Goal: Task Accomplishment & Management: Manage account settings

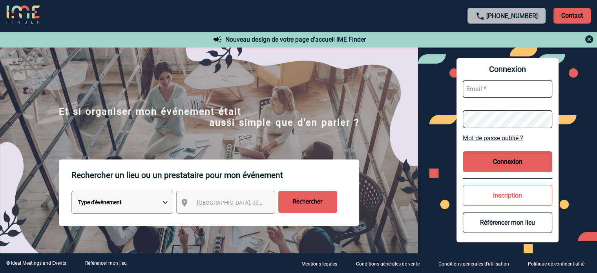
type input "[EMAIL_ADDRESS][DOMAIN_NAME]"
click at [498, 155] on button "Connexion" at bounding box center [506, 161] width 89 height 21
type input "[EMAIL_ADDRESS][DOMAIN_NAME]"
click at [518, 160] on button "Connexion" at bounding box center [506, 161] width 89 height 21
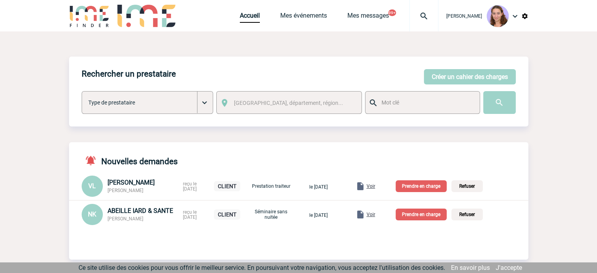
click at [375, 191] on div "Voir" at bounding box center [365, 185] width 20 height 9
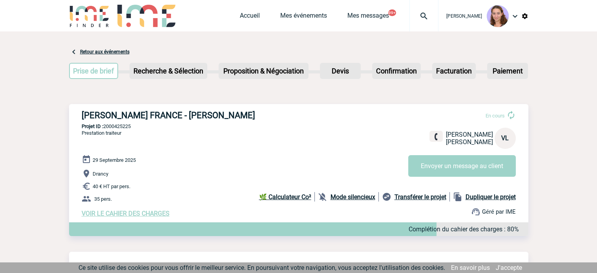
drag, startPoint x: 233, startPoint y: 122, endPoint x: 231, endPoint y: 117, distance: 4.6
click at [231, 117] on div "ROBERT BOSCH FRANCE - Valérie LEFEVRE En cours Valérie LEFEVRE ROBERT BOSCH FRA…" at bounding box center [298, 163] width 459 height 119
click at [231, 117] on h3 "ROBERT BOSCH FRANCE - Valérie LEFEVRE" at bounding box center [199, 115] width 235 height 10
copy h3 "LEFEVRE"
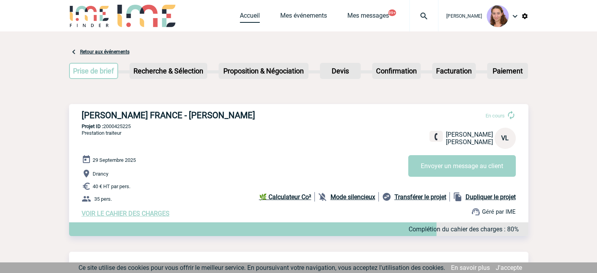
click at [247, 14] on link "Accueil" at bounding box center [250, 17] width 20 height 11
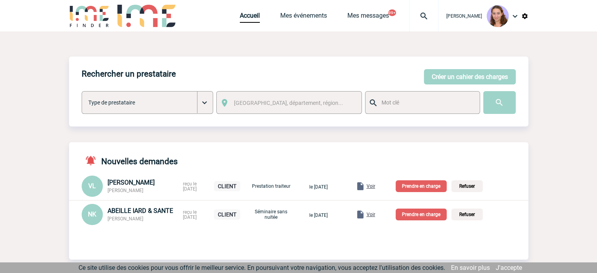
click at [436, 190] on p "Prendre en charge" at bounding box center [420, 186] width 51 height 12
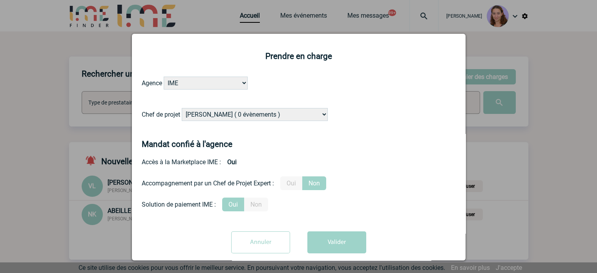
click at [267, 117] on select "Alizée VERLAGUET ( 0 évènements ) Anne GIRAUD ( 1196 évènements ) Anne-François…" at bounding box center [255, 114] width 146 height 13
select select "131347"
click at [182, 108] on select "Alizée VERLAGUET ( 0 évènements ) Anne GIRAUD ( 1196 évènements ) Anne-François…" at bounding box center [255, 114] width 146 height 13
click at [334, 242] on button "Valider" at bounding box center [336, 242] width 59 height 22
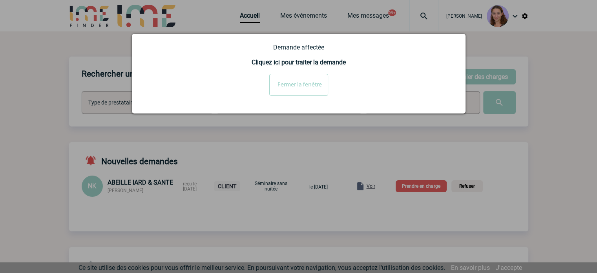
click at [417, 193] on div at bounding box center [298, 136] width 597 height 273
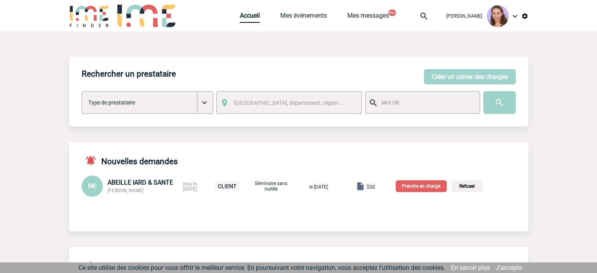
click at [375, 186] on span "Voir" at bounding box center [370, 185] width 9 height 5
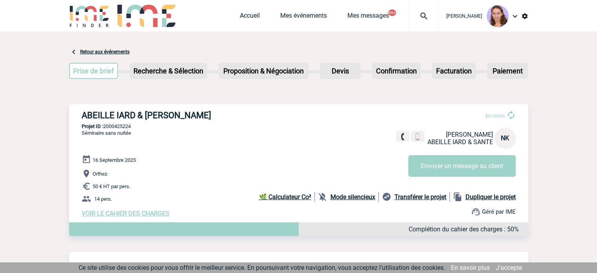
click at [244, 15] on link "Accueil" at bounding box center [250, 17] width 20 height 11
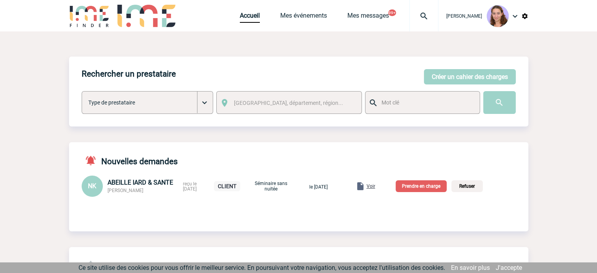
click at [418, 191] on p "Prendre en charge" at bounding box center [420, 186] width 51 height 12
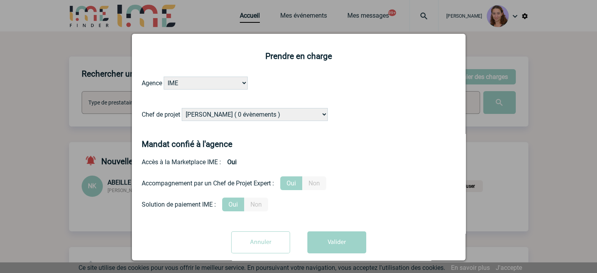
click at [306, 113] on select "[PERSON_NAME] ( 0 évènements ) [PERSON_NAME] ( 1196 évènements ) [PERSON_NAME] …" at bounding box center [255, 114] width 146 height 13
select select "131234"
click at [182, 108] on select "[PERSON_NAME] ( 0 évènements ) [PERSON_NAME] ( 1196 évènements ) [PERSON_NAME] …" at bounding box center [255, 114] width 146 height 13
click at [352, 252] on button "Valider" at bounding box center [336, 242] width 59 height 22
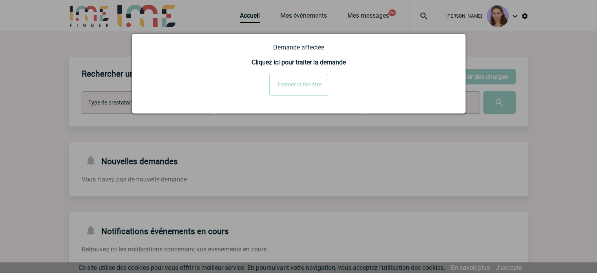
click at [298, 78] on input "Fermer la fenêtre" at bounding box center [298, 85] width 59 height 22
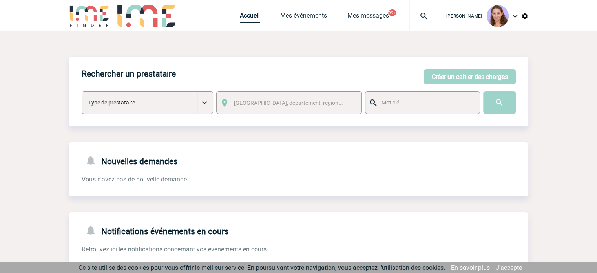
click at [251, 15] on link "Accueil" at bounding box center [250, 17] width 20 height 11
click at [292, 23] on link "Mes événements" at bounding box center [303, 17] width 47 height 11
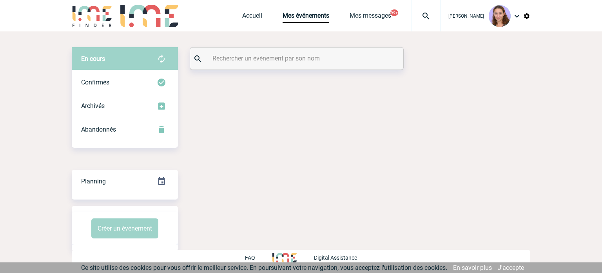
click at [263, 55] on input "text" at bounding box center [298, 58] width 175 height 11
paste input "Bartoli"
click at [263, 55] on input "Bartoli" at bounding box center [298, 58] width 175 height 11
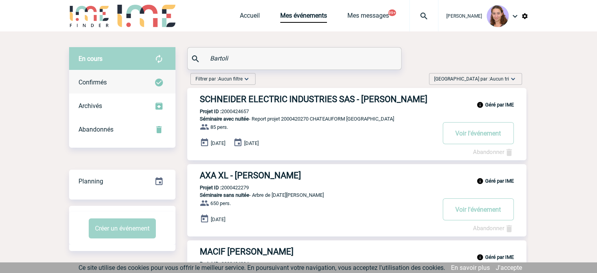
type input "Bartoli"
click at [142, 79] on div "Confirmés" at bounding box center [122, 83] width 106 height 24
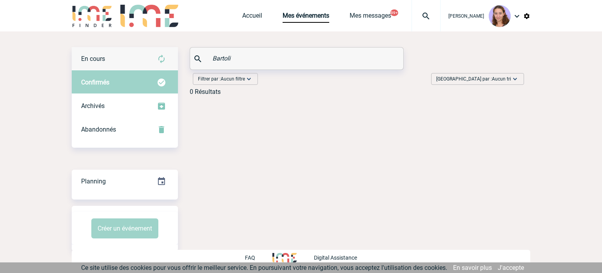
click at [136, 62] on div "En cours" at bounding box center [125, 59] width 106 height 24
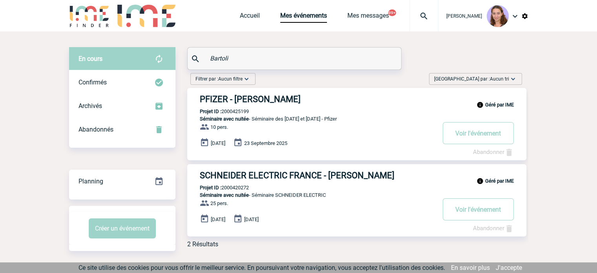
click at [239, 108] on div "Géré par IME PFIZER - Mathilde BARTOLI Projet ID : 2000425199 Séminaire avec nu…" at bounding box center [356, 124] width 339 height 72
click at [240, 109] on p "Projet ID : 2000425199" at bounding box center [218, 111] width 62 height 6
copy p "2000425199"
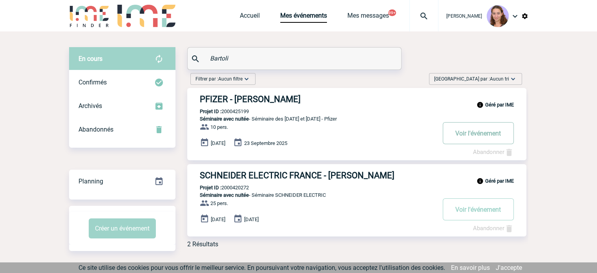
click at [493, 125] on button "Voir l'événement" at bounding box center [477, 133] width 71 height 22
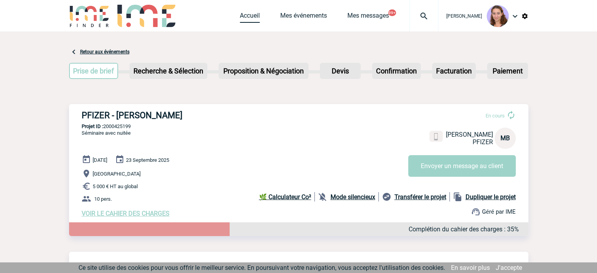
click at [245, 17] on link "Accueil" at bounding box center [250, 17] width 20 height 11
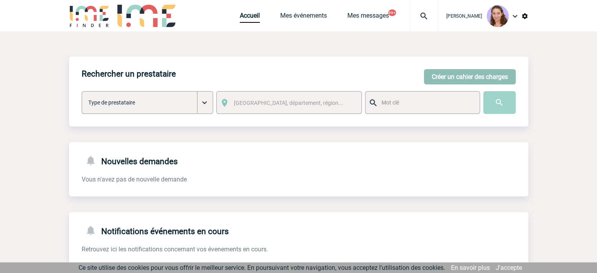
click at [464, 81] on button "Créer un cahier des charges" at bounding box center [470, 76] width 92 height 15
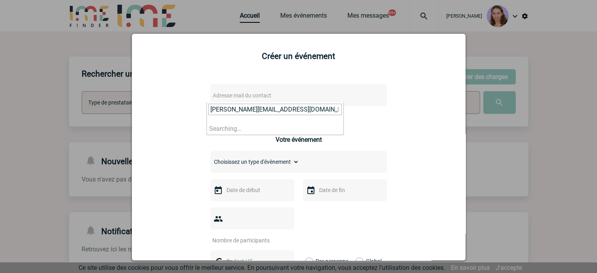
click at [265, 95] on span "Adresse mail du contact" at bounding box center [242, 95] width 58 height 6
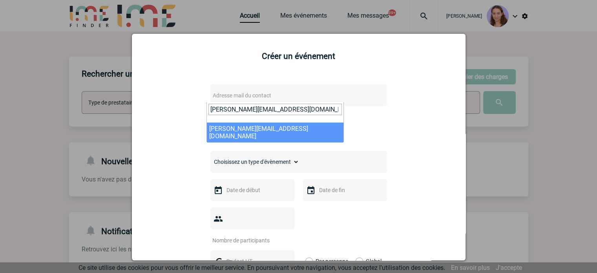
type input "sarah.meghazi@bostik.com"
select select "129411"
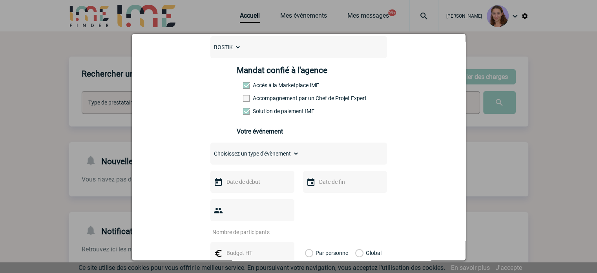
scroll to position [108, 0]
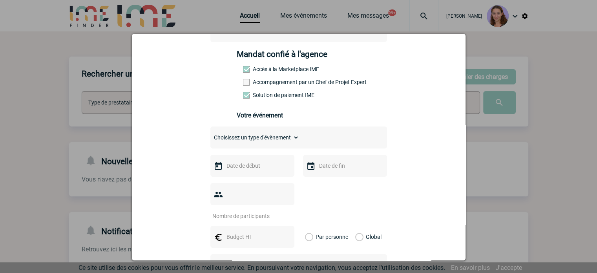
click at [268, 143] on select "Choisissez un type d'évènement Séminaire avec nuitée Séminaire sans nuitée Repa…" at bounding box center [254, 137] width 89 height 11
select select "1"
click at [210, 134] on select "Choisissez un type d'évènement Séminaire avec nuitée Séminaire sans nuitée Repa…" at bounding box center [254, 137] width 89 height 11
click at [272, 163] on body "Claudia MILAZZO Accueil Mes événements 99+ 99+" at bounding box center [298, 242] width 597 height 485
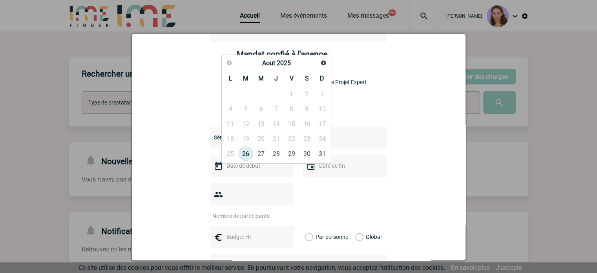
click at [325, 58] on link "Suivant" at bounding box center [322, 62] width 11 height 11
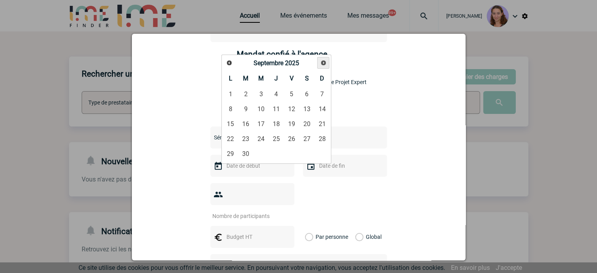
click at [325, 58] on link "Suivant" at bounding box center [323, 63] width 12 height 12
click at [234, 122] on link "13" at bounding box center [230, 123] width 15 height 14
type input "13-10-2025"
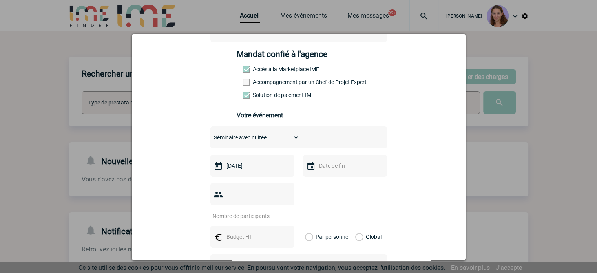
click at [257, 211] on input "number" at bounding box center [247, 216] width 74 height 10
type input "40"
click at [238, 231] on input "text" at bounding box center [251, 236] width 54 height 10
type input "9050"
click at [355, 226] on label "Global" at bounding box center [357, 237] width 5 height 22
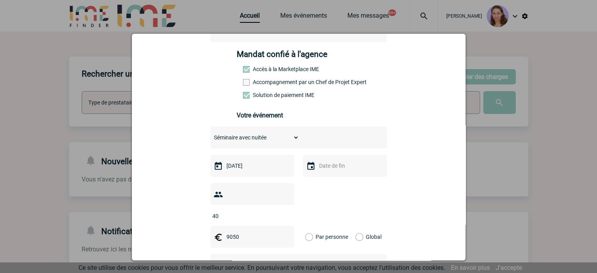
click at [0, 0] on input "Global" at bounding box center [0, 0] width 0 height 0
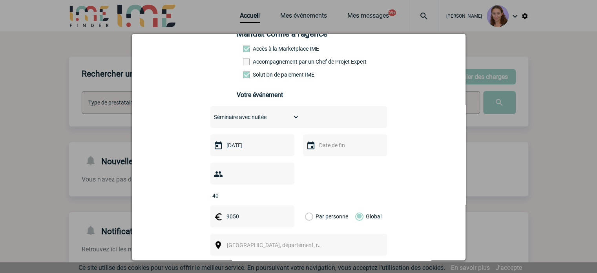
click at [236, 233] on div "[GEOGRAPHIC_DATA], département, région..." at bounding box center [298, 244] width 176 height 22
click at [236, 242] on span "[GEOGRAPHIC_DATA], département, région..." at bounding box center [281, 245] width 109 height 6
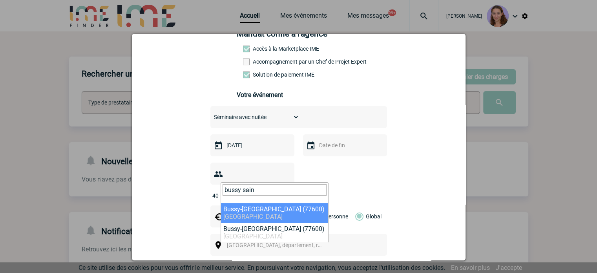
type input "bussy sain"
select select "318"
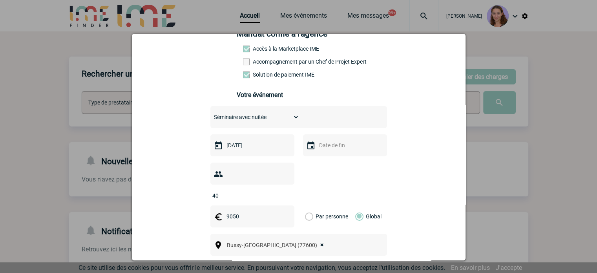
scroll to position [242, 0]
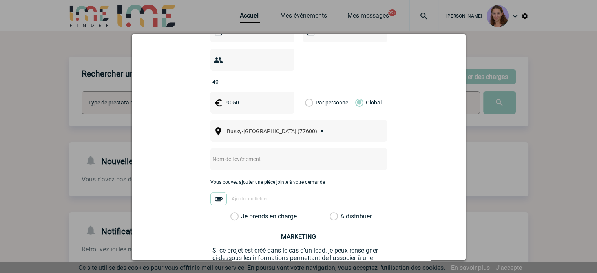
click at [249, 154] on input "text" at bounding box center [288, 159] width 156 height 10
type input "Centralisation - Mercure Bussy Saint Georges"
click at [332, 212] on label "À distribuer" at bounding box center [333, 216] width 8 height 8
click at [0, 0] on input "À distribuer" at bounding box center [0, 0] width 0 height 0
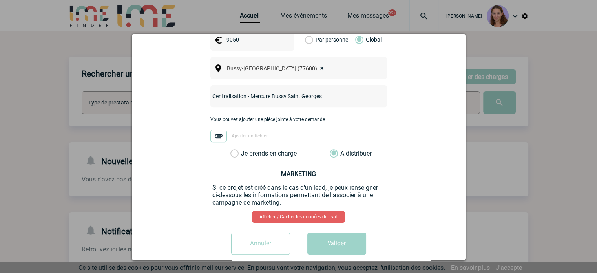
scroll to position [304, 0]
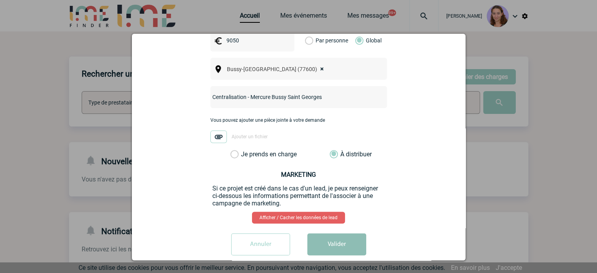
click at [337, 234] on button "Valider" at bounding box center [336, 244] width 59 height 22
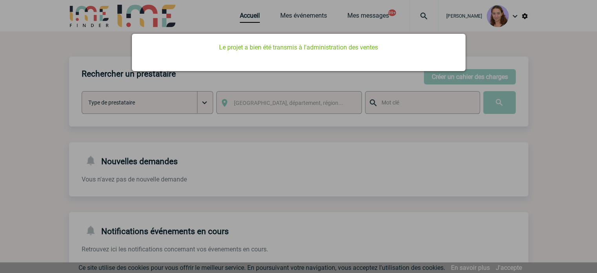
scroll to position [0, 0]
click at [248, 16] on div at bounding box center [298, 136] width 597 height 273
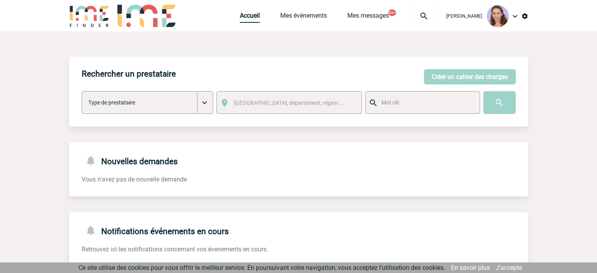
click at [249, 16] on body "Claudia MILAZZO Accueil Mes événements 99+ 99+" at bounding box center [298, 242] width 597 height 485
click at [246, 14] on link "Accueil" at bounding box center [250, 17] width 20 height 11
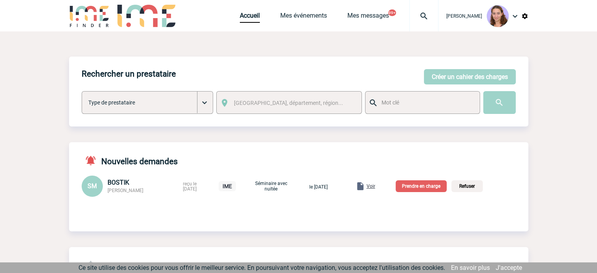
click at [375, 186] on span "Voir" at bounding box center [370, 185] width 9 height 5
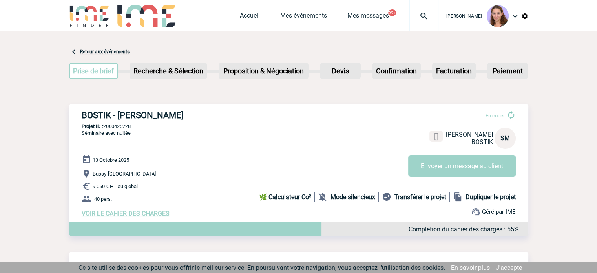
click at [126, 126] on p "Projet ID : 2000425228" at bounding box center [298, 126] width 459 height 6
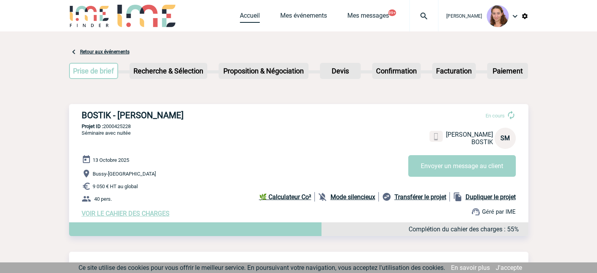
click at [244, 23] on link "Accueil" at bounding box center [250, 17] width 20 height 11
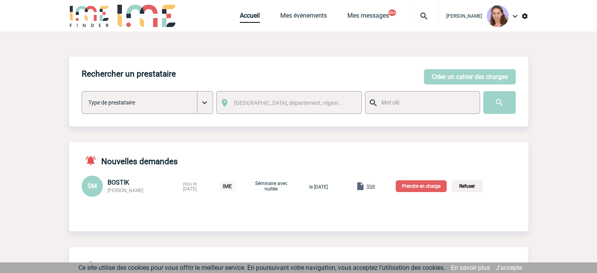
click at [425, 183] on p "Prendre en charge" at bounding box center [420, 186] width 51 height 12
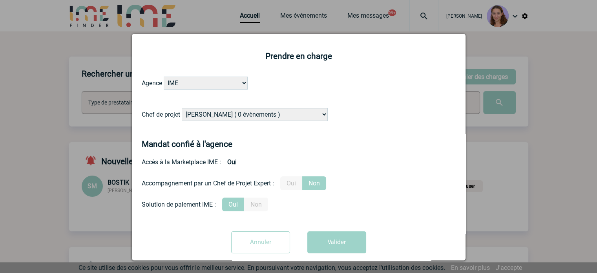
click at [294, 114] on select "[PERSON_NAME] ( 0 évènements ) [PERSON_NAME] ( 1196 évènements ) [PERSON_NAME] …" at bounding box center [255, 114] width 146 height 13
select select "131349"
click at [182, 108] on select "Alizée VERLAGUET ( 0 évènements ) Anne GIRAUD ( 1196 évènements ) Anne-François…" at bounding box center [255, 114] width 146 height 13
click at [357, 239] on button "Valider" at bounding box center [336, 242] width 59 height 22
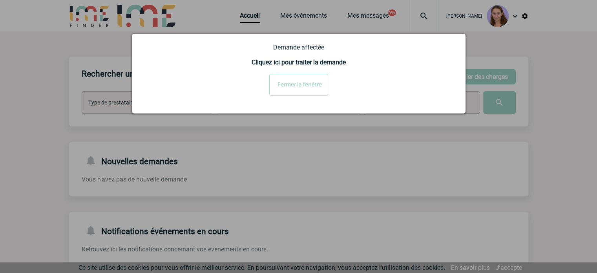
click at [298, 91] on input "Fermer la fenêtre" at bounding box center [298, 85] width 59 height 22
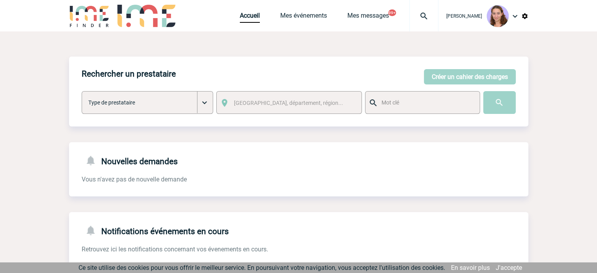
click at [417, 29] on div at bounding box center [423, 15] width 29 height 31
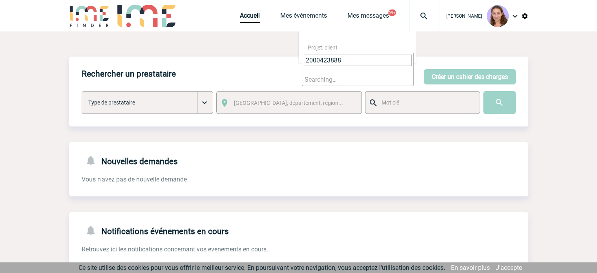
type input "2000423888"
select select "23389"
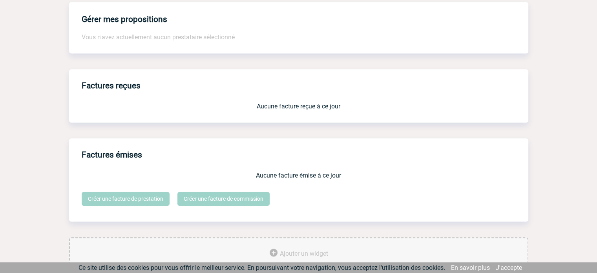
scroll to position [668, 0]
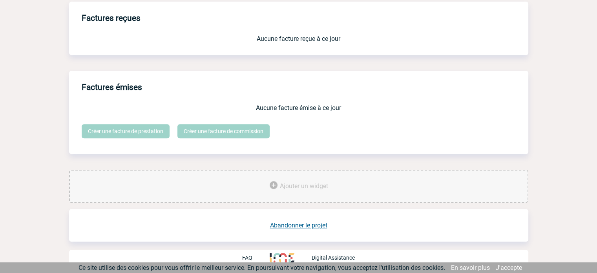
click at [297, 224] on link "Abandonner le projet" at bounding box center [298, 224] width 57 height 7
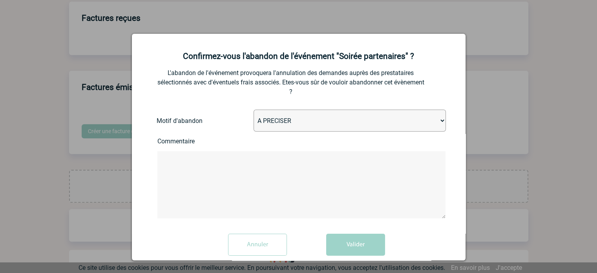
click at [282, 116] on select "A PRECISER Projet annulé Projet reporté Evénement organisé en interne A fait ap…" at bounding box center [349, 120] width 192 height 22
select select "ABANDON_PROJET_02"
click at [253, 110] on select "A PRECISER Projet annulé Projet reporté Evénement organisé en interne A fait ap…" at bounding box center [349, 120] width 192 height 22
click at [354, 249] on button "Valider" at bounding box center [355, 244] width 59 height 22
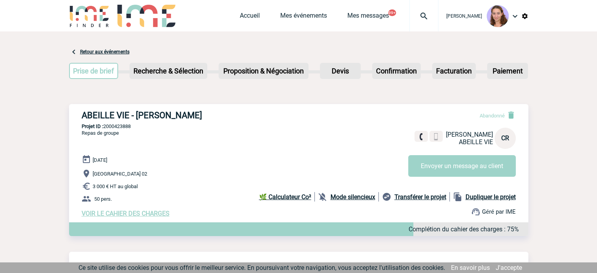
click at [258, 15] on span "Accueil" at bounding box center [260, 15] width 40 height 7
click at [249, 19] on link "Accueil" at bounding box center [250, 17] width 20 height 11
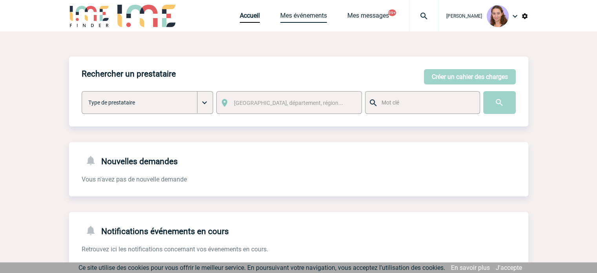
click at [311, 16] on link "Mes événements" at bounding box center [303, 17] width 47 height 11
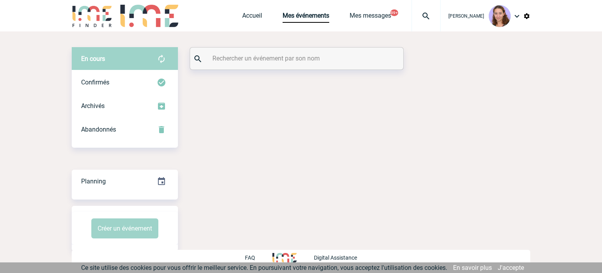
click at [268, 65] on div at bounding box center [296, 58] width 213 height 22
click at [265, 59] on input "text" at bounding box center [298, 58] width 175 height 11
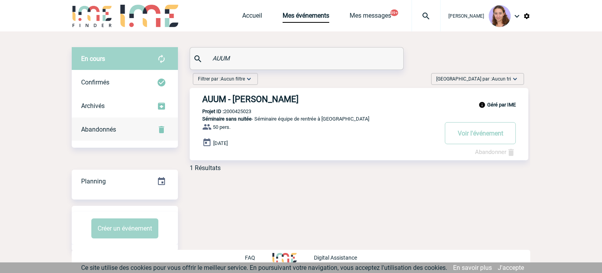
type input "AUUM"
click at [138, 130] on div "Abandonnés" at bounding box center [125, 130] width 106 height 24
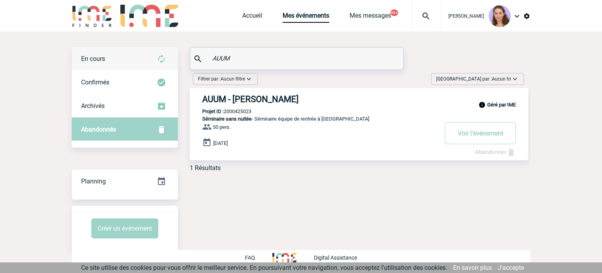
click at [128, 59] on div "En cours" at bounding box center [125, 59] width 106 height 24
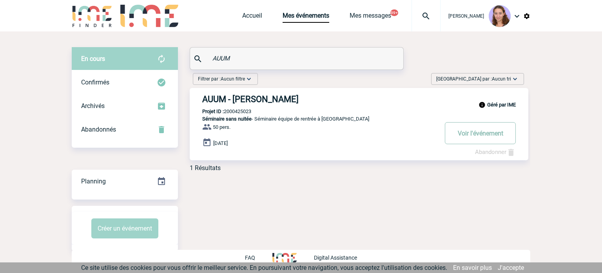
click at [501, 133] on button "Voir l'événement" at bounding box center [480, 133] width 71 height 22
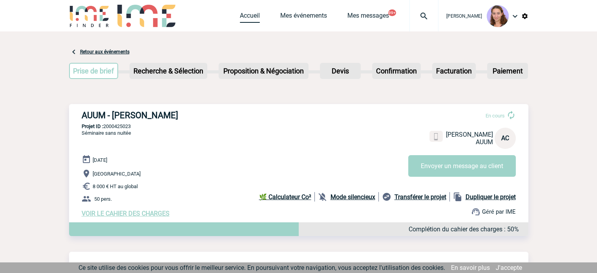
click at [246, 14] on link "Accueil" at bounding box center [250, 17] width 20 height 11
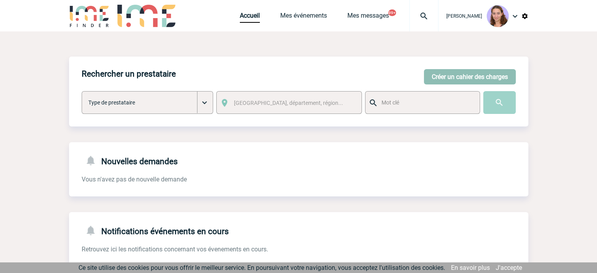
click at [452, 81] on button "Créer un cahier des charges" at bounding box center [470, 76] width 92 height 15
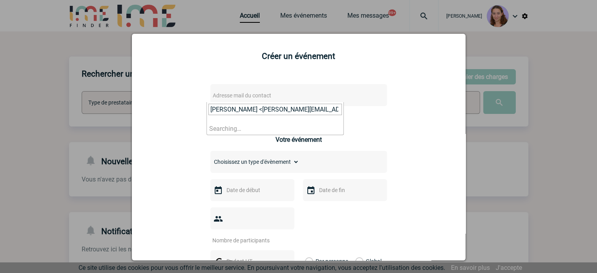
click at [278, 100] on span "Adresse mail du contact" at bounding box center [277, 95] width 137 height 11
drag, startPoint x: 246, startPoint y: 110, endPoint x: 157, endPoint y: 115, distance: 88.8
click at [157, 115] on body "Claudia MILAZZO Accueil Mes événements 99+ 99+" at bounding box center [298, 242] width 597 height 485
click at [312, 111] on input "sandrine.cusey@capgemini.com>" at bounding box center [274, 109] width 133 height 11
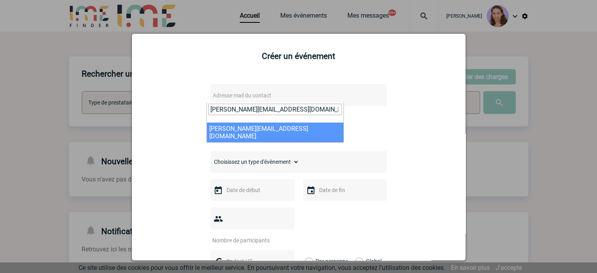
type input "sandrine.cusey@capgemini.com"
select select "103412"
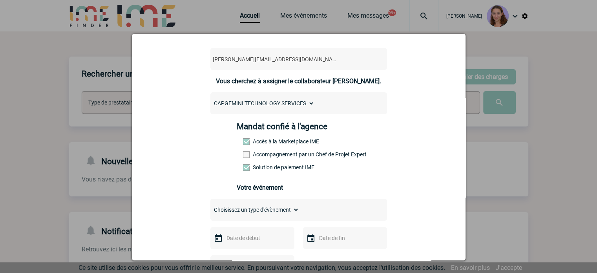
scroll to position [76, 0]
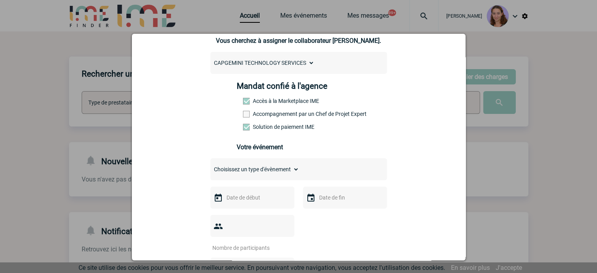
click at [286, 170] on select "Choisissez un type d'évènement Séminaire avec nuitée Séminaire sans nuitée Repa…" at bounding box center [254, 169] width 89 height 11
select select "3"
click at [210, 166] on select "Choisissez un type d'évènement Séminaire avec nuitée Séminaire sans nuitée Repa…" at bounding box center [254, 169] width 89 height 11
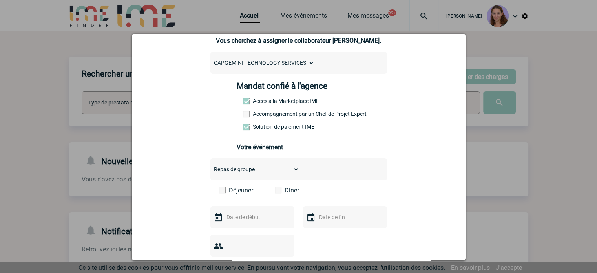
click at [244, 217] on input "text" at bounding box center [251, 217] width 54 height 10
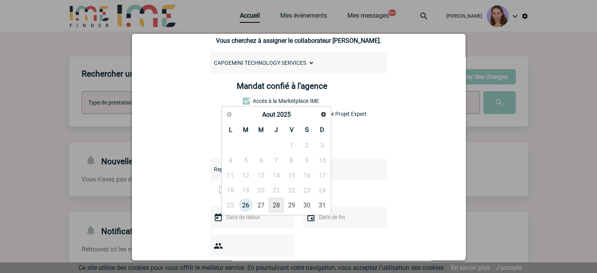
click at [278, 208] on link "28" at bounding box center [276, 205] width 15 height 14
type input "28-08-2025"
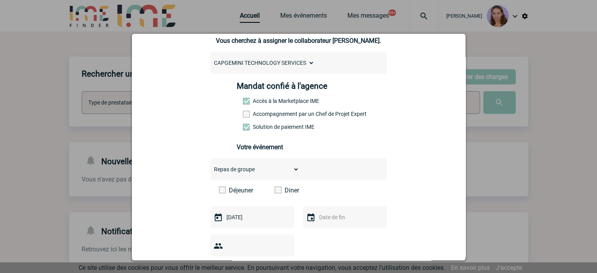
scroll to position [132, 0]
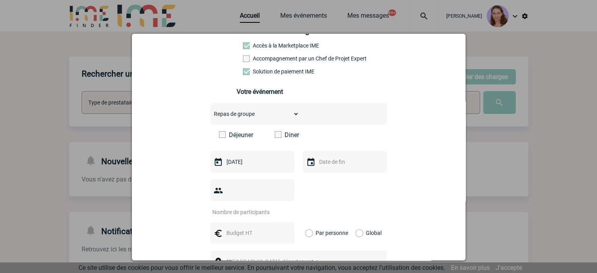
click at [273, 198] on div at bounding box center [252, 190] width 84 height 22
click at [271, 207] on input "number" at bounding box center [247, 212] width 74 height 10
type input "37"
click at [265, 229] on div at bounding box center [252, 233] width 84 height 22
click at [257, 227] on input "text" at bounding box center [251, 232] width 54 height 10
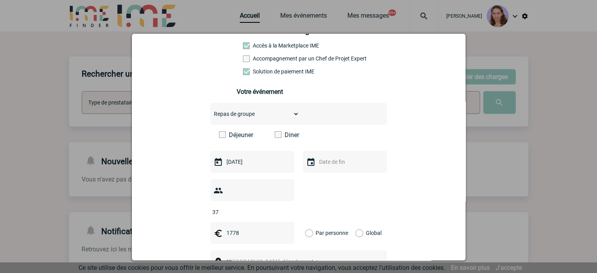
type input "1778"
click at [355, 222] on label "Global" at bounding box center [357, 233] width 5 height 22
click at [0, 0] on input "Global" at bounding box center [0, 0] width 0 height 0
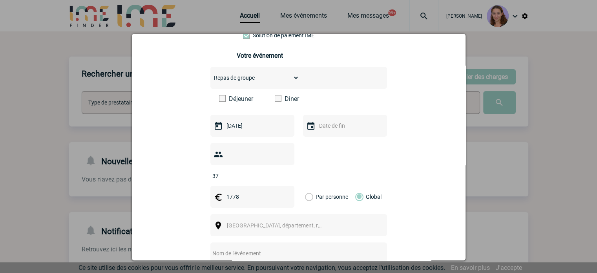
click at [324, 248] on input "text" at bounding box center [288, 253] width 156 height 10
click at [236, 222] on span "[GEOGRAPHIC_DATA], département, région..." at bounding box center [281, 225] width 109 height 6
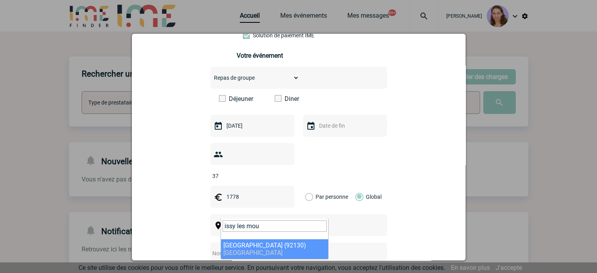
type input "issy les mou"
select select "43"
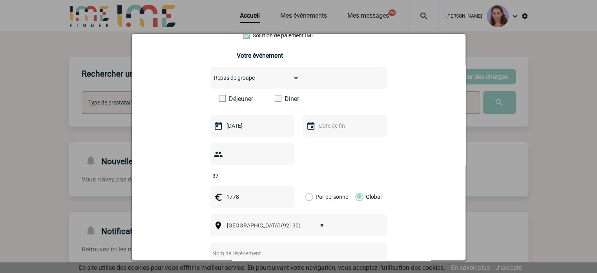
click at [246, 248] on input "text" at bounding box center [288, 253] width 156 height 10
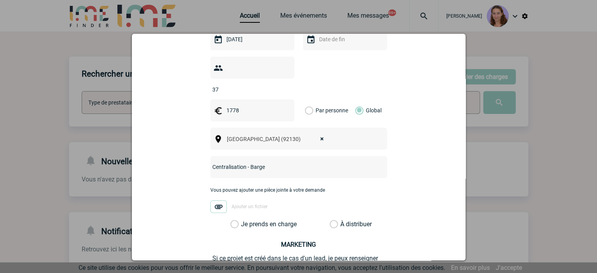
type input "Centralisation - Barge"
click at [330, 220] on label "À distribuer" at bounding box center [333, 224] width 8 height 8
click at [0, 0] on input "À distribuer" at bounding box center [0, 0] width 0 height 0
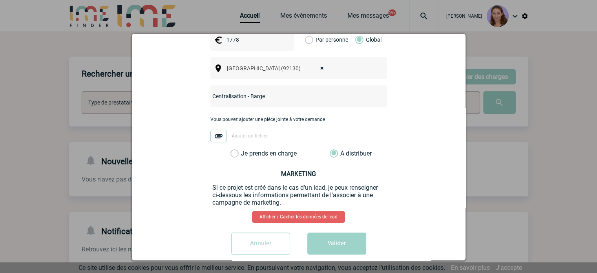
scroll to position [324, 0]
click at [326, 236] on button "Valider" at bounding box center [336, 244] width 59 height 22
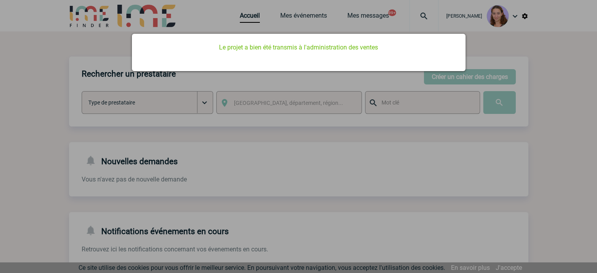
click at [234, 12] on div at bounding box center [298, 136] width 597 height 273
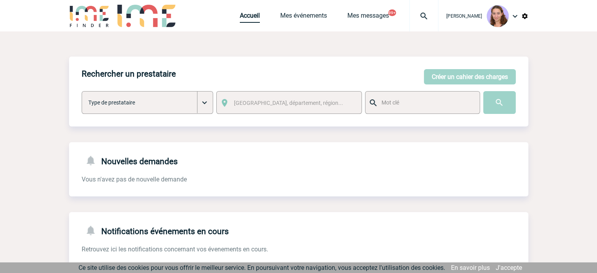
click at [246, 16] on link "Accueil" at bounding box center [250, 17] width 20 height 11
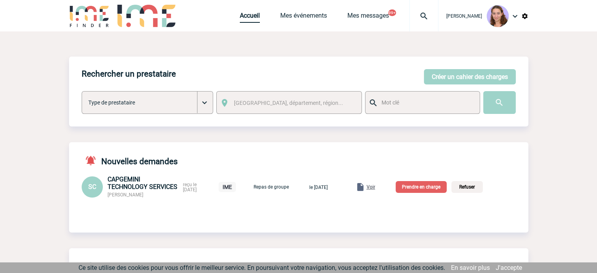
drag, startPoint x: 0, startPoint y: 0, endPoint x: 246, endPoint y: 16, distance: 246.8
click at [246, 16] on link "Accueil" at bounding box center [250, 17] width 20 height 11
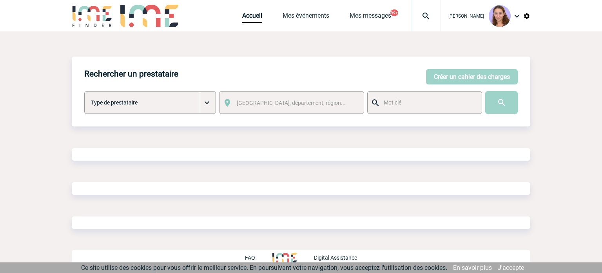
click at [380, 191] on div "Rechercher un prestataire Créer un cahier des charges Créer un cahier des charg…" at bounding box center [301, 150] width 459 height 188
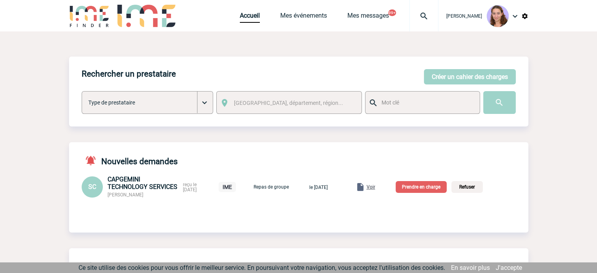
click at [375, 191] on div "Voir" at bounding box center [365, 186] width 20 height 9
drag, startPoint x: 0, startPoint y: 0, endPoint x: 380, endPoint y: 191, distance: 425.0
click at [375, 191] on div "Voir" at bounding box center [365, 186] width 20 height 9
click at [375, 187] on span "Voir" at bounding box center [370, 186] width 9 height 5
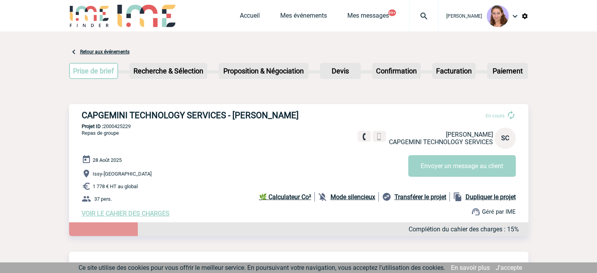
click at [121, 124] on p "Projet ID : 2000425229" at bounding box center [298, 126] width 459 height 6
copy p "2000425229"
click at [247, 20] on link "Accueil" at bounding box center [250, 17] width 20 height 11
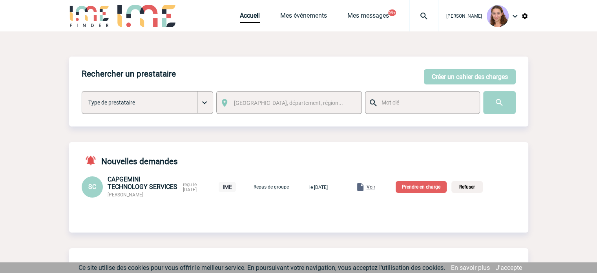
click at [420, 191] on p "Prendre en charge" at bounding box center [420, 187] width 51 height 12
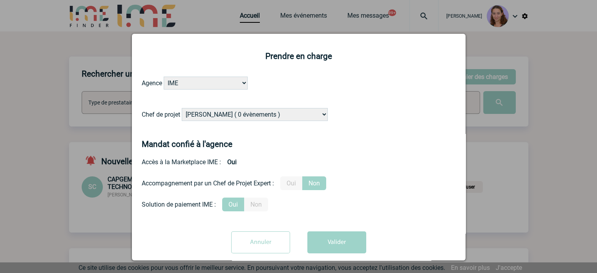
click at [282, 111] on select "[PERSON_NAME] ( 0 évènements ) [PERSON_NAME] ( 1196 évènements ) [PERSON_NAME] …" at bounding box center [255, 114] width 146 height 13
select select "121547"
click at [182, 108] on select "[PERSON_NAME] ( 0 évènements ) [PERSON_NAME] ( 1196 évènements ) [PERSON_NAME] …" at bounding box center [255, 114] width 146 height 13
click at [349, 243] on button "Valider" at bounding box center [336, 242] width 59 height 22
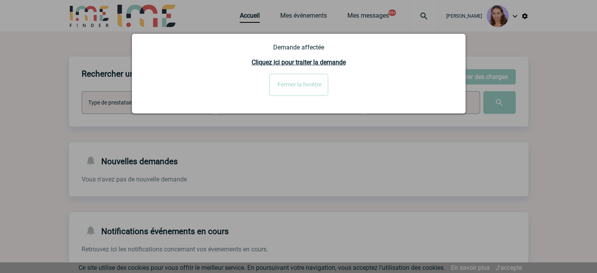
click at [304, 86] on input "Fermer la fenêtre" at bounding box center [298, 85] width 59 height 22
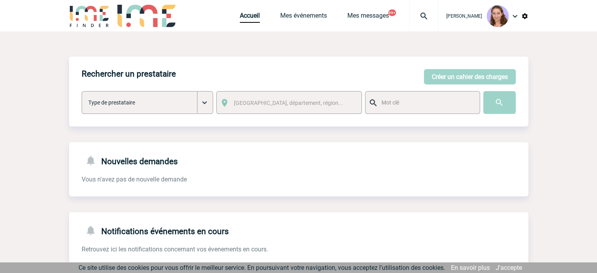
click at [423, 21] on div at bounding box center [423, 15] width 29 height 31
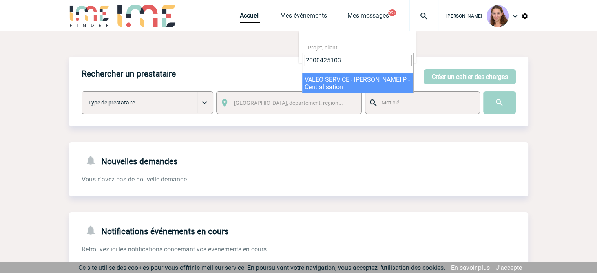
type input "2000425103"
select select "24604"
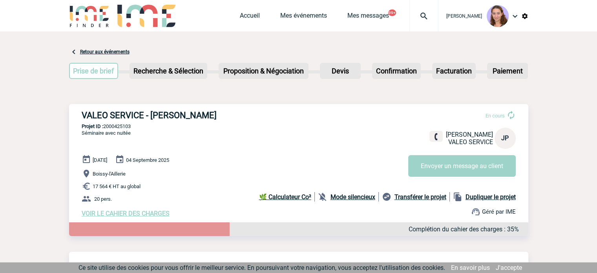
scroll to position [116, 0]
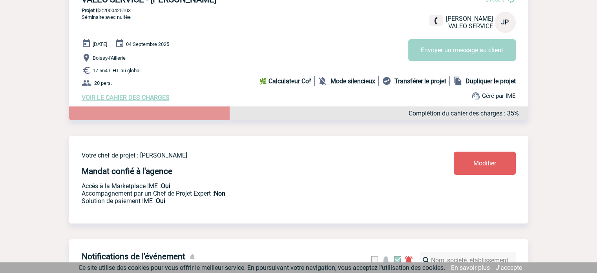
click at [478, 161] on span "Modifier" at bounding box center [484, 162] width 23 height 7
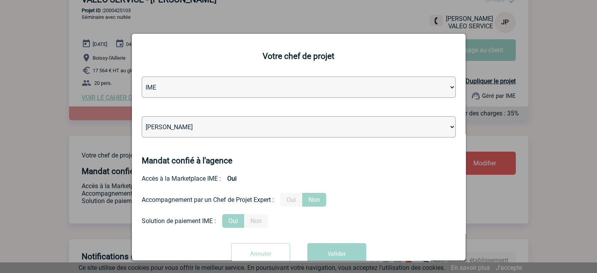
click at [273, 128] on select "Léa PITTIGLIO Yanis DE CLERCQ Victor KALB Jean-Chris NTAMACK Stefan MILADINOVIC…" at bounding box center [299, 126] width 314 height 21
click at [142, 117] on select "Léa PITTIGLIO Yanis DE CLERCQ Victor KALB Jean-Chris NTAMACK Stefan MILADINOVIC…" at bounding box center [299, 126] width 314 height 21
click at [273, 128] on select "Léa PITTIGLIO Yanis DE CLERCQ Victor KALB Jean-Chris NTAMACK Stefan MILADINOVIC…" at bounding box center [299, 126] width 314 height 21
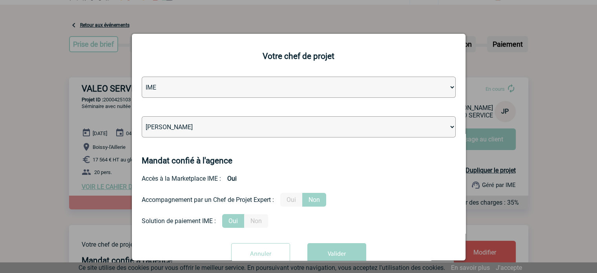
click at [204, 128] on select "Léa PITTIGLIO Yanis DE CLERCQ Victor KALB Jean-Chris NTAMACK Stefan MILADINOVIC…" at bounding box center [299, 126] width 314 height 21
select select "94396"
click at [142, 117] on select "Léa PITTIGLIO Yanis DE CLERCQ Victor KALB Jean-Chris NTAMACK Stefan MILADINOVIC…" at bounding box center [299, 126] width 314 height 21
click at [340, 248] on button "Valider" at bounding box center [336, 254] width 59 height 22
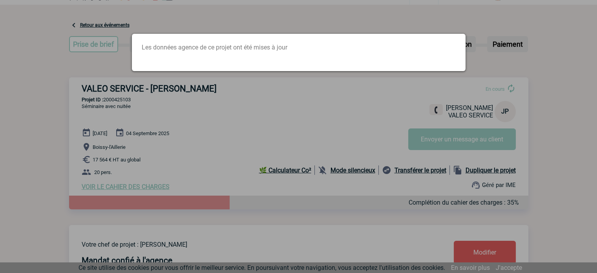
click at [216, 129] on div at bounding box center [298, 136] width 597 height 273
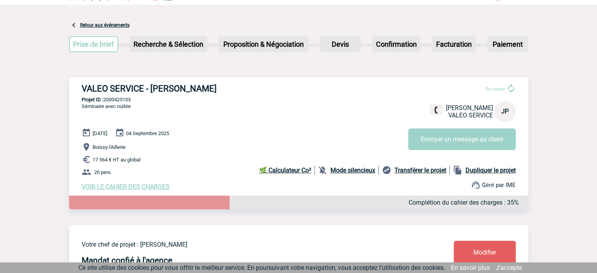
scroll to position [0, 0]
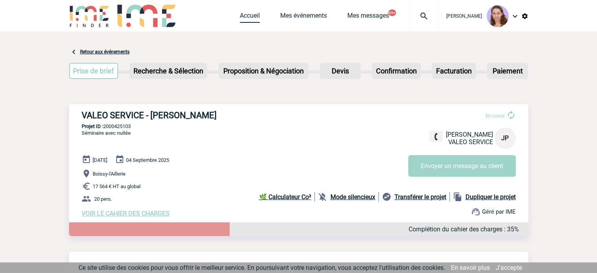
click at [246, 15] on link "Accueil" at bounding box center [250, 17] width 20 height 11
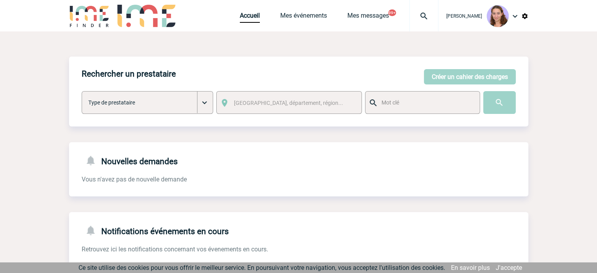
drag, startPoint x: 419, startPoint y: 24, endPoint x: 423, endPoint y: 13, distance: 12.0
click at [423, 13] on img at bounding box center [423, 15] width 28 height 9
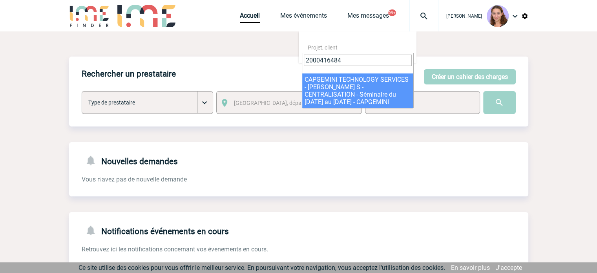
type input "2000416484"
select select "15985"
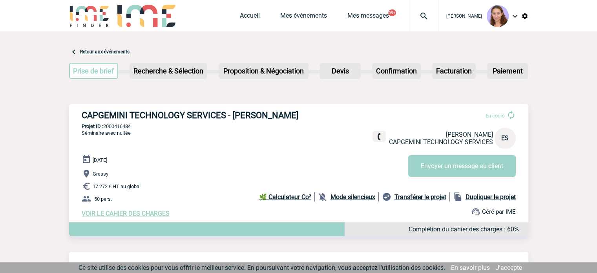
click at [417, 18] on img at bounding box center [423, 15] width 28 height 9
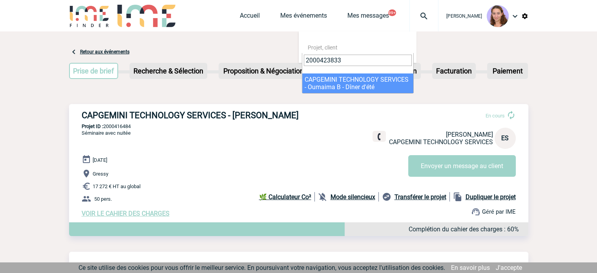
type input "2000423833"
select select "23334"
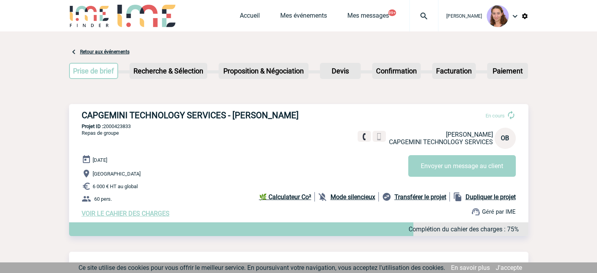
click at [419, 20] on img at bounding box center [423, 15] width 28 height 9
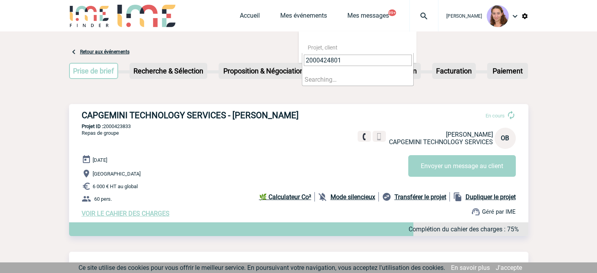
type input "2000424801"
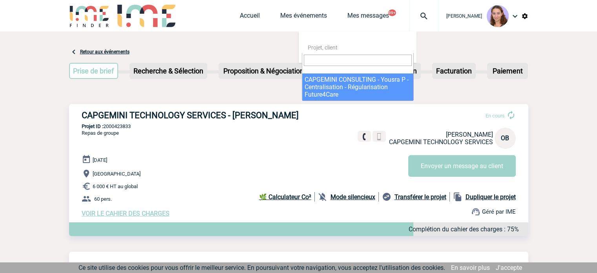
select select "24302"
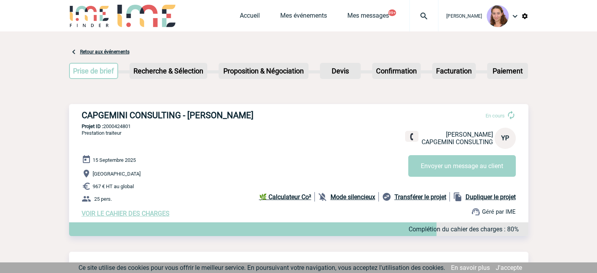
click at [422, 18] on img at bounding box center [423, 15] width 28 height 9
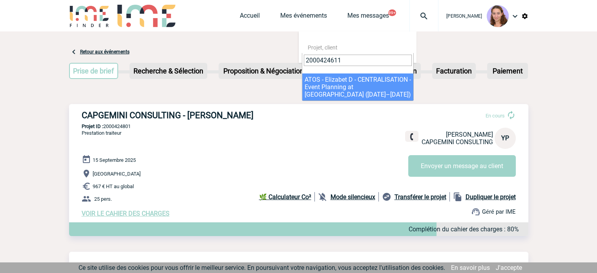
type input "2000424611"
select select "24112"
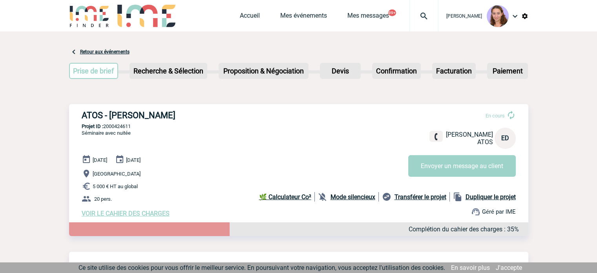
click at [132, 216] on span "VOIR LE CAHIER DES CHARGES" at bounding box center [126, 212] width 88 height 7
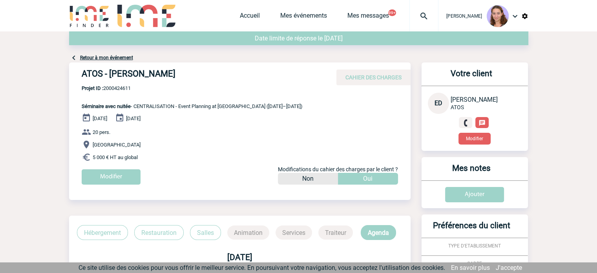
click at [124, 167] on div "[DATE] [DATE] 20 pers. [GEOGRAPHIC_DATA] 5 000 € HT au global Modifier Modifica…" at bounding box center [246, 151] width 329 height 77
click at [124, 173] on input "Modifier" at bounding box center [111, 176] width 59 height 15
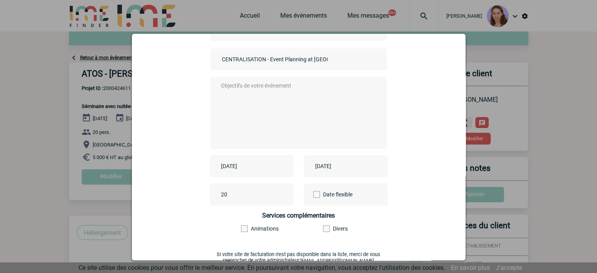
scroll to position [58, 0]
click at [258, 168] on input "[DATE]" at bounding box center [246, 165] width 54 height 10
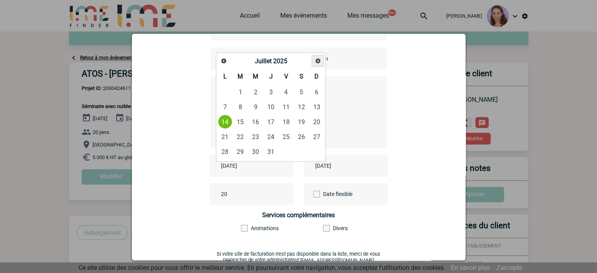
click at [318, 60] on span "Suivant" at bounding box center [318, 61] width 6 height 6
click at [260, 106] on link "10" at bounding box center [255, 107] width 15 height 14
type input "2025-09-10"
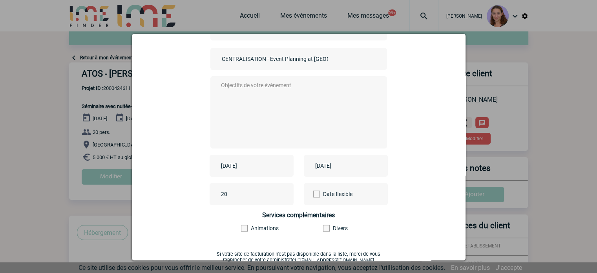
click at [327, 162] on input "2025-07-17" at bounding box center [340, 165] width 54 height 10
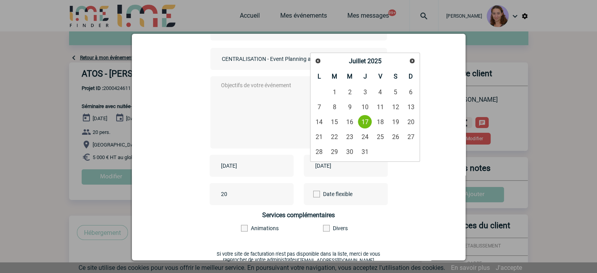
drag, startPoint x: 408, startPoint y: 67, endPoint x: 411, endPoint y: 63, distance: 4.5
click at [411, 63] on div "Précédent Suivant Juillet 2025" at bounding box center [364, 62] width 107 height 14
click at [411, 63] on span "Suivant" at bounding box center [412, 61] width 6 height 6
click at [353, 107] on link "10" at bounding box center [349, 107] width 15 height 14
type input "2025-09-10"
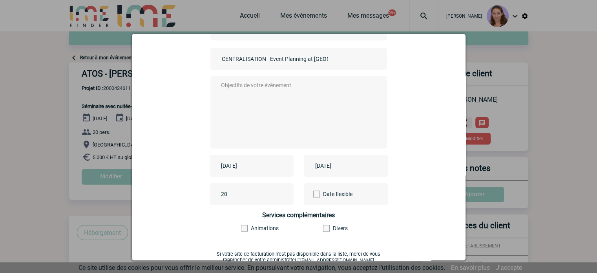
scroll to position [150, 0]
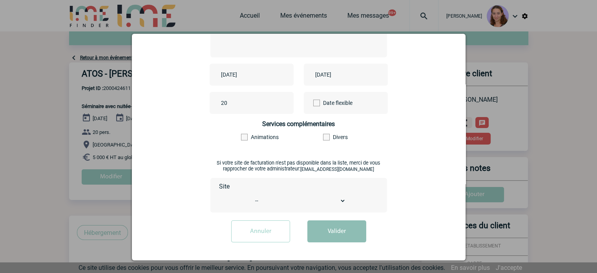
click at [323, 229] on button "Valider" at bounding box center [336, 231] width 59 height 22
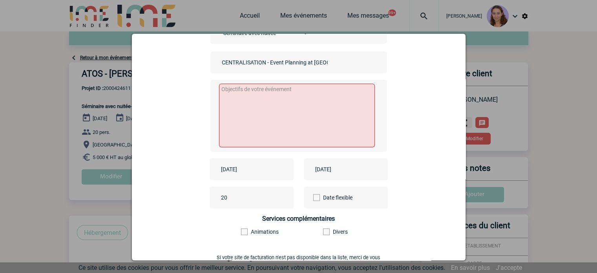
scroll to position [49, 0]
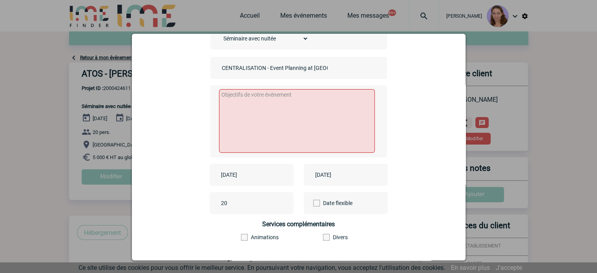
click at [287, 103] on textarea at bounding box center [297, 121] width 156 height 64
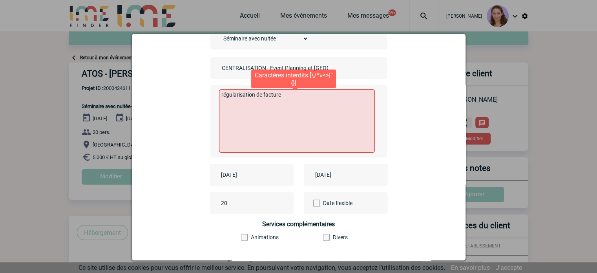
scroll to position [150, 0]
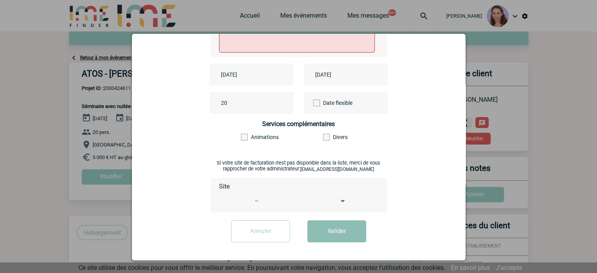
type textarea "régularisation de facture"
click at [320, 238] on button "Valider" at bounding box center [336, 231] width 59 height 22
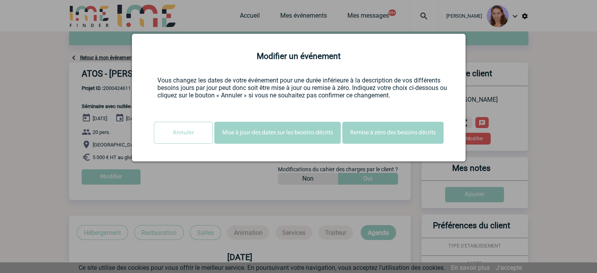
scroll to position [0, 0]
click at [295, 139] on button "Mise à jour des dates sur les besoins décrits" at bounding box center [277, 133] width 126 height 22
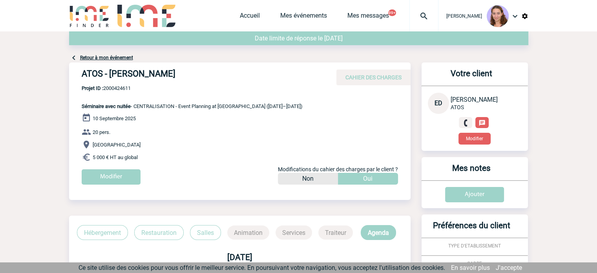
click at [420, 16] on img at bounding box center [423, 15] width 28 height 9
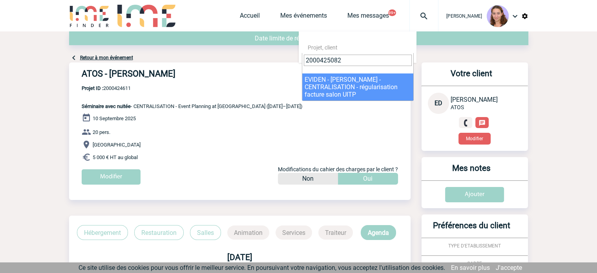
type input "2000425082"
select select "24583"
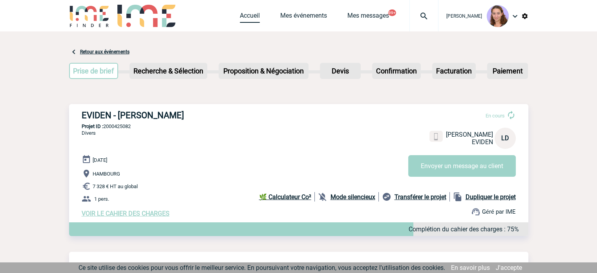
click at [250, 14] on link "Accueil" at bounding box center [250, 17] width 20 height 11
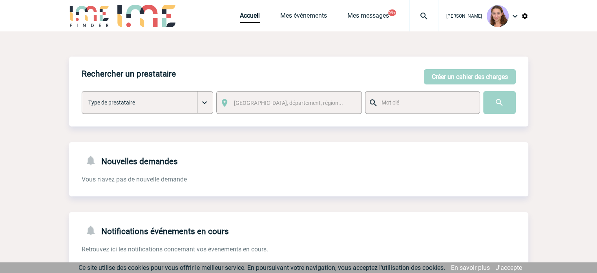
click at [523, 18] on img at bounding box center [524, 16] width 7 height 7
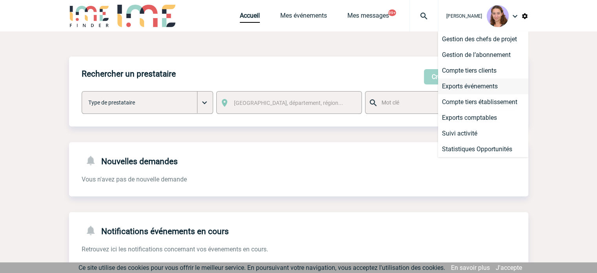
click at [489, 87] on li "Exports événements" at bounding box center [483, 86] width 90 height 16
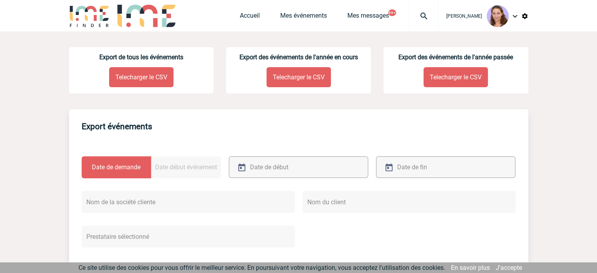
click at [152, 76] on p "Telecharger le CSV" at bounding box center [141, 77] width 64 height 20
click at [248, 16] on link "Accueil" at bounding box center [250, 17] width 20 height 11
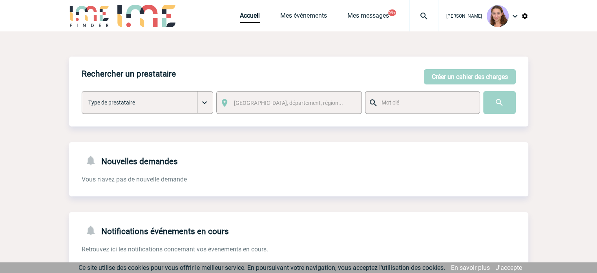
click at [417, 19] on img at bounding box center [423, 15] width 28 height 9
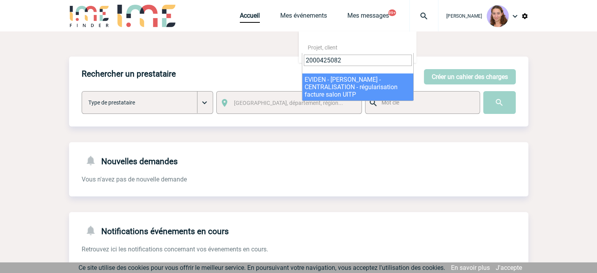
type input "2000425082"
select select "24583"
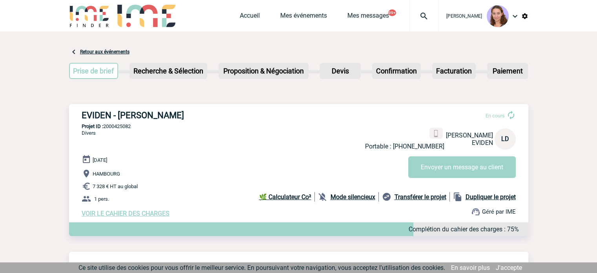
click at [426, 19] on img at bounding box center [423, 15] width 28 height 9
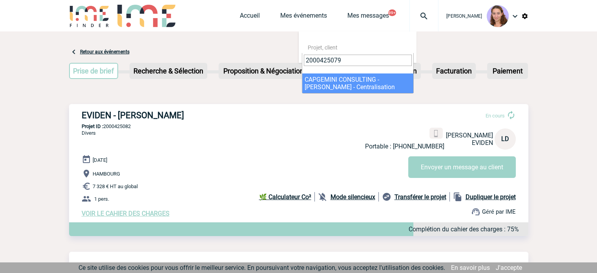
type input "2000425079"
select select "24580"
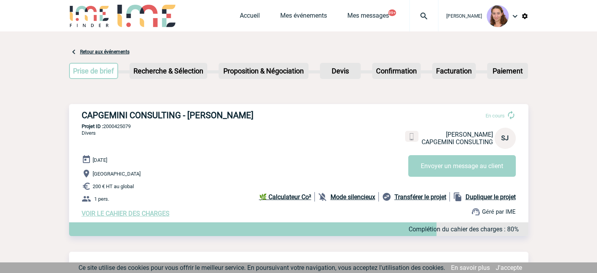
scroll to position [70, 0]
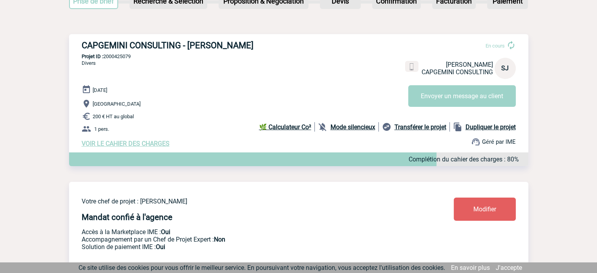
click at [117, 58] on p "Projet ID : 2000425079" at bounding box center [298, 56] width 459 height 6
copy p "2000425079"
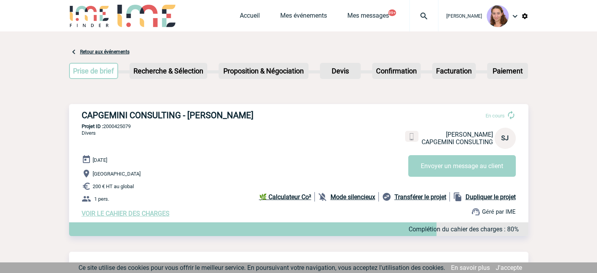
click at [433, 10] on div at bounding box center [423, 15] width 29 height 31
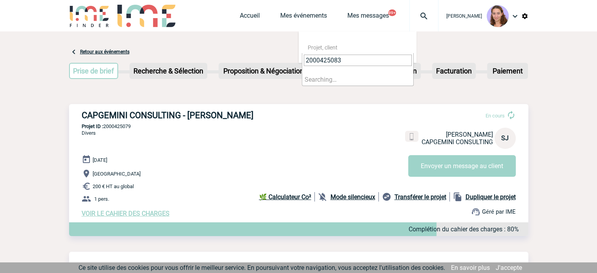
type input "2000425083"
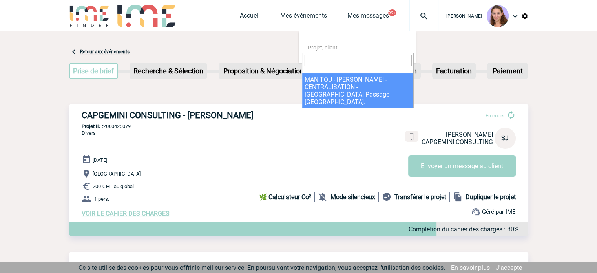
select select "24584"
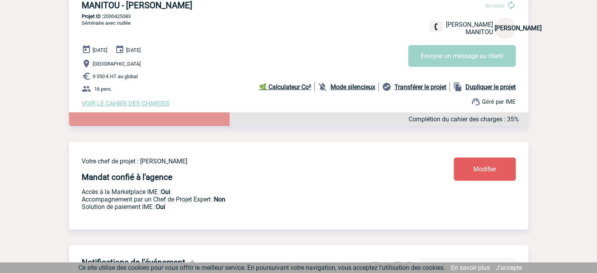
scroll to position [86, 0]
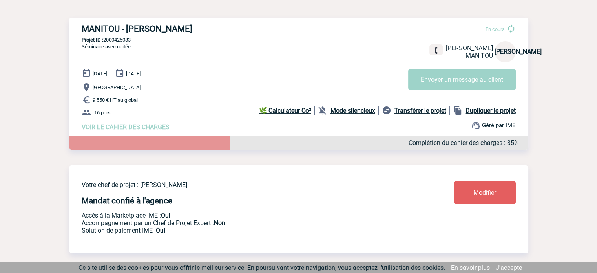
click at [138, 125] on span "VOIR LE CAHIER DES CHARGES" at bounding box center [126, 126] width 88 height 7
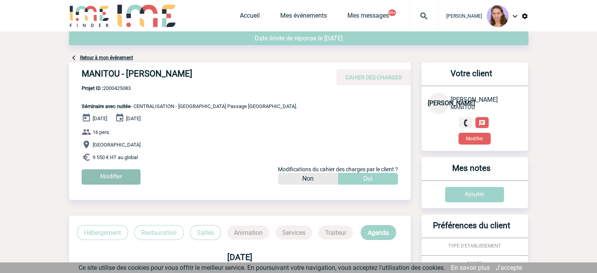
click at [117, 180] on input "Modifier" at bounding box center [111, 176] width 59 height 15
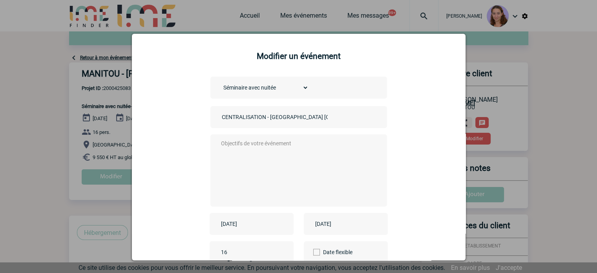
click at [251, 144] on textarea at bounding box center [296, 169] width 155 height 63
type textarea "régularisation facture"
click at [251, 227] on input "2025-08-08" at bounding box center [246, 223] width 54 height 10
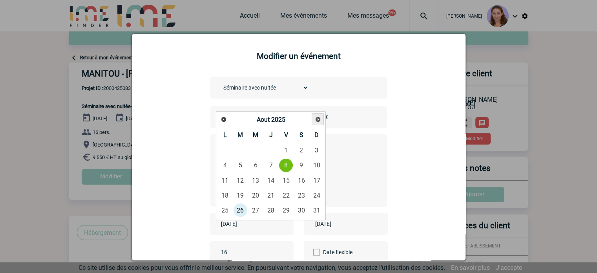
click at [317, 120] on span "Suivant" at bounding box center [318, 119] width 6 height 6
click at [226, 183] on link "15" at bounding box center [225, 180] width 15 height 14
type input "2025-09-15"
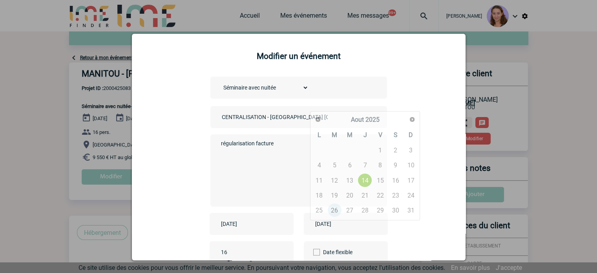
click at [315, 222] on input "2025-08-14" at bounding box center [340, 223] width 54 height 10
click at [417, 117] on div "Précédent Suivant Aout 2025" at bounding box center [364, 120] width 107 height 14
click at [413, 117] on span "Suivant" at bounding box center [412, 119] width 6 height 6
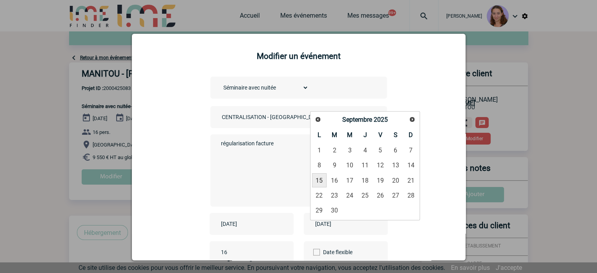
click at [322, 178] on link "15" at bounding box center [319, 180] width 15 height 14
type input "2025-09-15"
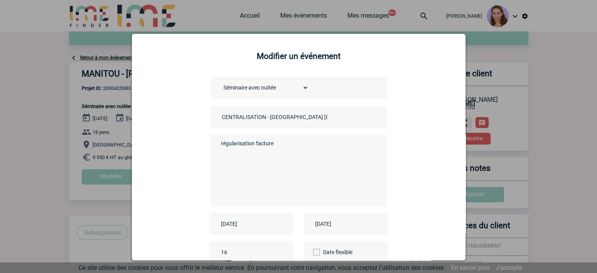
scroll to position [97, 0]
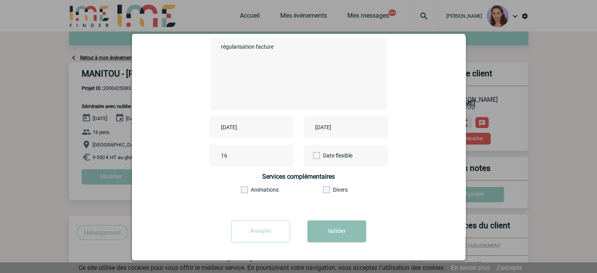
click at [307, 237] on button "Valider" at bounding box center [336, 231] width 59 height 22
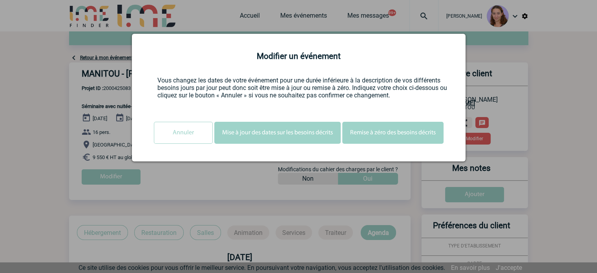
click at [314, 133] on button "Mise à jour des dates sur les besoins décrits" at bounding box center [277, 133] width 126 height 22
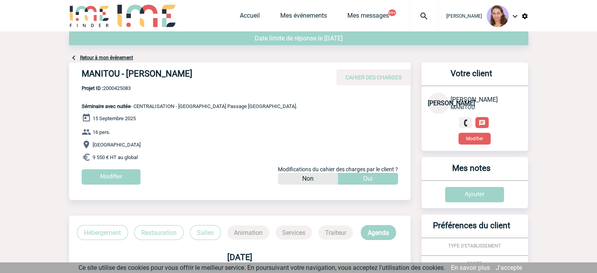
click at [429, 16] on img at bounding box center [423, 15] width 28 height 9
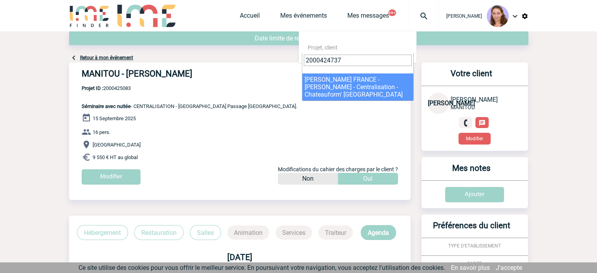
type input "2000424737"
select select "24238"
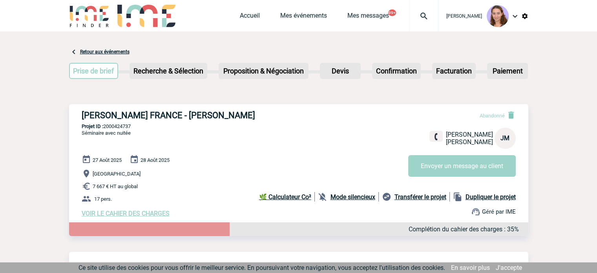
click at [428, 17] on img at bounding box center [423, 15] width 28 height 9
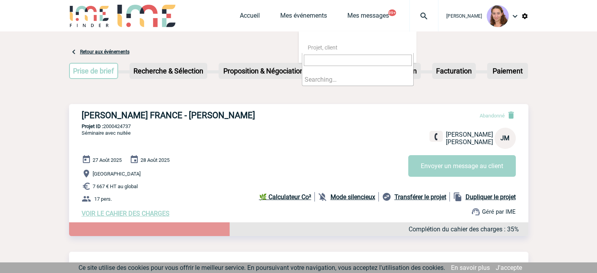
type input "2000424307"
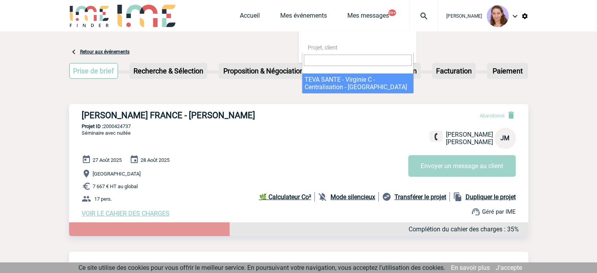
select select "23808"
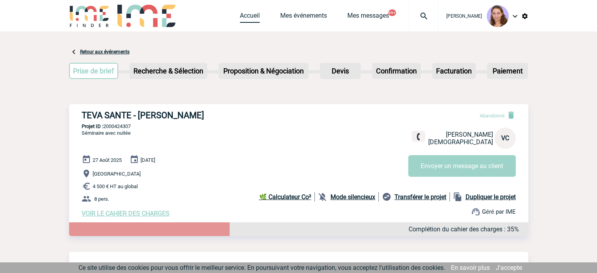
click at [253, 17] on link "Accueil" at bounding box center [250, 17] width 20 height 11
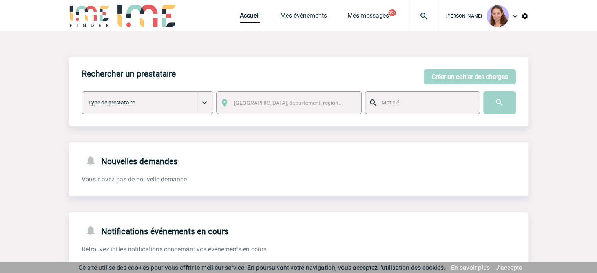
click at [430, 16] on img at bounding box center [423, 15] width 28 height 9
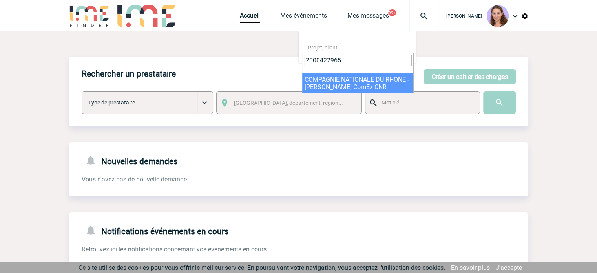
type input "2000422965"
select select "22466"
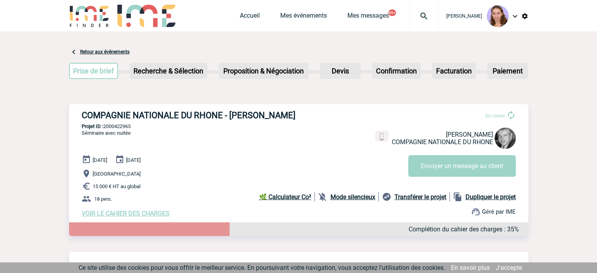
click at [146, 217] on span "VOIR LE CAHIER DES CHARGES" at bounding box center [126, 212] width 88 height 7
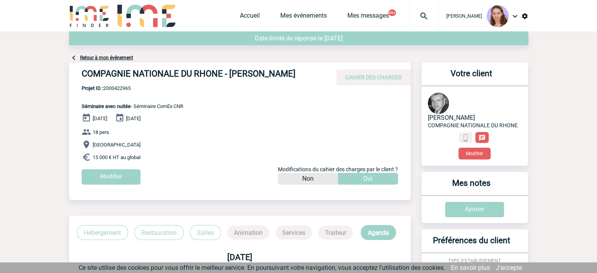
click at [420, 22] on div at bounding box center [423, 15] width 29 height 31
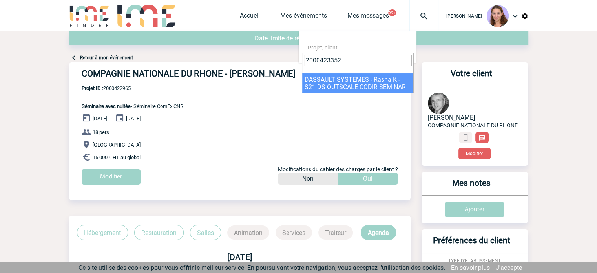
type input "2000423352"
select select "22853"
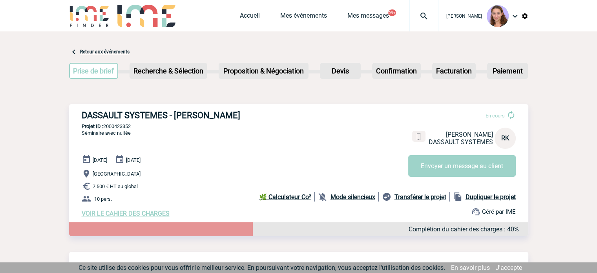
click at [434, 19] on img at bounding box center [423, 15] width 28 height 9
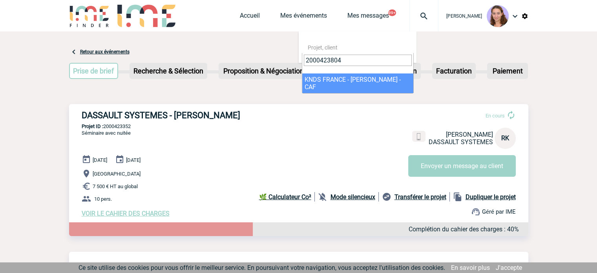
type input "2000423804"
select select "23305"
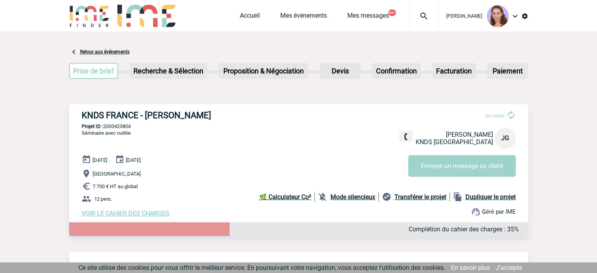
click at [108, 215] on span "VOIR LE CAHIER DES CHARGES" at bounding box center [126, 212] width 88 height 7
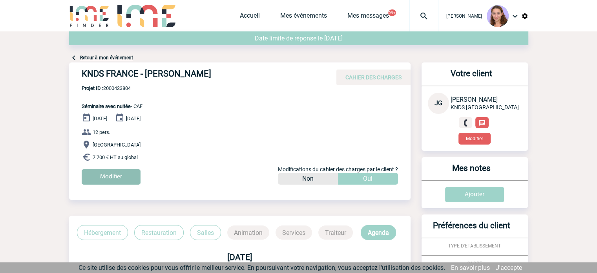
click at [103, 178] on input "Modifier" at bounding box center [111, 176] width 59 height 15
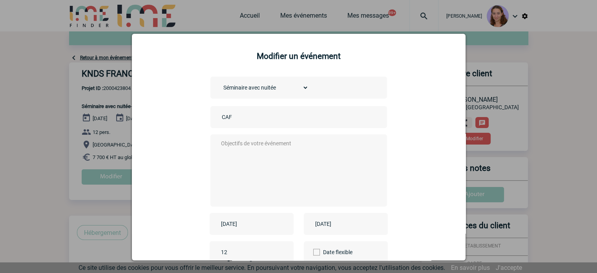
click at [247, 119] on input "CAF" at bounding box center [275, 117] width 110 height 10
type input "Centralisation"
click at [237, 146] on textarea at bounding box center [296, 169] width 155 height 63
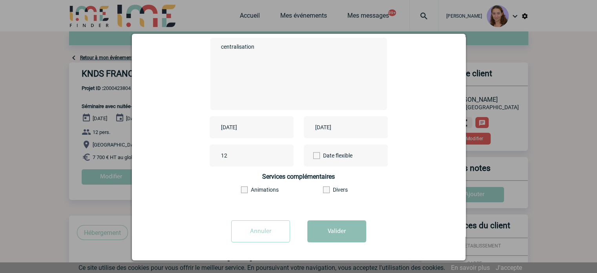
type textarea "centralisation"
click at [344, 228] on button "Valider" at bounding box center [336, 231] width 59 height 22
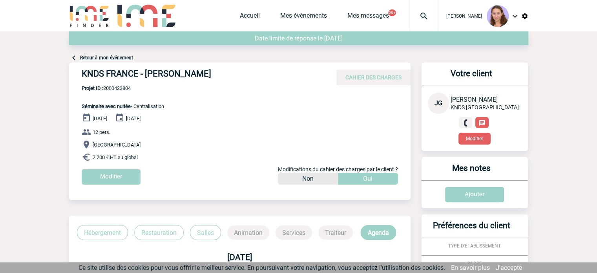
click at [431, 17] on img at bounding box center [423, 15] width 28 height 9
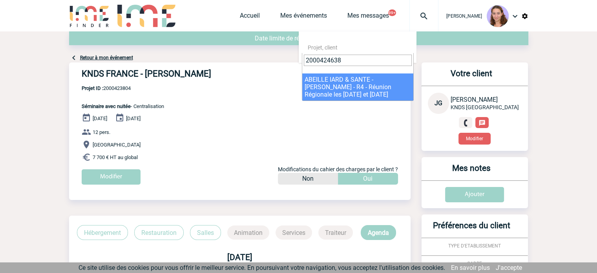
type input "2000424638"
select select "24139"
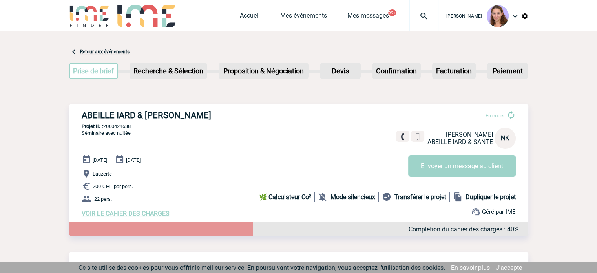
click at [108, 217] on span "VOIR LE CAHIER DES CHARGES" at bounding box center [126, 212] width 88 height 7
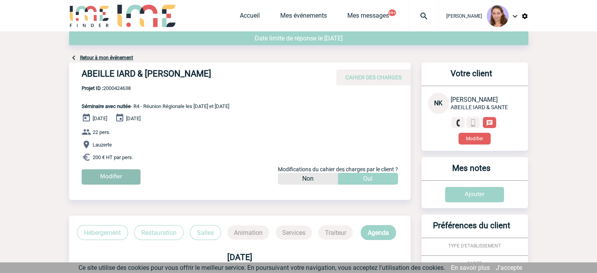
click at [115, 177] on input "Modifier" at bounding box center [111, 176] width 59 height 15
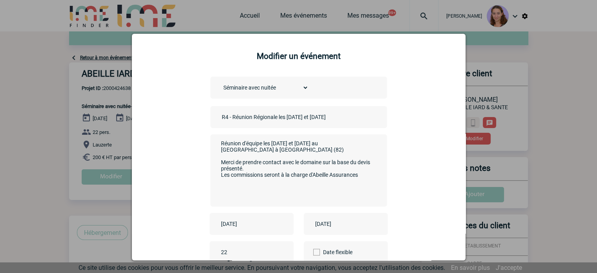
click at [220, 114] on input "R4 - Réunion Régionale les [DATE] et [DATE]" at bounding box center [275, 117] width 110 height 10
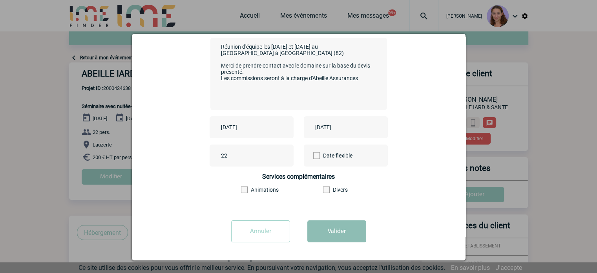
type input "centralisation R4 - Réunion Régionale les [DATE] et [DATE]"
click at [347, 235] on button "Valider" at bounding box center [336, 231] width 59 height 22
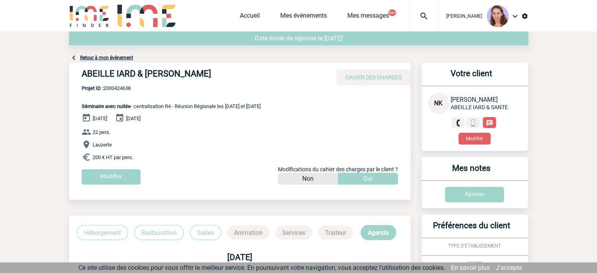
scroll to position [282, 0]
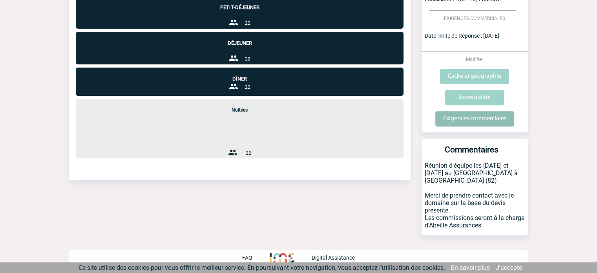
click at [471, 122] on input "Exigences commerciales" at bounding box center [474, 118] width 79 height 15
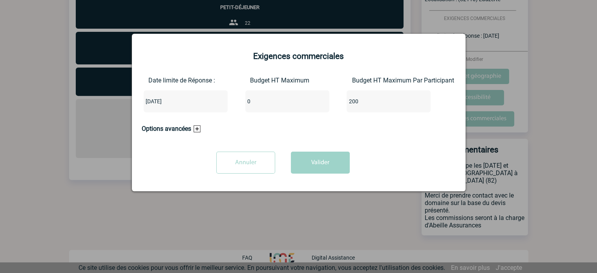
drag, startPoint x: 267, startPoint y: 106, endPoint x: 222, endPoint y: 101, distance: 45.0
click at [222, 101] on div "Date limite de Réponse : [DATE] Budget HT Maximum 0 Budget HT Maximum Par Parti…" at bounding box center [299, 97] width 314 height 42
type input "4400"
type input "0"
click at [328, 175] on div "Annuler Valider" at bounding box center [283, 165] width 282 height 28
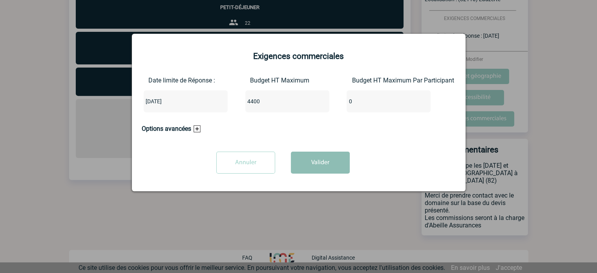
click at [326, 167] on button "Valider" at bounding box center [320, 162] width 59 height 22
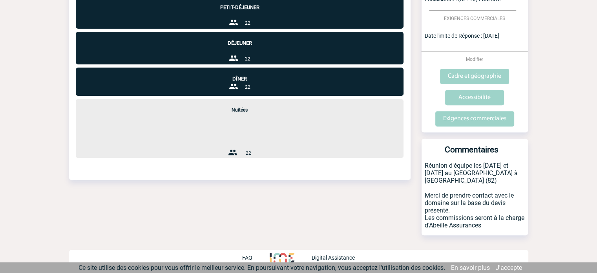
scroll to position [0, 0]
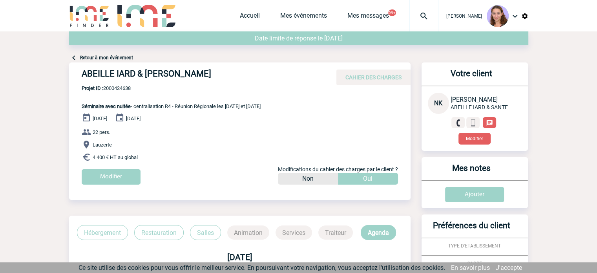
click at [427, 15] on img at bounding box center [423, 15] width 28 height 9
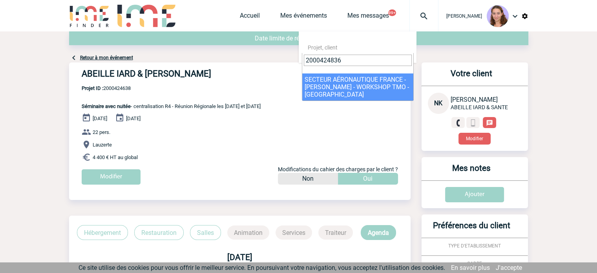
type input "2000424836"
select select "24337"
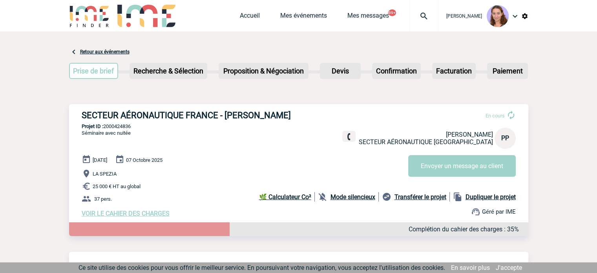
click at [134, 215] on span "VOIR LE CAHIER DES CHARGES" at bounding box center [126, 212] width 88 height 7
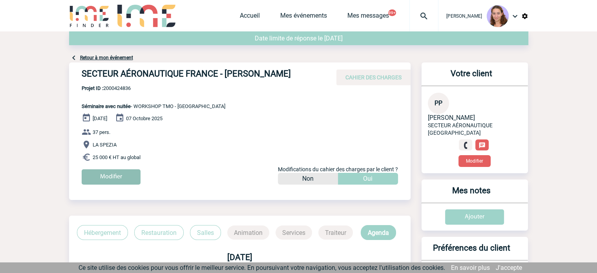
click at [110, 171] on input "Modifier" at bounding box center [111, 176] width 59 height 15
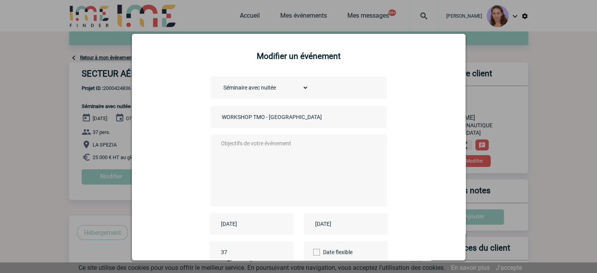
click at [220, 115] on input "WORKSHOP TMO - [GEOGRAPHIC_DATA]" at bounding box center [275, 117] width 110 height 10
type input "Centralisation WORKSHOP TMO - [GEOGRAPHIC_DATA]"
click at [231, 123] on div "Centralisation WORKSHOP TMO - [GEOGRAPHIC_DATA]" at bounding box center [298, 117] width 176 height 22
click at [231, 118] on input "Centralisation WORKSHOP TMO - [GEOGRAPHIC_DATA]" at bounding box center [275, 117] width 110 height 10
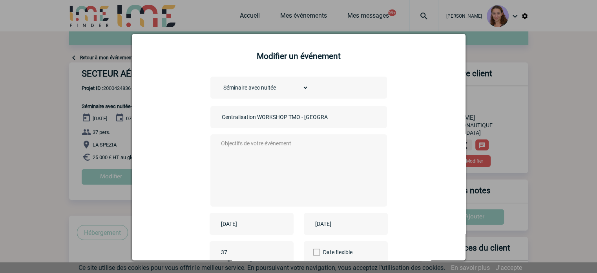
click at [231, 118] on input "Centralisation WORKSHOP TMO - [GEOGRAPHIC_DATA]" at bounding box center [275, 117] width 110 height 10
click at [235, 163] on textarea at bounding box center [296, 169] width 155 height 63
paste textarea "Centralisation"
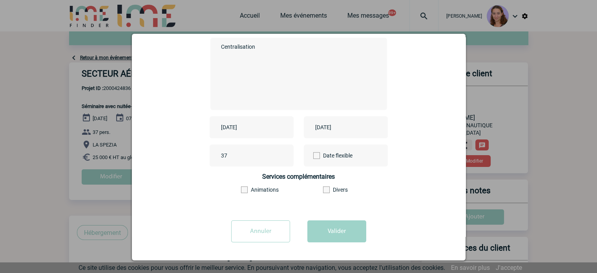
type textarea "Centralisation"
click at [333, 243] on div "Annuler Valider" at bounding box center [299, 234] width 314 height 28
click at [335, 237] on button "Valider" at bounding box center [336, 231] width 59 height 22
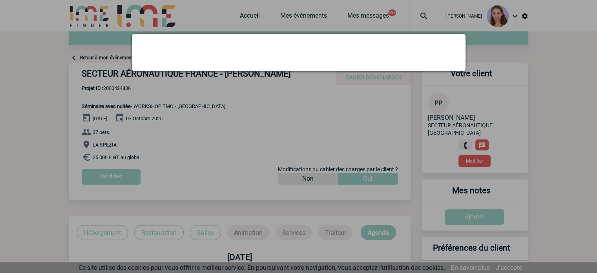
scroll to position [0, 0]
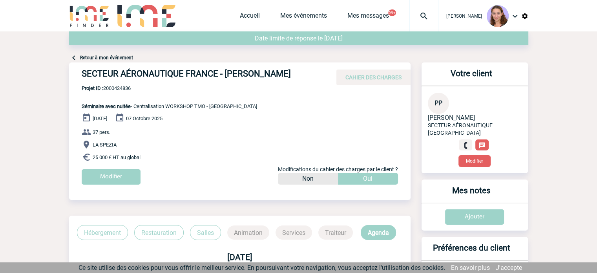
click at [427, 17] on img at bounding box center [423, 15] width 28 height 9
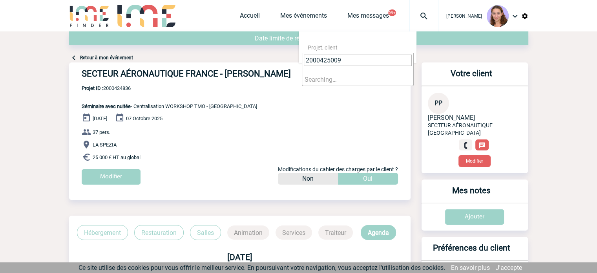
type input "2000425009"
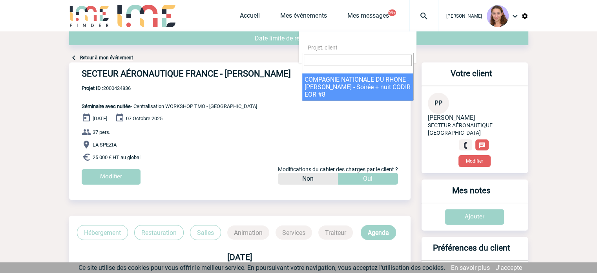
select select "24510"
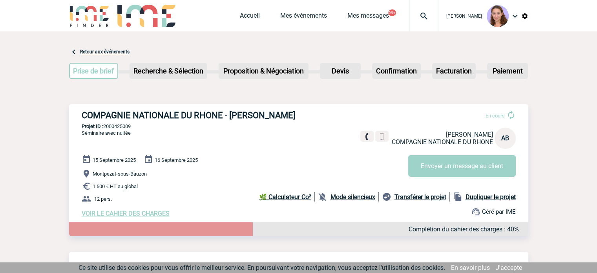
click at [129, 217] on span "VOIR LE CAHIER DES CHARGES" at bounding box center [126, 212] width 88 height 7
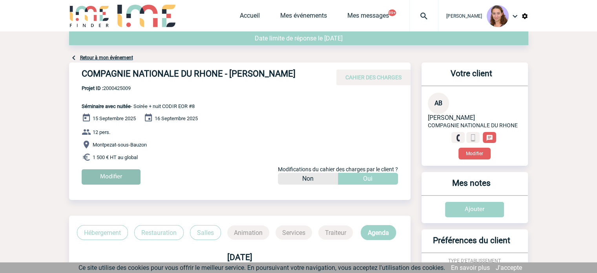
click at [91, 184] on input "Modifier" at bounding box center [111, 176] width 59 height 15
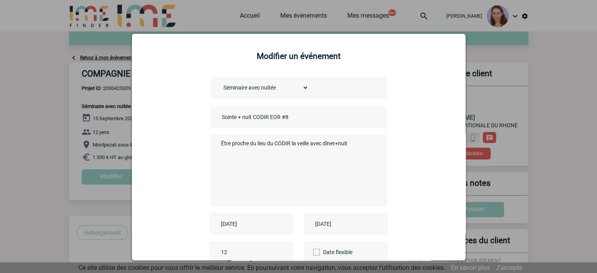
click at [220, 118] on input "Soirée + nuit CODIR EOR #8" at bounding box center [275, 117] width 110 height 10
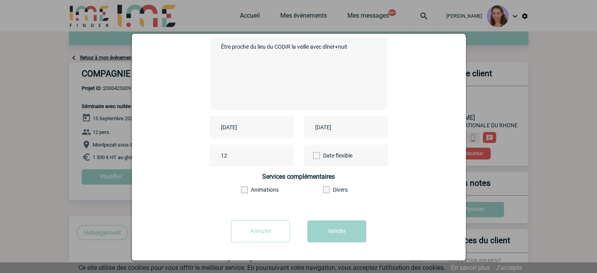
scroll to position [97, 0]
type input "centralisation Soirée + nuit CODIR EOR #8"
click at [334, 230] on button "Valider" at bounding box center [336, 231] width 59 height 22
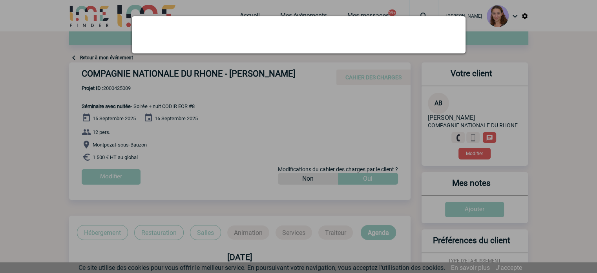
scroll to position [0, 0]
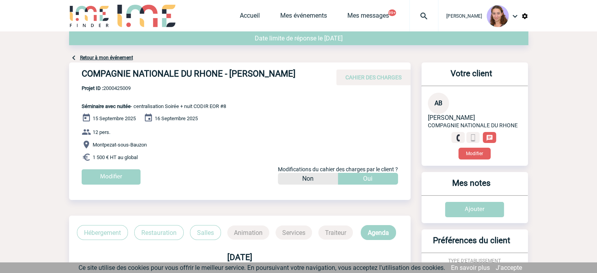
click at [435, 16] on img at bounding box center [423, 15] width 28 height 9
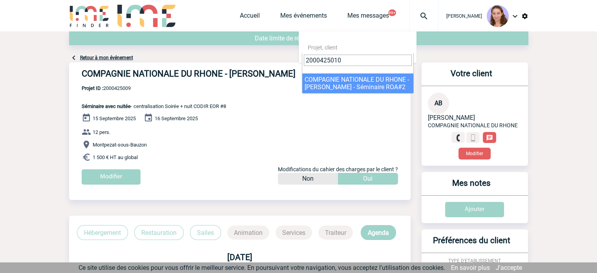
type input "2000425010"
select select "24511"
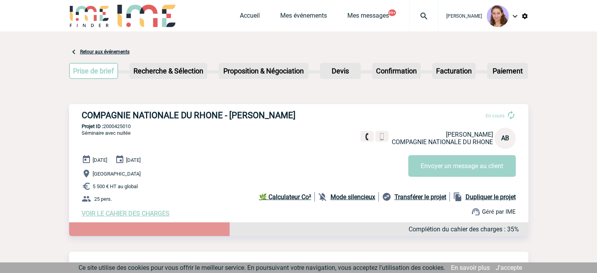
click at [427, 23] on div at bounding box center [423, 15] width 29 height 31
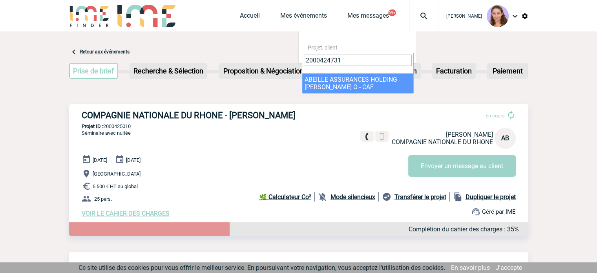
type input "2000424731"
select select "24232"
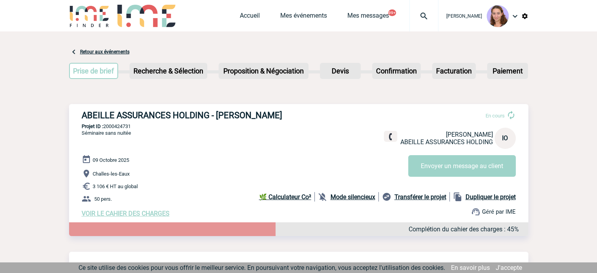
click at [139, 217] on span "VOIR LE CAHIER DES CHARGES" at bounding box center [126, 212] width 88 height 7
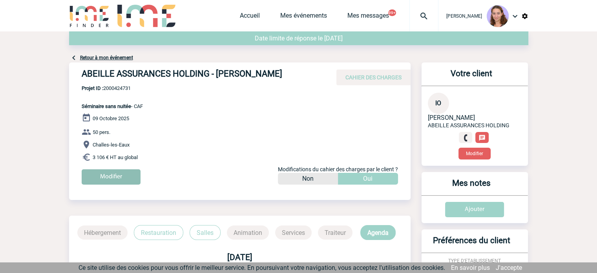
click at [109, 170] on input "Modifier" at bounding box center [111, 176] width 59 height 15
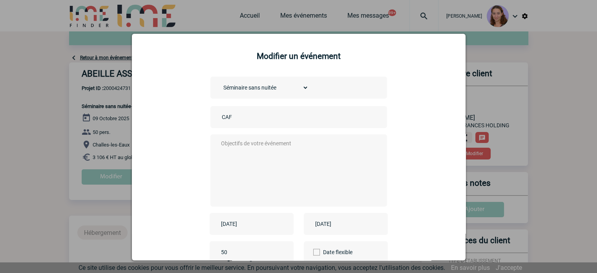
click at [267, 118] on input "CAF" at bounding box center [275, 117] width 110 height 10
click at [230, 116] on input "Centralisation" at bounding box center [275, 117] width 110 height 10
click at [231, 115] on input "Centralisation" at bounding box center [275, 117] width 110 height 10
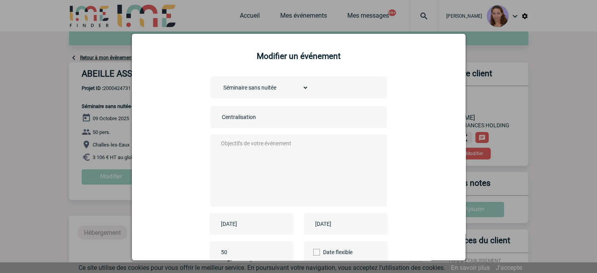
type input "Centralisation"
click at [234, 156] on textarea at bounding box center [296, 169] width 155 height 63
paste textarea "Centralisation"
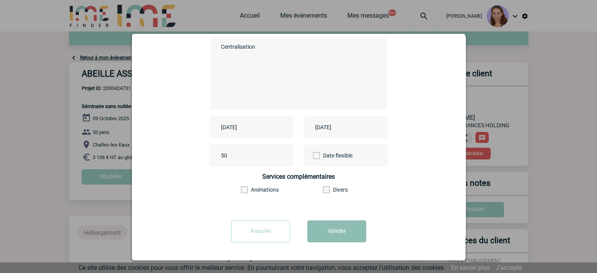
type textarea "Centralisation"
click at [329, 240] on button "Valider" at bounding box center [336, 231] width 59 height 22
click at [329, 234] on button "Valider" at bounding box center [336, 231] width 59 height 22
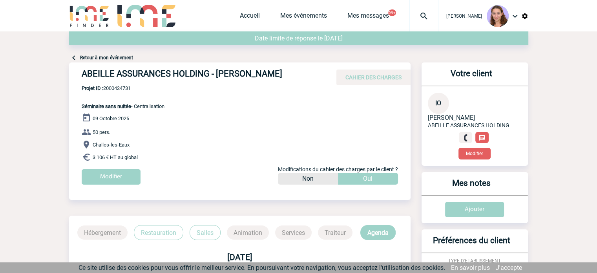
click at [426, 26] on div at bounding box center [423, 15] width 29 height 31
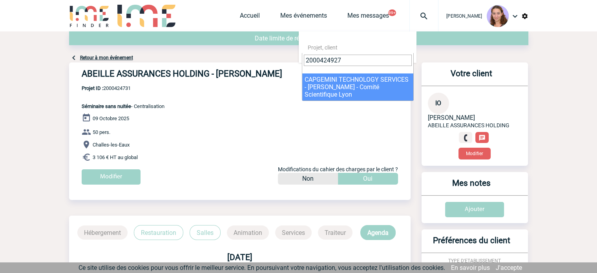
type input "2000424927"
select select "24428"
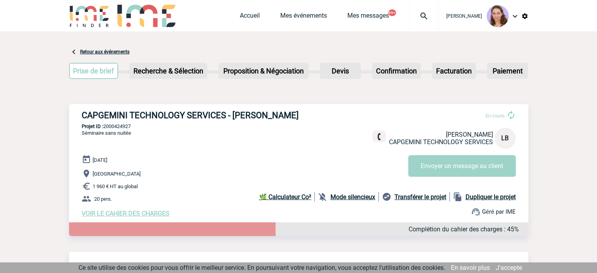
click at [115, 212] on span "VOIR LE CAHIER DES CHARGES" at bounding box center [126, 212] width 88 height 7
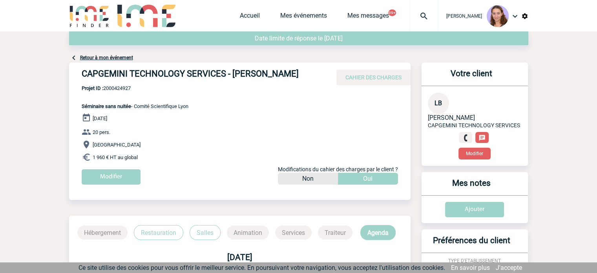
click at [108, 164] on div "04 Novembre 2025 20 pers. Lyon 1 960 € HT au global Modifier Modifications du c…" at bounding box center [246, 151] width 329 height 77
drag, startPoint x: 110, startPoint y: 174, endPoint x: 79, endPoint y: 183, distance: 32.0
click at [79, 183] on div "CAPGEMINI TECHNOLOGY SERVICES - Laura BARTIER CAHIER DES CHARGES CAPGEMINI TECH…" at bounding box center [239, 126] width 341 height 128
click at [126, 177] on input "Modifier" at bounding box center [111, 176] width 59 height 15
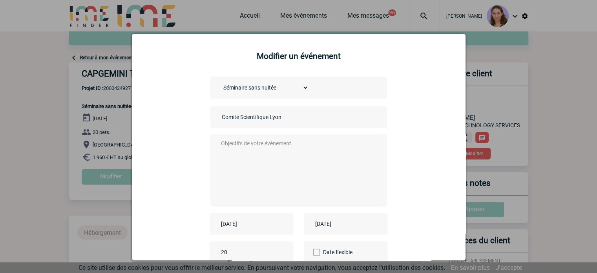
click at [226, 119] on input "Comité Scientifique Lyon" at bounding box center [275, 117] width 110 height 10
click at [226, 119] on input "centralisation Comité Scientifique Lyon" at bounding box center [275, 117] width 110 height 10
type input "centralisation Comité Scientifique Lyon"
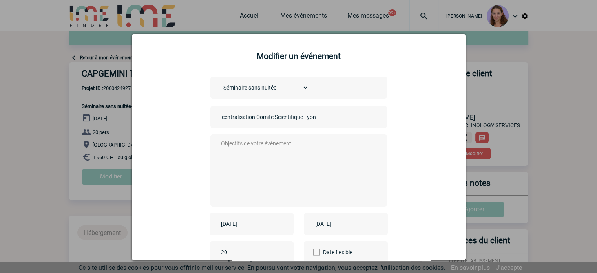
click at [236, 153] on textarea at bounding box center [296, 169] width 155 height 63
paste textarea "centralisation"
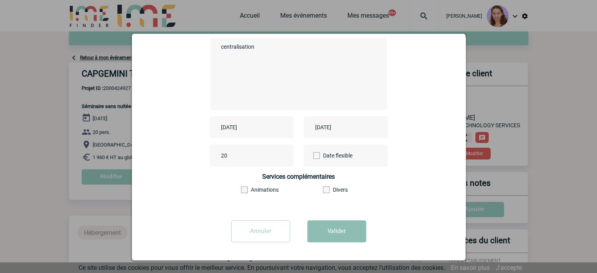
type textarea "centralisation"
click at [324, 230] on button "Valider" at bounding box center [336, 231] width 59 height 22
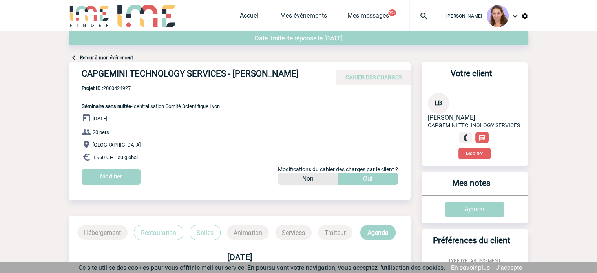
click at [409, 16] on img at bounding box center [423, 15] width 28 height 9
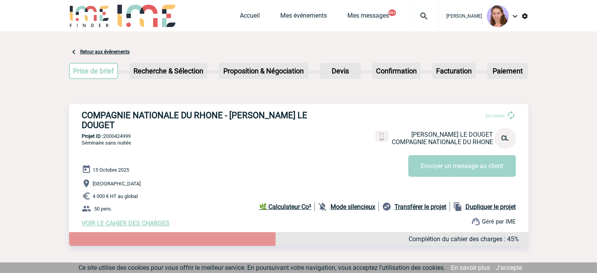
click at [107, 219] on span "VOIR LE CAHIER DES CHARGES" at bounding box center [126, 222] width 88 height 7
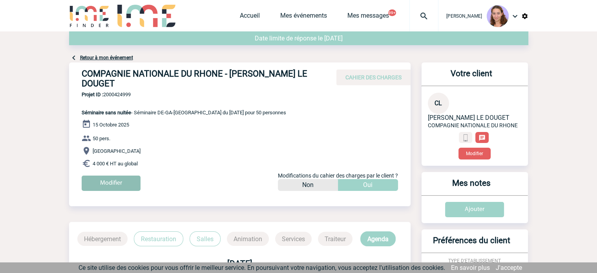
click at [106, 179] on input "Modifier" at bounding box center [111, 182] width 59 height 15
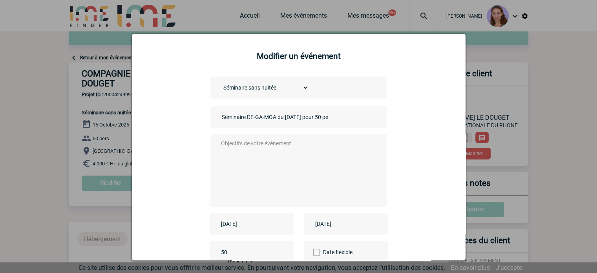
click at [223, 121] on input "Séminaire DE-GA-MOA du 15/10/2025 pour 50 personnes" at bounding box center [275, 117] width 110 height 10
click at [220, 118] on input "entralisation Séminaire DE-GA-MOA du 15/10/2025 pour 50 personnes" at bounding box center [275, 117] width 110 height 10
click at [235, 115] on input "centralisation Séminaire DE-GA-MOA du 15/10/2025 pour 50 personnes" at bounding box center [275, 117] width 110 height 10
type input "centralisation Séminaire DE-GA-MOA du 15/10/2025 pour 50 personnes"
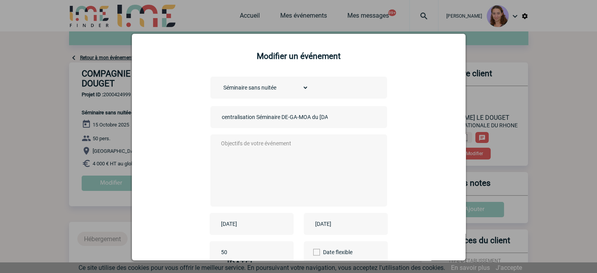
click at [238, 156] on textarea at bounding box center [296, 169] width 155 height 63
paste textarea "centralisation"
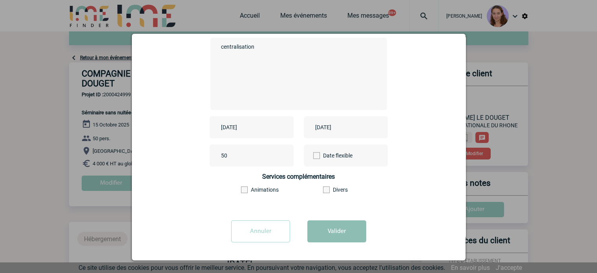
type textarea "centralisation"
click at [343, 237] on button "Valider" at bounding box center [336, 231] width 59 height 22
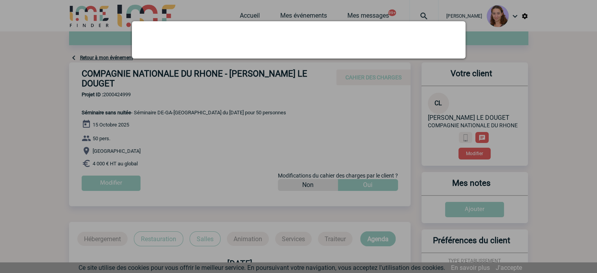
scroll to position [0, 0]
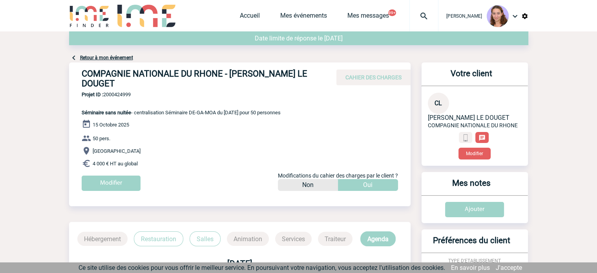
click at [424, 28] on div at bounding box center [423, 15] width 29 height 31
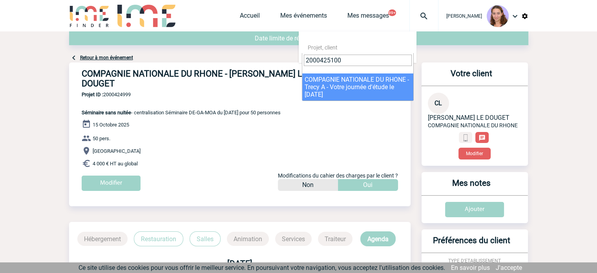
type input "2000425100"
select select "24601"
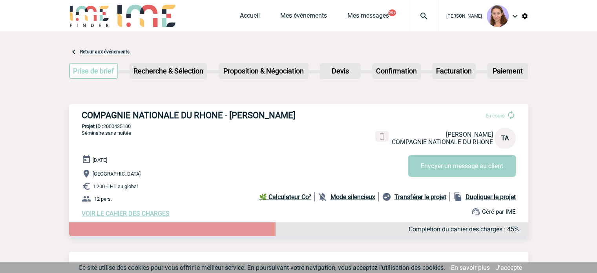
click at [113, 220] on div "COMPAGNIE NATIONALE DU RHONE - Trecy AKUE En cours Trecy AKUE COMPAGNIE NATIONA…" at bounding box center [298, 163] width 459 height 119
click at [110, 216] on span "VOIR LE CAHIER DES CHARGES" at bounding box center [126, 212] width 88 height 7
click at [100, 216] on span "VOIR LE CAHIER DES CHARGES" at bounding box center [126, 212] width 88 height 7
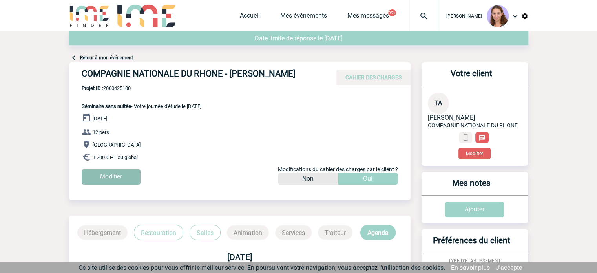
click at [106, 180] on input "Modifier" at bounding box center [111, 176] width 59 height 15
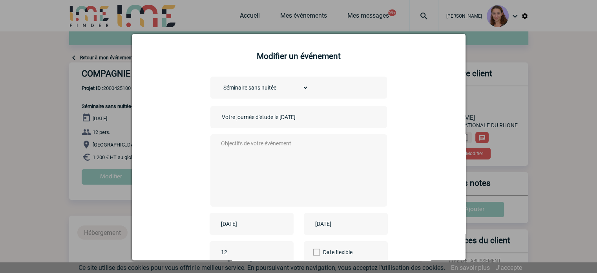
click at [220, 118] on input "Votre journée d'étude le [DATE]" at bounding box center [275, 117] width 110 height 10
click at [236, 119] on input "Centralisation Votre journée d'étude le vendredi 5 septembre" at bounding box center [275, 117] width 110 height 10
type input "Centralisation Votre journée d'étude le vendredi 5 septembre"
click at [242, 168] on textarea at bounding box center [296, 169] width 155 height 63
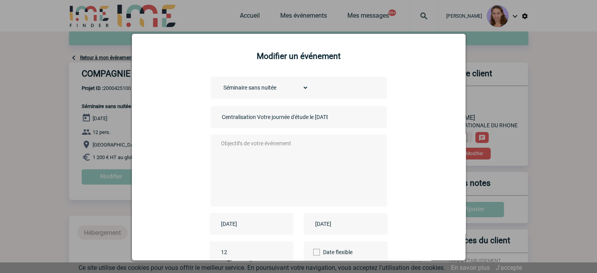
paste textarea "Centralisation"
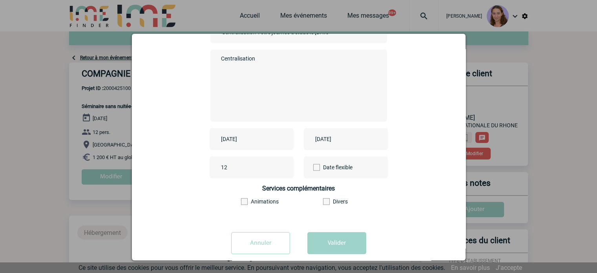
scroll to position [97, 0]
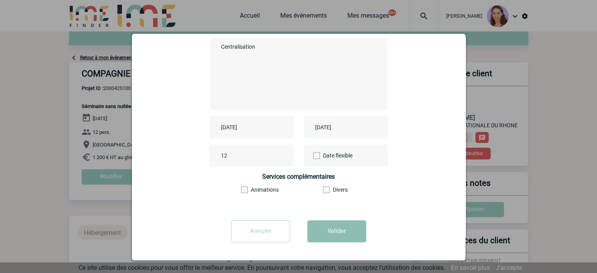
type textarea "Centralisation"
click at [357, 226] on button "Valider" at bounding box center [336, 231] width 59 height 22
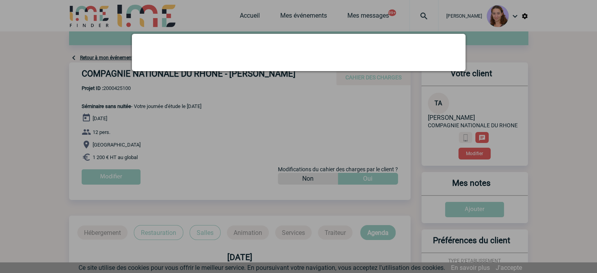
scroll to position [0, 0]
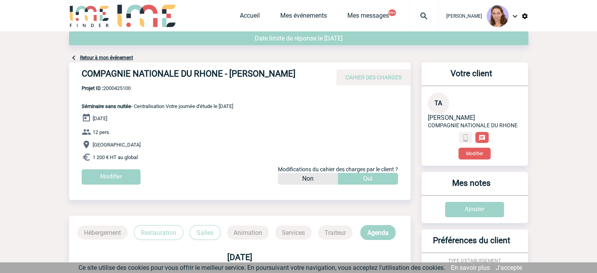
click at [426, 13] on img at bounding box center [423, 15] width 28 height 9
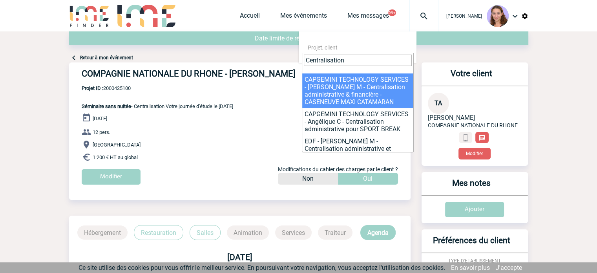
click at [362, 60] on input "Centralisation" at bounding box center [358, 60] width 108 height 11
paste input "2000424552"
click at [362, 60] on input "2000424552" at bounding box center [358, 60] width 108 height 11
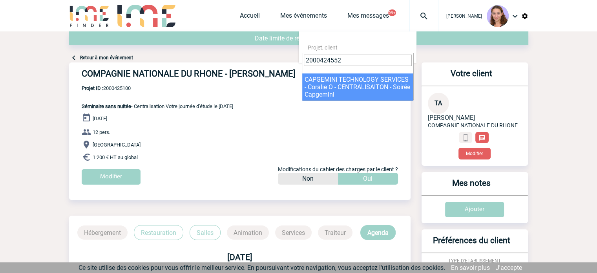
type input "2000424552"
select select "24053"
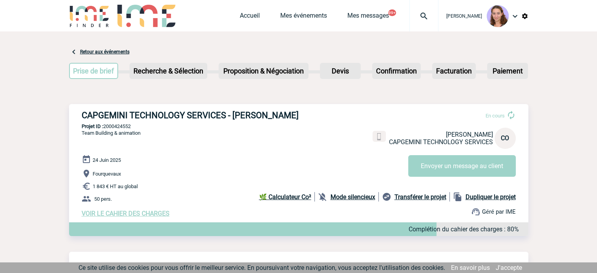
click at [130, 215] on span "VOIR LE CAHIER DES CHARGES" at bounding box center [126, 212] width 88 height 7
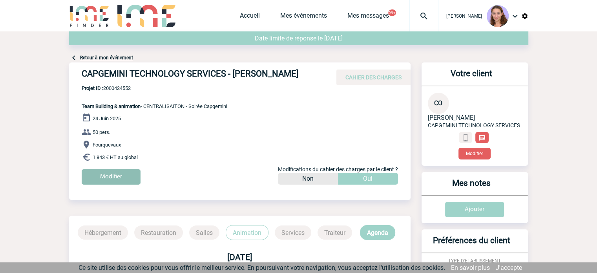
click at [102, 173] on input "Modifier" at bounding box center [111, 176] width 59 height 15
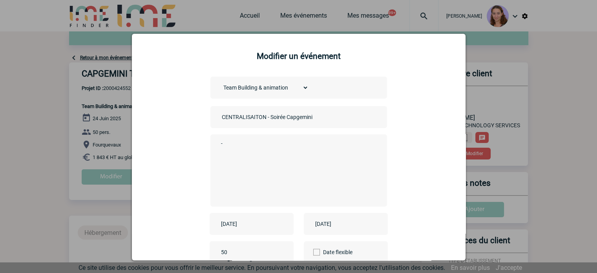
click at [251, 118] on input "CENTRALISAITON - Soirée Capgemini" at bounding box center [275, 117] width 110 height 10
click at [243, 118] on input "Centralisation - Soirée Capgemini" at bounding box center [275, 117] width 110 height 10
type input "Centralisation - Soirée Capgemini"
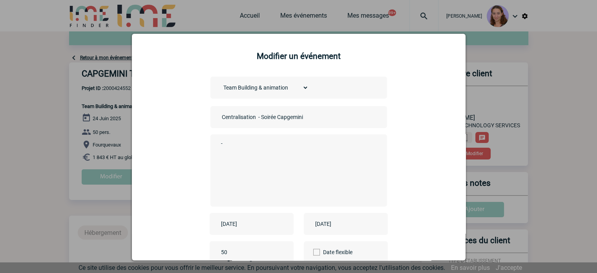
click at [249, 173] on textarea "-" at bounding box center [296, 169] width 155 height 63
paste textarea "Centralisation"
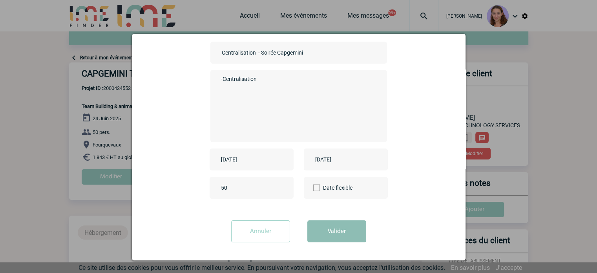
type textarea "-Centralisation"
click at [338, 230] on button "Valider" at bounding box center [336, 231] width 59 height 22
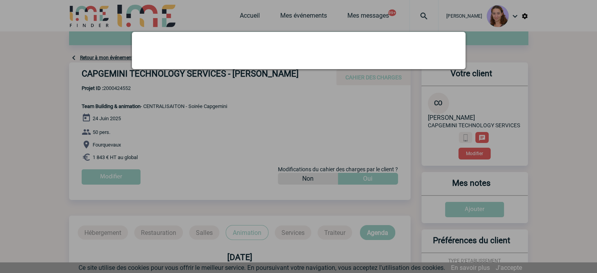
scroll to position [0, 0]
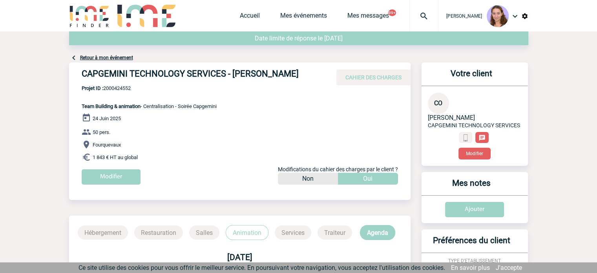
click at [118, 57] on link "Retour à mon événement" at bounding box center [106, 57] width 53 height 5
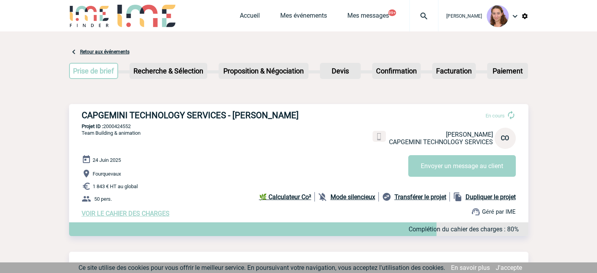
click at [419, 19] on img at bounding box center [423, 15] width 28 height 9
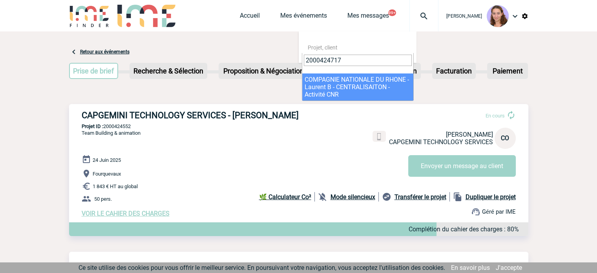
type input "2000424717"
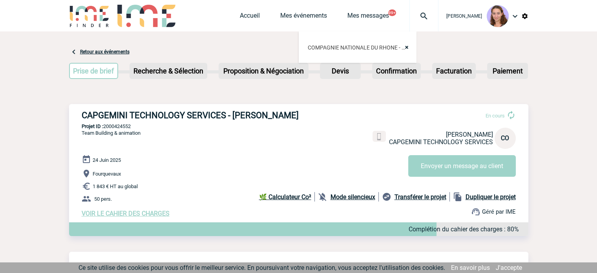
select select "24218"
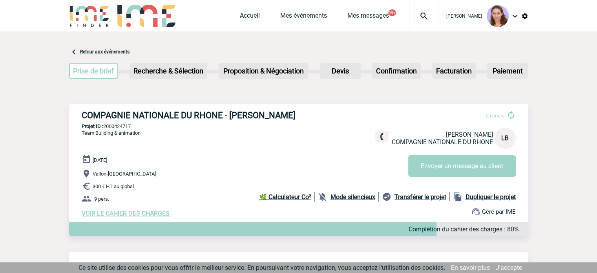
drag, startPoint x: 0, startPoint y: 0, endPoint x: 120, endPoint y: 216, distance: 247.0
click at [120, 216] on span "VOIR LE CAHIER DES CHARGES" at bounding box center [126, 212] width 88 height 7
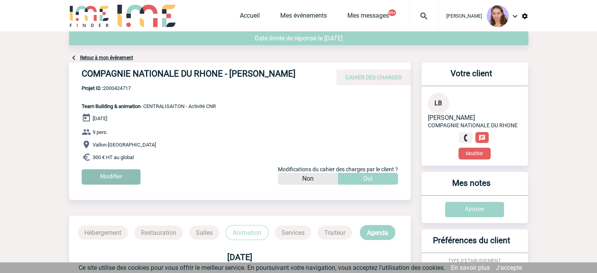
click at [116, 183] on input "Modifier" at bounding box center [111, 176] width 59 height 15
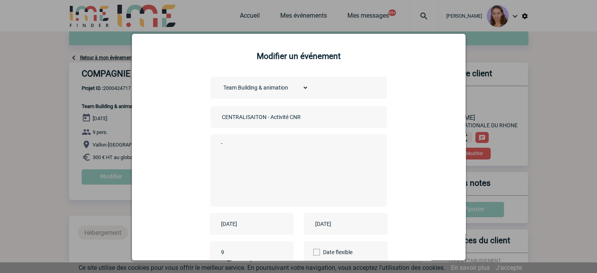
click at [250, 116] on input "CENTRALISAITON - Activité CNR" at bounding box center [275, 117] width 110 height 10
click at [250, 116] on input "CENTRALISATION - Activité CNR" at bounding box center [275, 117] width 110 height 10
type input "CENTRALISATION - Activité CNR"
click at [247, 146] on textarea "-" at bounding box center [296, 169] width 155 height 63
click at [240, 122] on input "CENTRALISATION - Activité CNR" at bounding box center [275, 117] width 110 height 10
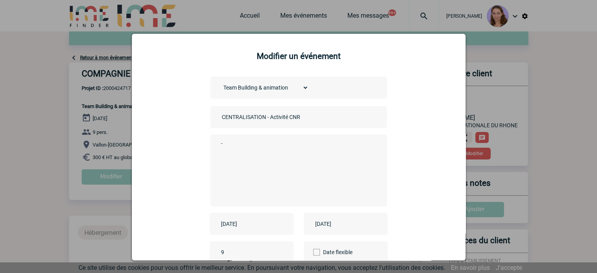
click at [240, 122] on input "CENTRALISATION - Activité CNR" at bounding box center [275, 117] width 110 height 10
drag, startPoint x: 228, startPoint y: 153, endPoint x: 204, endPoint y: 150, distance: 24.5
click at [204, 150] on div "Choisissez un type d'évènement Séminaire avec nuitée Séminaire sans nuitée Repa…" at bounding box center [299, 176] width 314 height 200
paste textarea "CENTRALISATION"
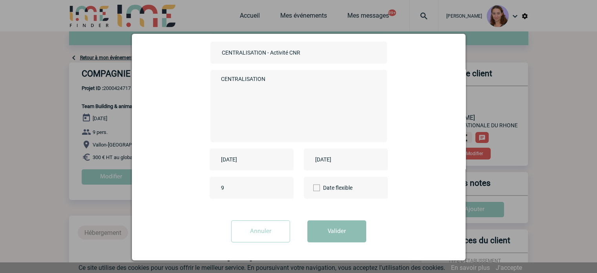
type textarea "CENTRALISATION"
click at [337, 233] on button "Valider" at bounding box center [336, 231] width 59 height 22
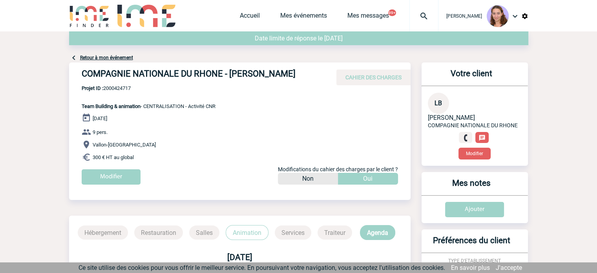
click at [418, 18] on img at bounding box center [423, 15] width 28 height 9
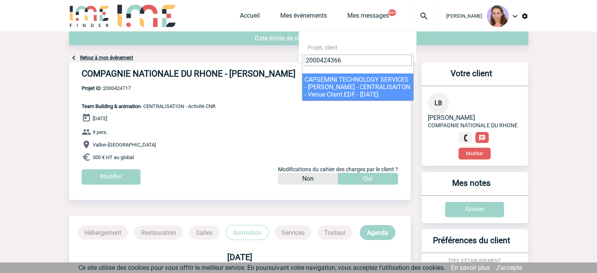
type input "2000424366"
select select "23867"
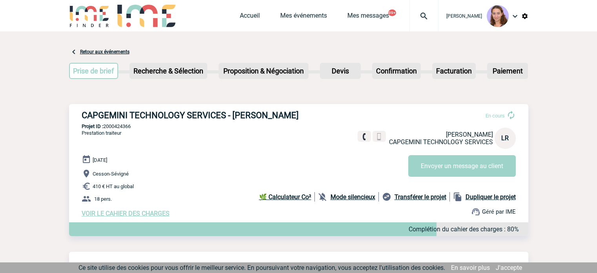
click at [124, 215] on span "VOIR LE CAHIER DES CHARGES" at bounding box center [126, 212] width 88 height 7
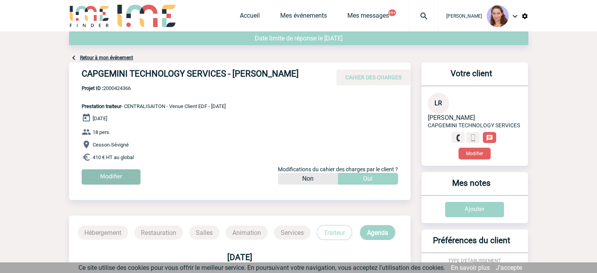
click at [129, 183] on input "Modifier" at bounding box center [111, 176] width 59 height 15
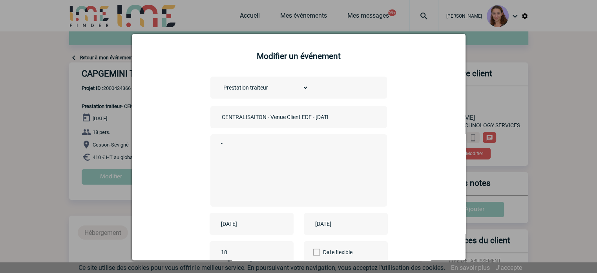
click at [251, 118] on input "CENTRALISAITON - Venue Client EDF - 11 Juin 2025" at bounding box center [275, 117] width 110 height 10
click at [251, 118] on input "CENTRALISATION - Venue Client EDF - 11 Juin 2025" at bounding box center [275, 117] width 110 height 10
type input "CENTRALISATION - Venue Client EDF - 11 Juin 2025"
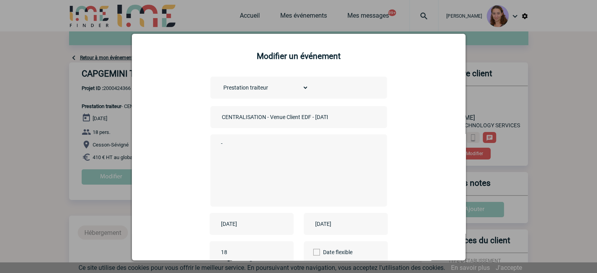
click at [248, 147] on textarea "-" at bounding box center [296, 169] width 155 height 63
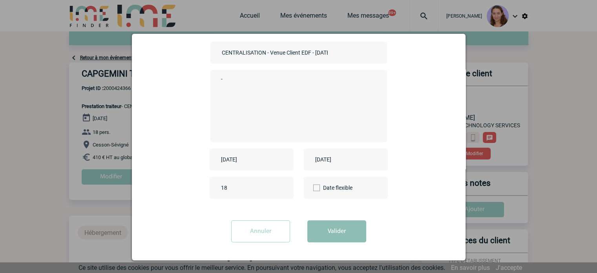
click at [349, 238] on button "Valider" at bounding box center [336, 231] width 59 height 22
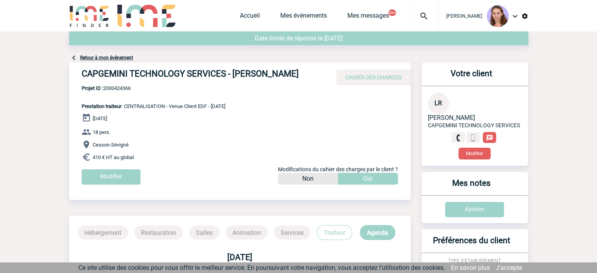
click at [429, 24] on div at bounding box center [423, 15] width 29 height 31
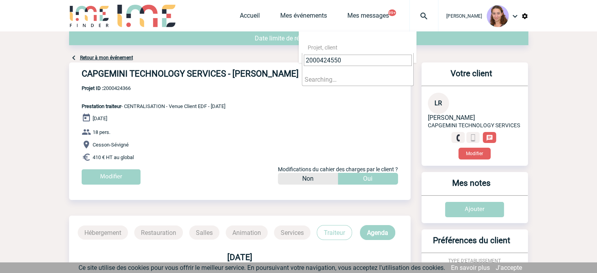
type input "2000424550"
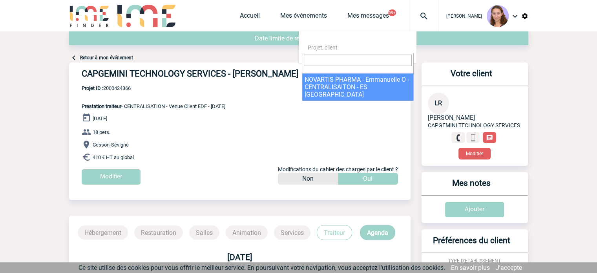
select select "24051"
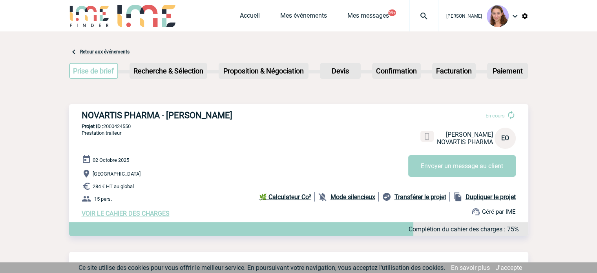
click at [120, 217] on span "VOIR LE CAHIER DES CHARGES" at bounding box center [126, 212] width 88 height 7
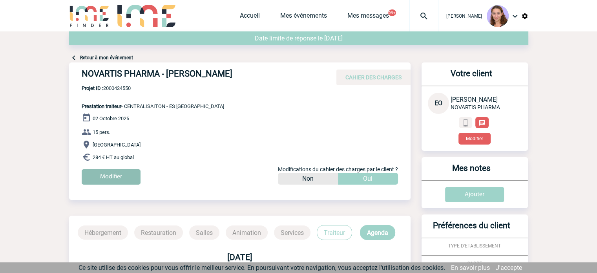
click at [126, 183] on input "Modifier" at bounding box center [111, 176] width 59 height 15
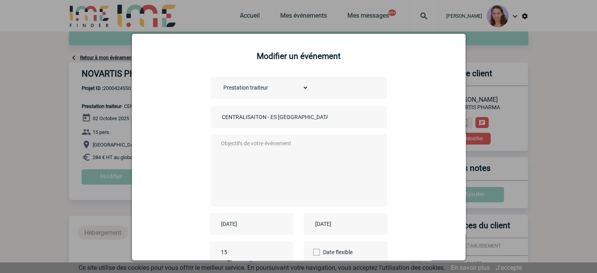
click at [255, 116] on input "CENTRALISAITON - ES AMIENS" at bounding box center [275, 117] width 110 height 10
type input "CENTRALISATION - ES AMIENS"
click at [250, 158] on textarea at bounding box center [296, 169] width 155 height 63
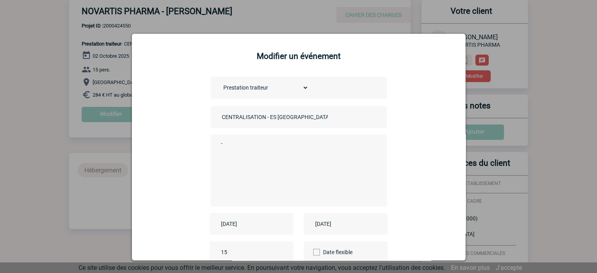
scroll to position [65, 0]
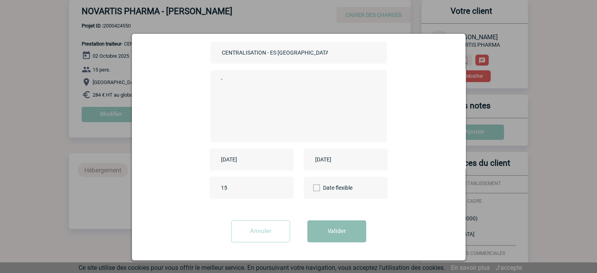
type textarea "-"
click at [333, 236] on button "Valider" at bounding box center [336, 231] width 59 height 22
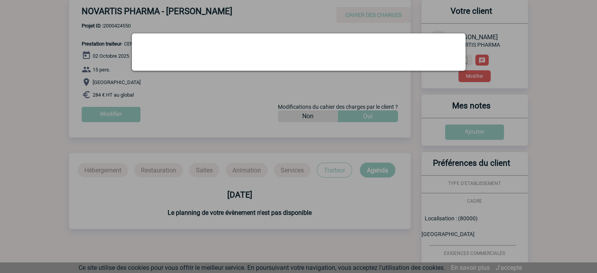
scroll to position [0, 0]
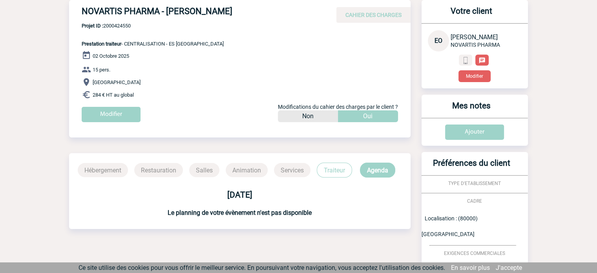
click at [325, 63] on div "02 Octobre 2025 15 pers. Amiens 284 € HT au global Modifier Modifications du ca…" at bounding box center [246, 89] width 329 height 77
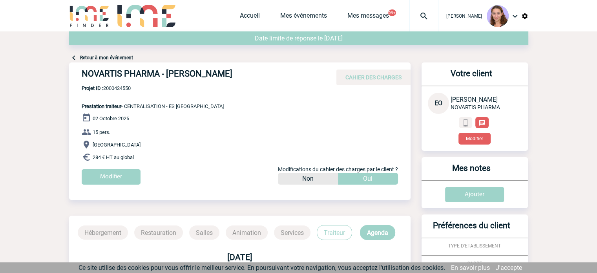
click at [434, 18] on img at bounding box center [423, 15] width 28 height 9
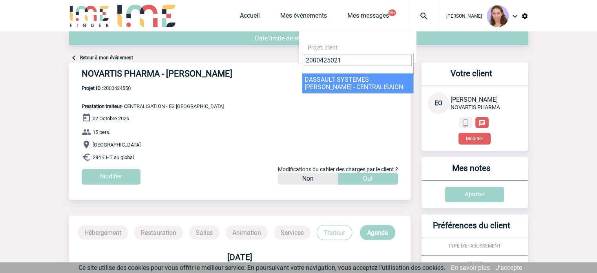
type input "2000425021"
select select "24522"
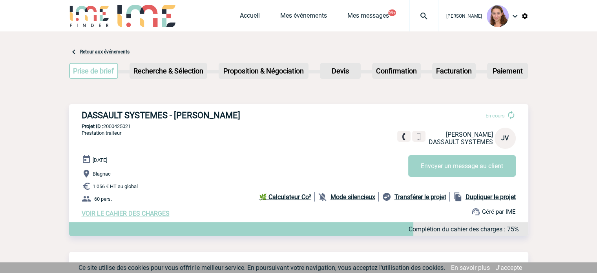
click at [157, 213] on span "VOIR LE CAHIER DES CHARGES" at bounding box center [126, 212] width 88 height 7
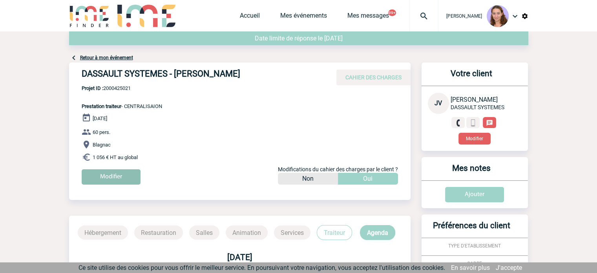
click at [121, 176] on input "Modifier" at bounding box center [111, 176] width 59 height 15
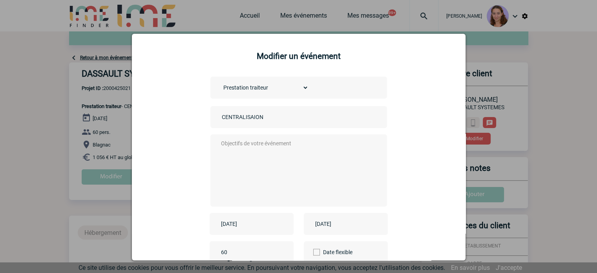
click at [250, 115] on input "CENTRALISAION" at bounding box center [275, 117] width 110 height 10
type input "CENTRALISATION"
click at [265, 146] on textarea at bounding box center [296, 169] width 155 height 63
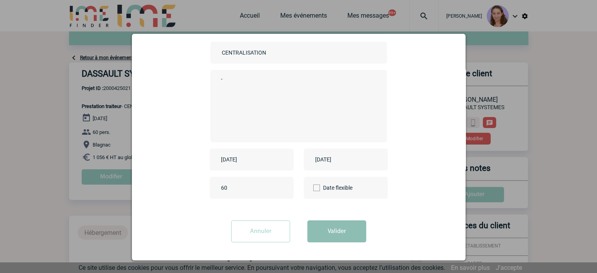
type textarea "-"
click at [338, 234] on button "Valider" at bounding box center [336, 231] width 59 height 22
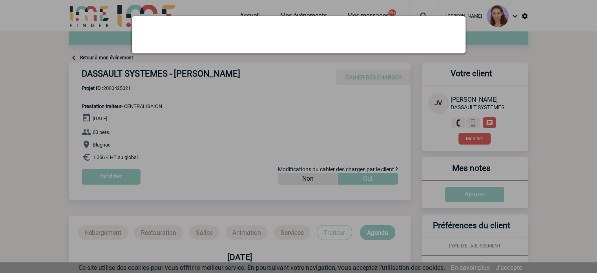
scroll to position [0, 0]
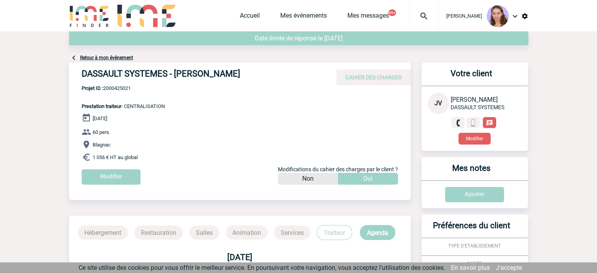
click at [426, 22] on div at bounding box center [423, 15] width 29 height 31
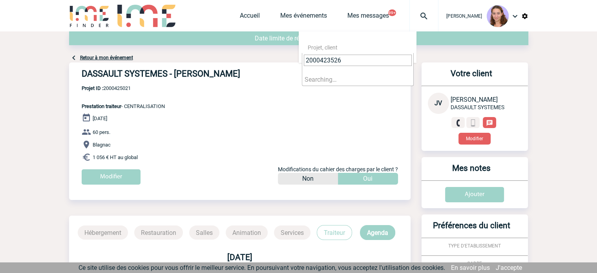
type input "2000423526"
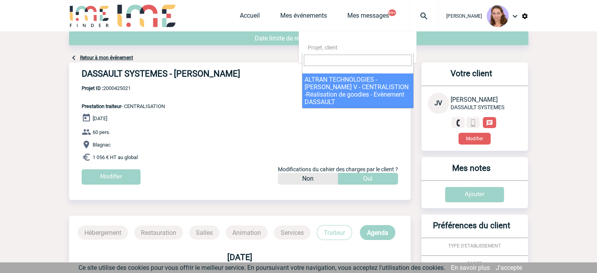
select select "23027"
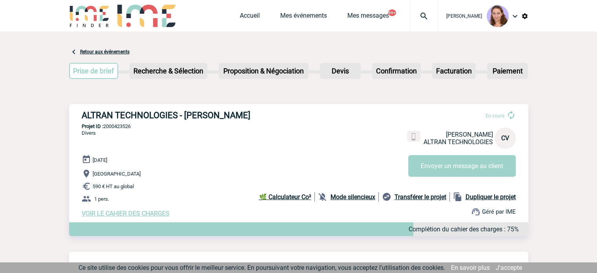
click at [140, 213] on span "VOIR LE CAHIER DES CHARGES" at bounding box center [126, 212] width 88 height 7
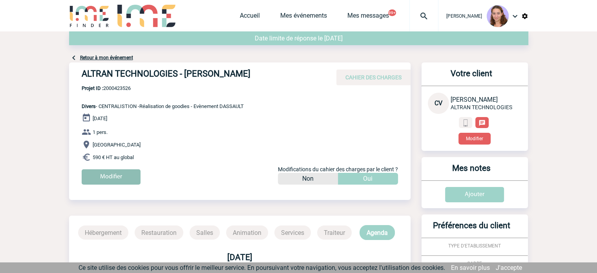
click at [116, 175] on input "Modifier" at bounding box center [111, 176] width 59 height 15
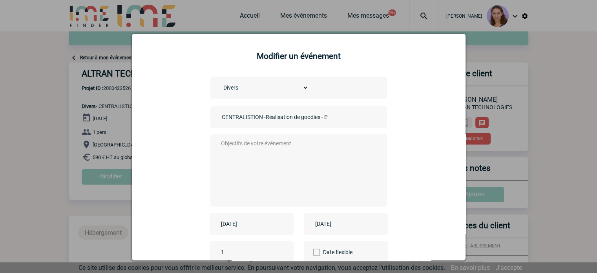
click at [246, 119] on input "CENTRALISTION -Réalisation de goodies - Evènement DASSAULT" at bounding box center [275, 117] width 110 height 10
type input "CENTRALISATION -Réalisation de goodies - Evènement DASSAULT"
click at [325, 152] on textarea at bounding box center [296, 169] width 155 height 63
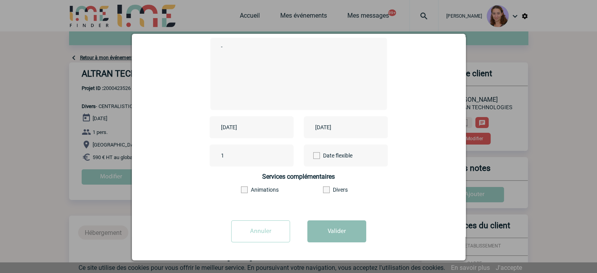
type textarea "-"
click at [355, 232] on button "Valider" at bounding box center [336, 231] width 59 height 22
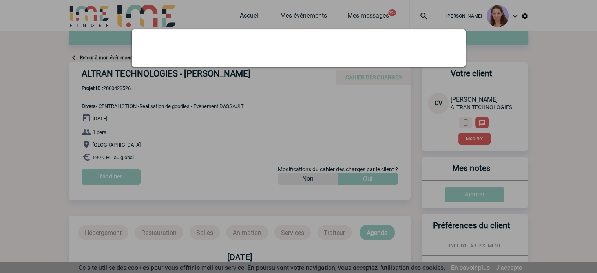
scroll to position [0, 0]
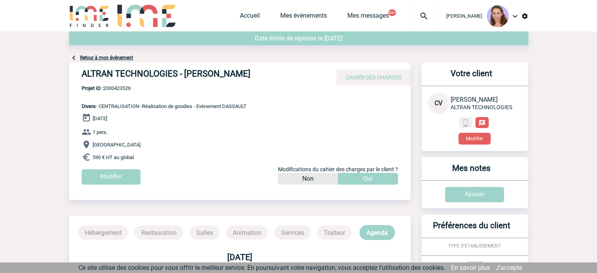
click at [428, 14] on img at bounding box center [423, 15] width 28 height 9
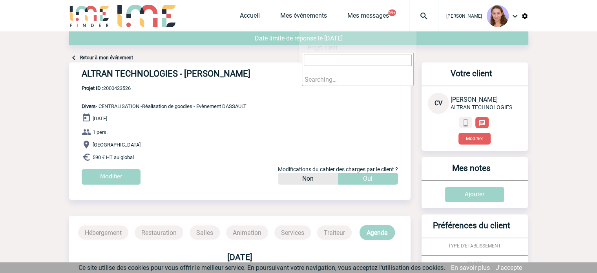
type input "2000423842"
click at [428, 14] on img at bounding box center [423, 15] width 28 height 9
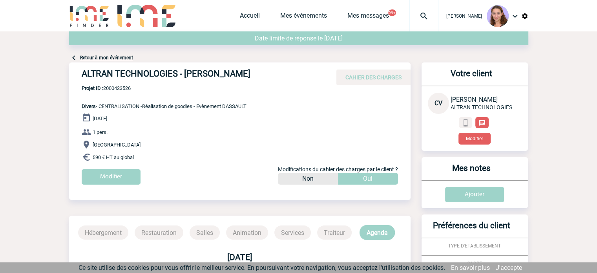
click at [424, 22] on div at bounding box center [423, 15] width 29 height 31
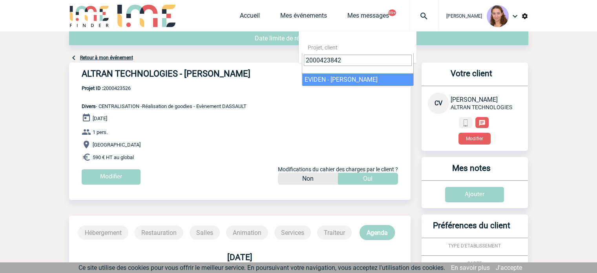
type input "2000423842"
select select "23343"
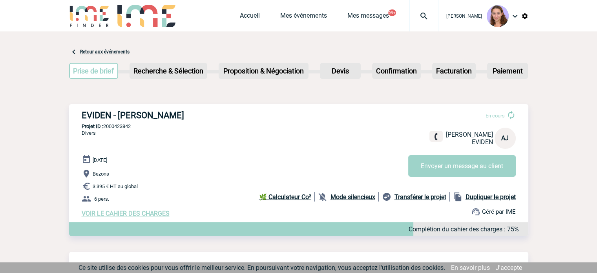
click at [150, 215] on span "VOIR LE CAHIER DES CHARGES" at bounding box center [126, 212] width 88 height 7
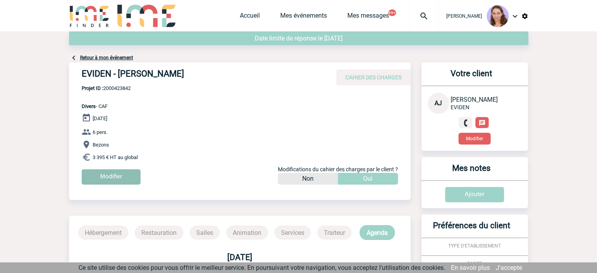
click at [120, 171] on input "Modifier" at bounding box center [111, 176] width 59 height 15
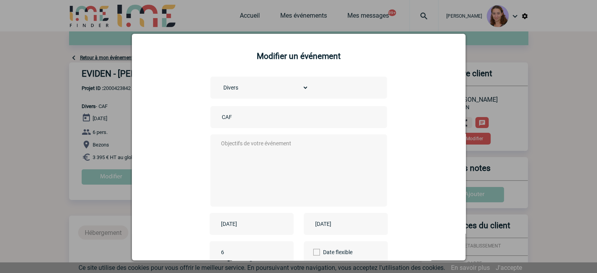
click at [249, 126] on div "CAF" at bounding box center [298, 117] width 176 height 22
click at [246, 122] on input "CAF" at bounding box center [275, 117] width 110 height 10
click at [272, 121] on input "Centra" at bounding box center [275, 117] width 110 height 10
type input "Centralisation"
click at [248, 171] on textarea at bounding box center [296, 169] width 155 height 63
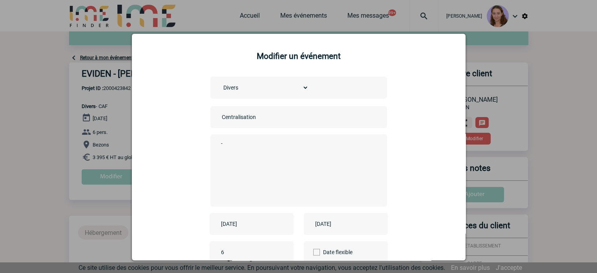
scroll to position [97, 0]
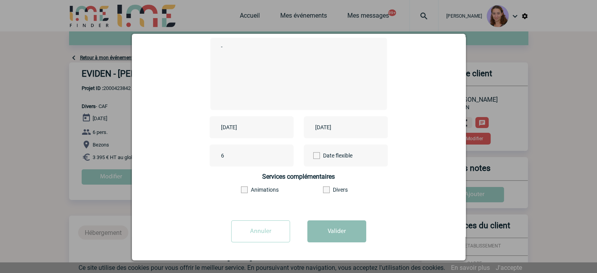
type textarea "-"
click at [314, 229] on button "Valider" at bounding box center [336, 231] width 59 height 22
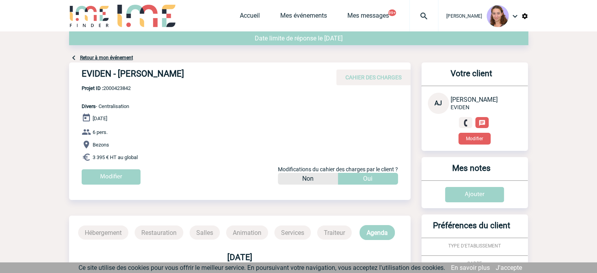
click at [430, 21] on div at bounding box center [423, 15] width 29 height 31
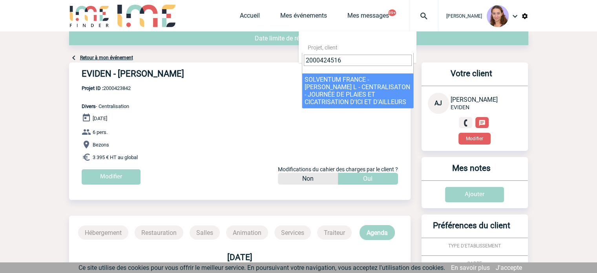
type input "2000424516"
select select "24017"
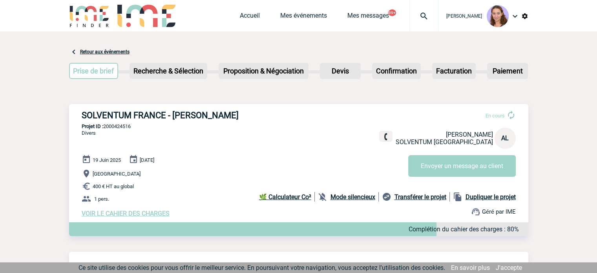
click at [113, 211] on span "VOIR LE CAHIER DES CHARGES" at bounding box center [126, 212] width 88 height 7
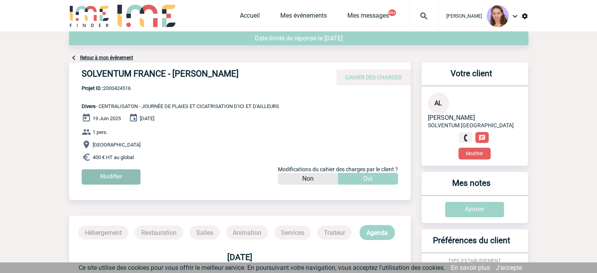
click at [120, 174] on input "Modifier" at bounding box center [111, 176] width 59 height 15
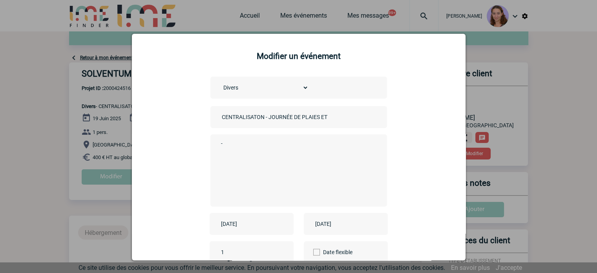
click at [256, 120] on input "CENTRALISATON - JOURNÉE DE PLAIES ET CICATRISATION D'ICI ET D'AILLEURS" at bounding box center [275, 117] width 110 height 10
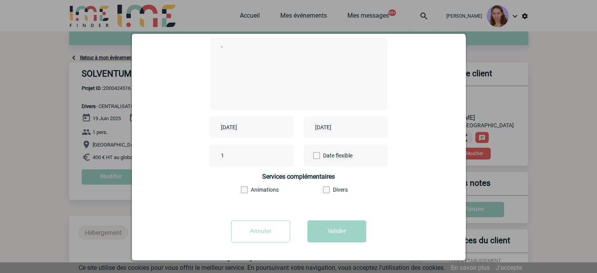
type input "CENTRALISATION - JOURNÉE DE PLAIES ET CICATRISATION D'ICI ET D'AILLEURS"
click at [329, 243] on div "Annuler Valider" at bounding box center [299, 234] width 314 height 28
drag, startPoint x: 329, startPoint y: 243, endPoint x: 337, endPoint y: 233, distance: 12.0
click at [337, 233] on div "Annuler Valider" at bounding box center [299, 234] width 314 height 28
click at [370, 180] on div "Services complémentaires Animations Divers" at bounding box center [298, 186] width 176 height 26
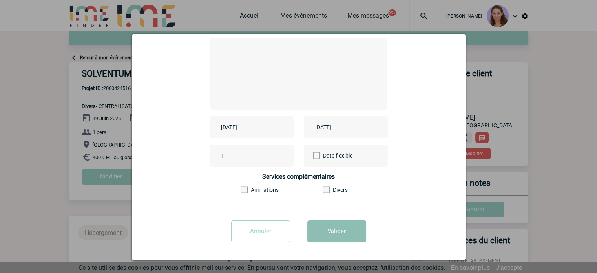
click at [337, 235] on button "Valider" at bounding box center [336, 231] width 59 height 22
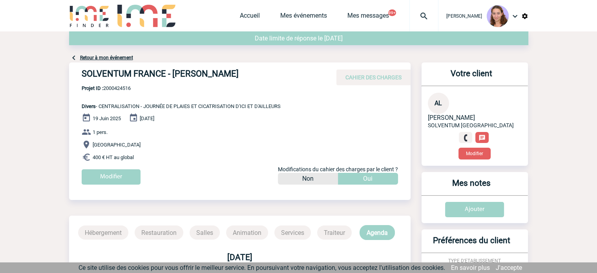
click at [418, 12] on img at bounding box center [423, 15] width 28 height 9
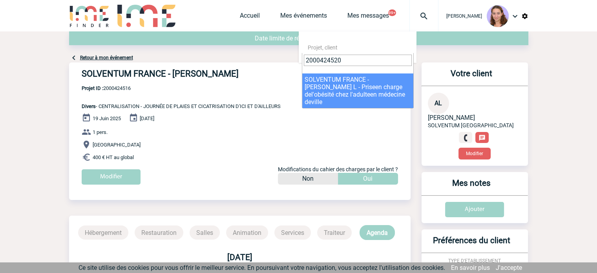
type input "2000424520"
select select "24021"
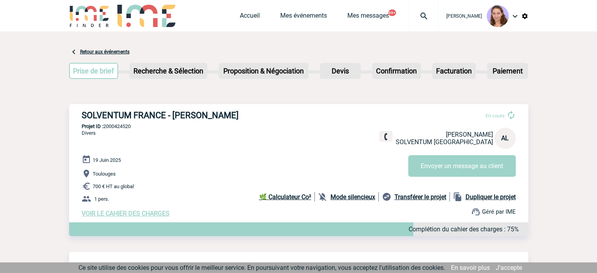
click at [108, 217] on span "VOIR LE CAHIER DES CHARGES" at bounding box center [126, 212] width 88 height 7
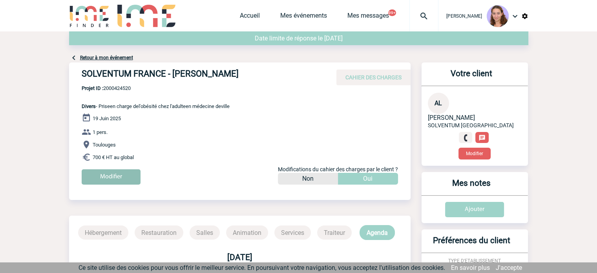
click at [102, 175] on input "Modifier" at bounding box center [111, 176] width 59 height 15
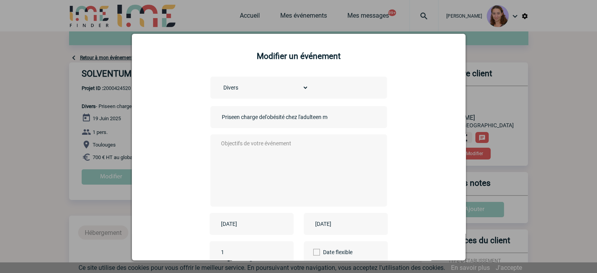
click at [220, 119] on input "Priseen charge del'obésité chez l'adulteen médecine deville" at bounding box center [275, 117] width 110 height 10
type input "centralisation Priseen charge del'obésité chez l'adulteen médecine deville"
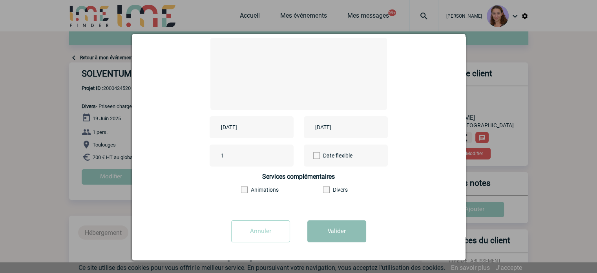
type textarea "-"
click at [334, 233] on button "Valider" at bounding box center [336, 231] width 59 height 22
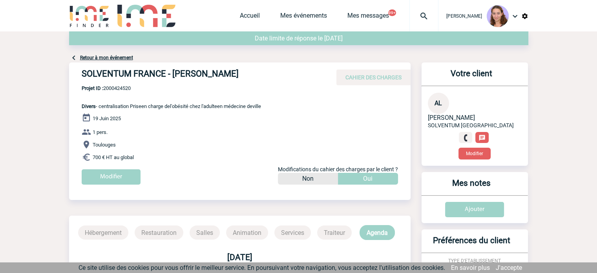
click at [429, 7] on div at bounding box center [423, 15] width 29 height 31
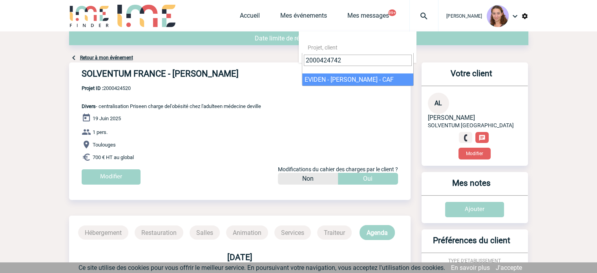
type input "2000424742"
select select "24243"
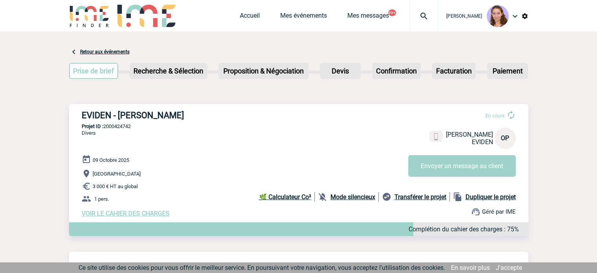
click at [117, 212] on span "VOIR LE CAHIER DES CHARGES" at bounding box center [126, 212] width 88 height 7
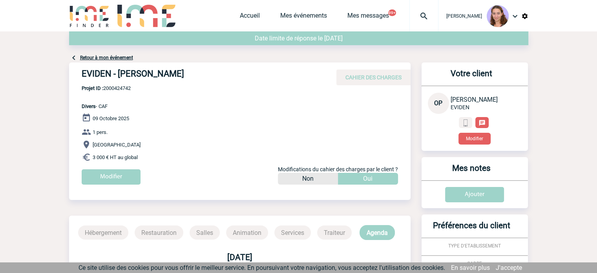
click at [117, 212] on div "EVIDEN - Olga PORTILLA CAHIER DES CHARGES EVIDEN - Olga PORTILLA - Divers le 09…" at bounding box center [239, 184] width 341 height 244
click at [125, 170] on input "Modifier" at bounding box center [111, 176] width 59 height 15
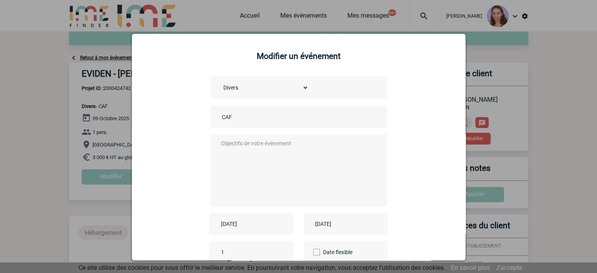
click at [226, 115] on input "CAF" at bounding box center [275, 117] width 110 height 10
type input "Centralisation"
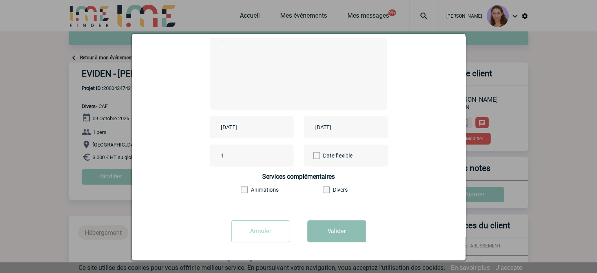
type textarea "-"
click at [338, 232] on button "Valider" at bounding box center [336, 231] width 59 height 22
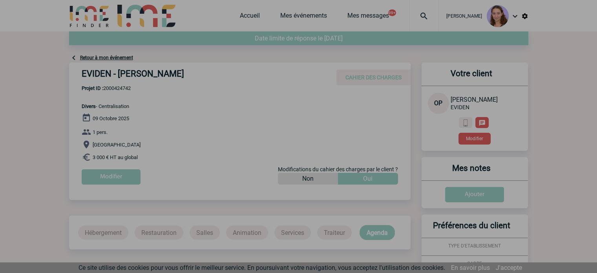
click at [353, 236] on div at bounding box center [298, 136] width 597 height 273
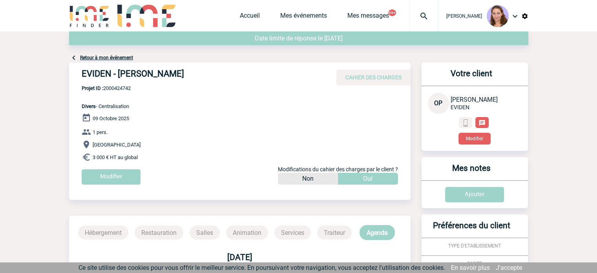
click at [414, 13] on img at bounding box center [423, 15] width 28 height 9
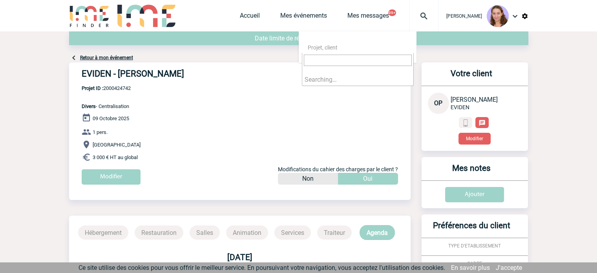
click at [338, 61] on input "search" at bounding box center [358, 60] width 108 height 11
type input "2000424755"
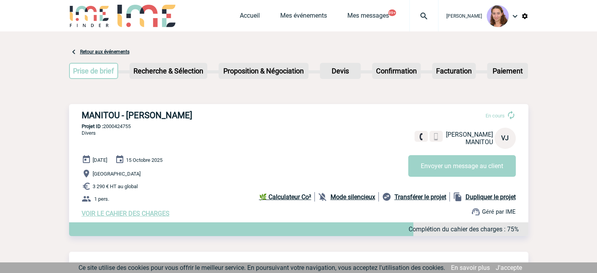
click at [110, 210] on div "[DATE] [DATE] [GEOGRAPHIC_DATA] 3 290 € HT au global 1 pers. VOIR LE CAHIER DES…" at bounding box center [305, 186] width 446 height 62
click at [110, 212] on span "VOIR LE CAHIER DES CHARGES" at bounding box center [126, 212] width 88 height 7
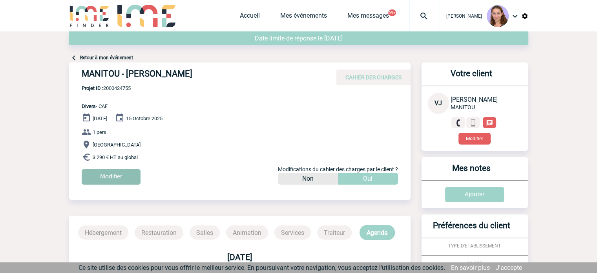
click at [113, 178] on input "Modifier" at bounding box center [111, 176] width 59 height 15
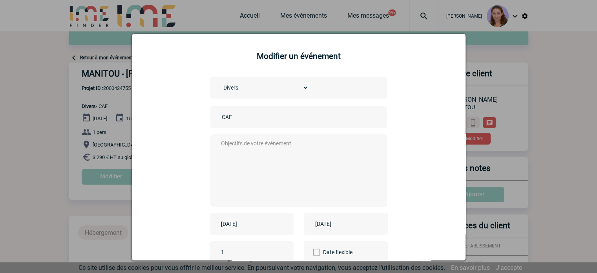
click at [276, 122] on input "CAF" at bounding box center [275, 117] width 110 height 10
type input "Centralisation"
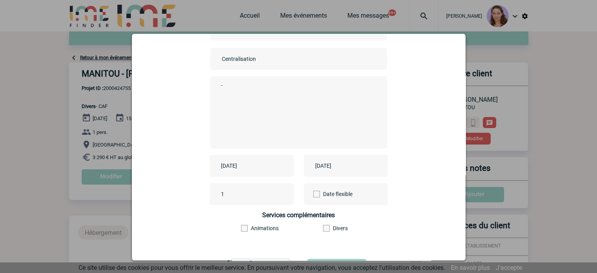
scroll to position [97, 0]
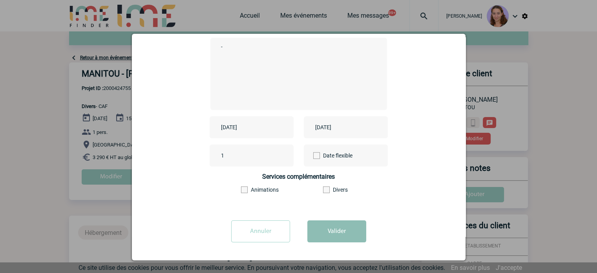
type textarea "-"
click at [333, 235] on button "Valider" at bounding box center [336, 231] width 59 height 22
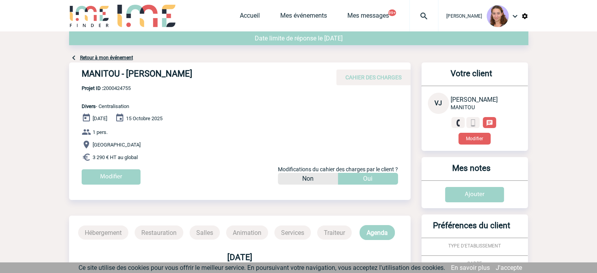
click at [121, 88] on span "Projet ID : 2000424755" at bounding box center [106, 88] width 49 height 6
copy span "2000424755"
click at [127, 176] on input "Modifier" at bounding box center [111, 176] width 59 height 15
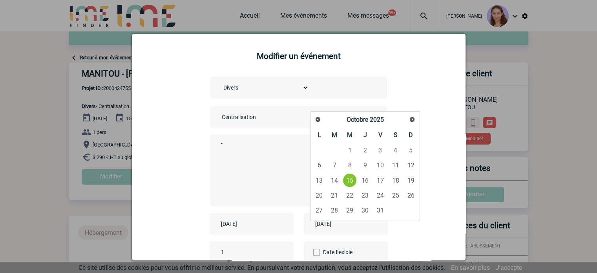
click at [321, 223] on input "2025-10-15" at bounding box center [340, 223] width 54 height 10
click at [318, 119] on span "Précédent" at bounding box center [318, 119] width 6 height 6
click at [323, 210] on link "25" at bounding box center [319, 210] width 15 height 14
type input "2025-08-25"
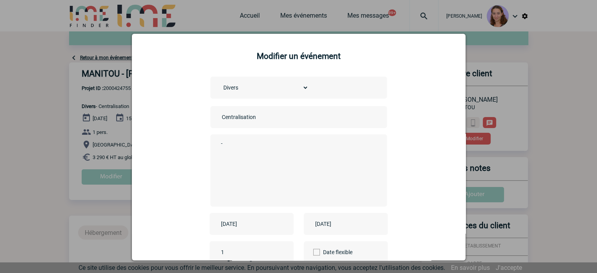
scroll to position [97, 0]
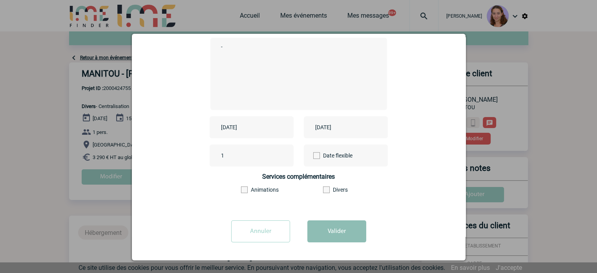
click at [328, 239] on button "Valider" at bounding box center [336, 231] width 59 height 22
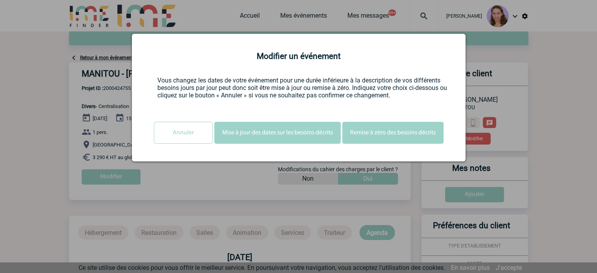
scroll to position [0, 0]
click at [294, 139] on button "Mise à jour des dates sur les besoins décrits" at bounding box center [277, 133] width 126 height 22
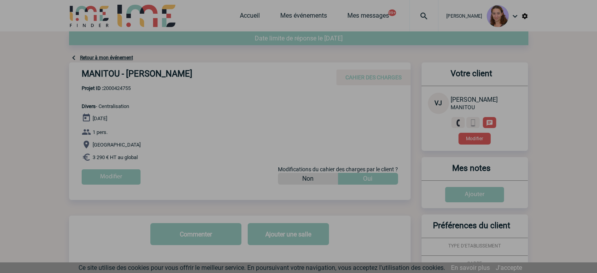
click at [294, 136] on div at bounding box center [298, 136] width 597 height 273
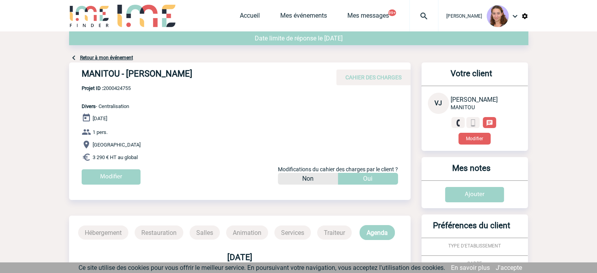
click at [423, 15] on img at bounding box center [423, 15] width 28 height 9
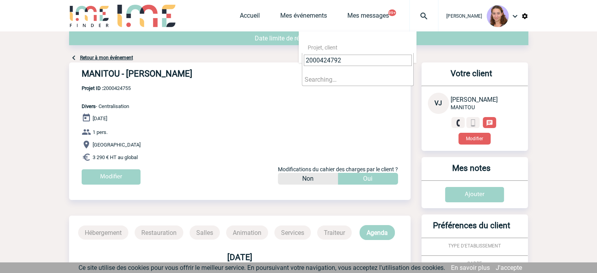
type input "2000424792"
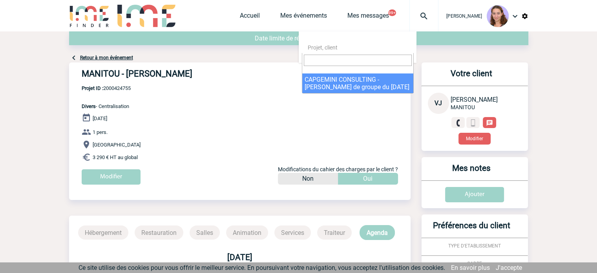
select select "24293"
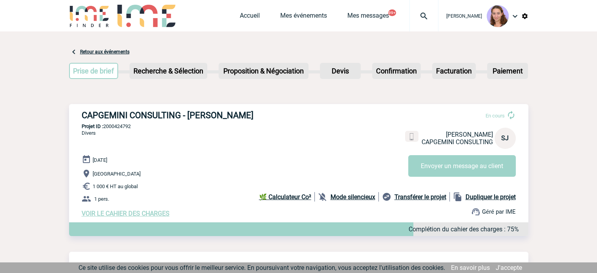
click at [116, 213] on span "VOIR LE CAHIER DES CHARGES" at bounding box center [126, 212] width 88 height 7
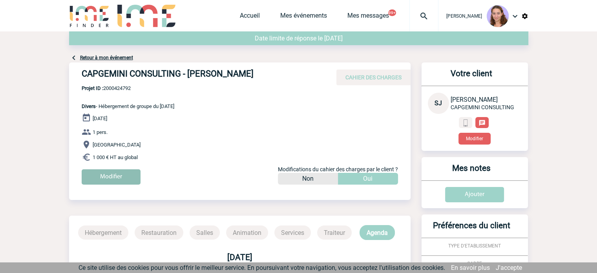
click at [115, 181] on input "Modifier" at bounding box center [111, 176] width 59 height 15
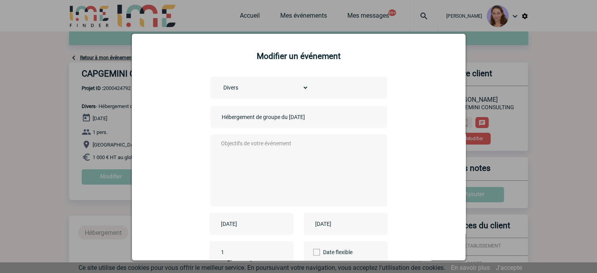
click at [221, 116] on input "Hébergement de groupe du 09-07-25" at bounding box center [275, 117] width 110 height 10
type input "centralisation - Hébergement de groupe du 09-07-25"
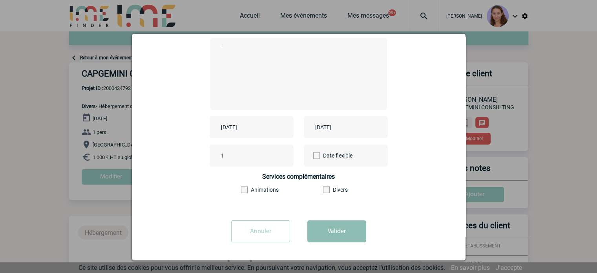
type textarea "-"
click at [355, 232] on button "Valider" at bounding box center [336, 231] width 59 height 22
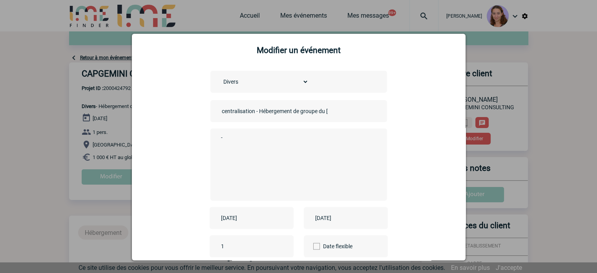
scroll to position [0, 0]
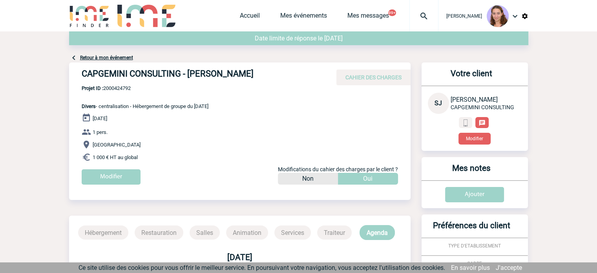
click at [423, 14] on img at bounding box center [423, 15] width 28 height 9
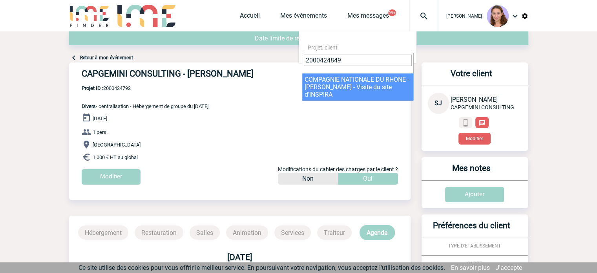
type input "2000424849"
select select "24350"
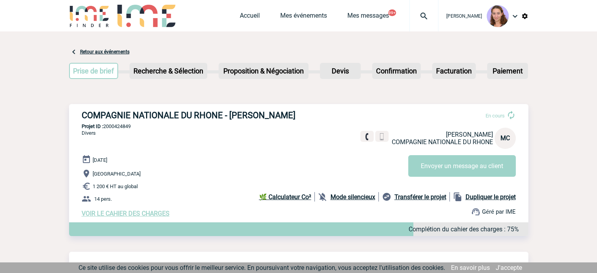
click at [130, 217] on span "VOIR LE CAHIER DES CHARGES" at bounding box center [126, 212] width 88 height 7
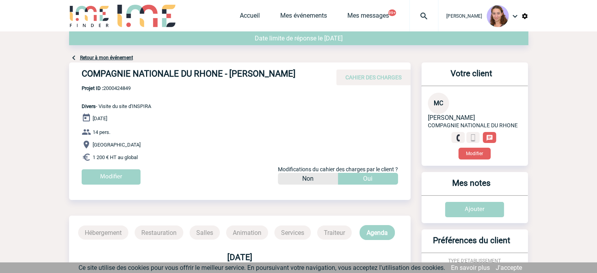
click at [100, 175] on div "[DATE] 14 pers. [GEOGRAPHIC_DATA] 1 200 € HT au global Modifier Modifications d…" at bounding box center [246, 151] width 329 height 77
click at [104, 180] on input "Modifier" at bounding box center [111, 176] width 59 height 15
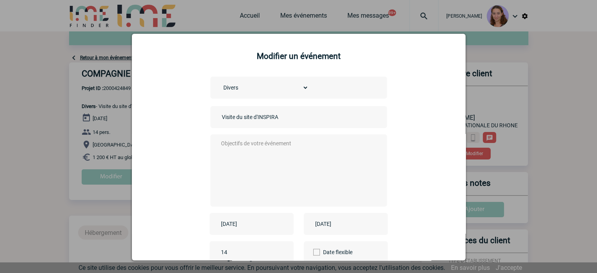
click at [220, 122] on input "Visite du site d'INSPIRA" at bounding box center [275, 117] width 110 height 10
type input "centralisation Visite du site d'INSPIRA"
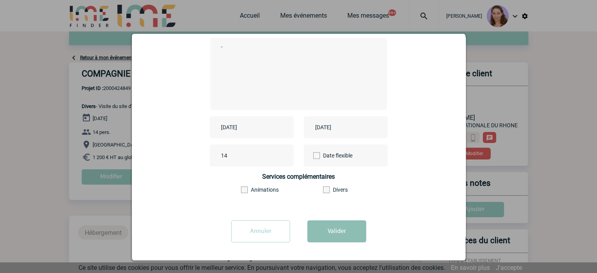
type textarea "-"
click at [329, 235] on button "Valider" at bounding box center [336, 231] width 59 height 22
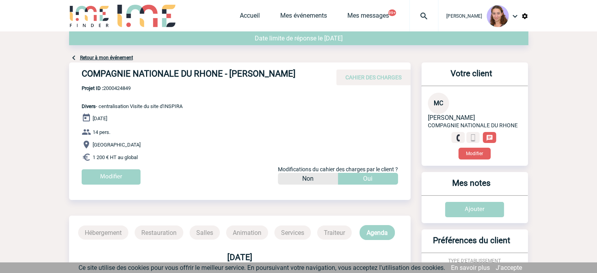
click at [421, 6] on div at bounding box center [423, 15] width 29 height 31
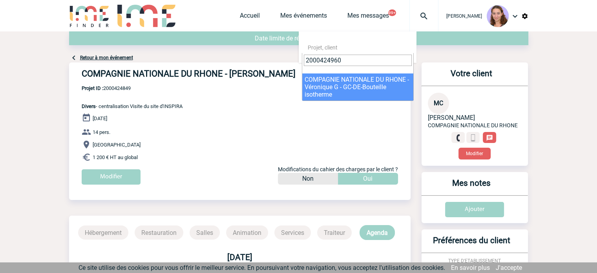
type input "2000424960"
select select "24461"
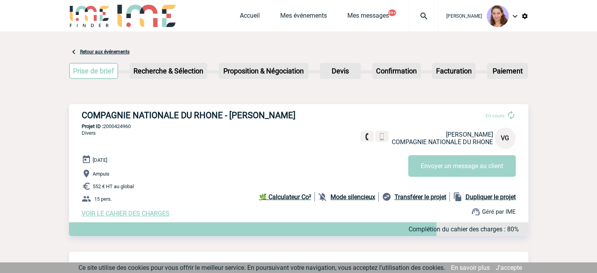
click at [108, 216] on span "VOIR LE CAHIER DES CHARGES" at bounding box center [126, 212] width 88 height 7
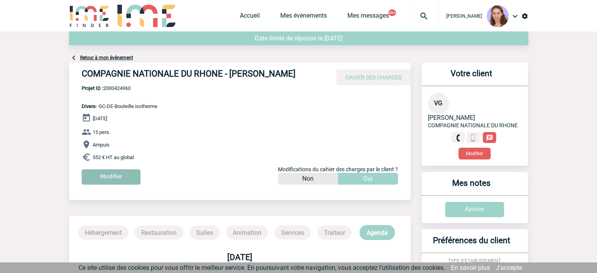
click at [115, 178] on input "Modifier" at bounding box center [111, 176] width 59 height 15
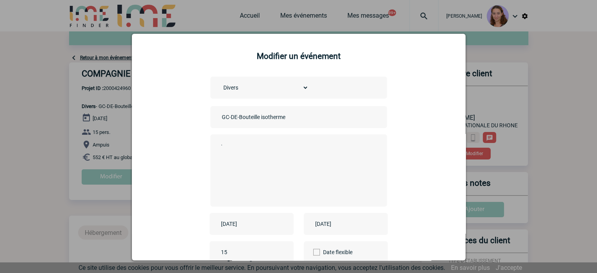
click at [220, 119] on input "GC-DE-Bouteille isotherme" at bounding box center [275, 117] width 110 height 10
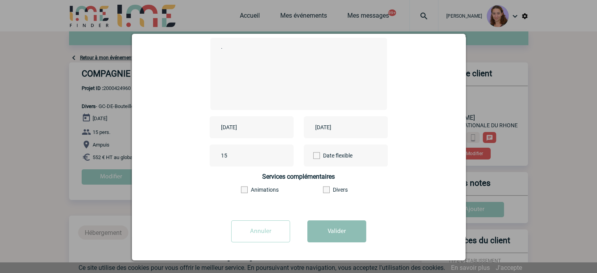
type input "centralisation GC-DE-Bouteille isotherme"
click at [345, 229] on button "Valider" at bounding box center [336, 231] width 59 height 22
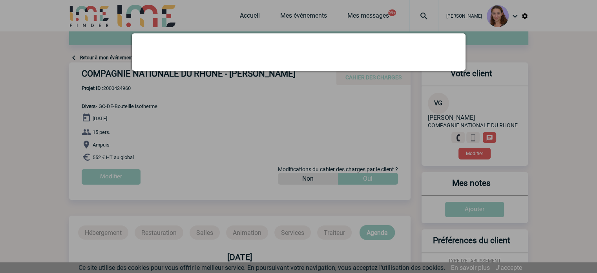
scroll to position [0, 0]
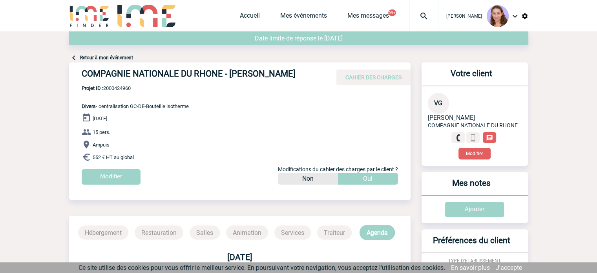
click at [418, 33] on div "Date limite de réponse le 25-07-2025" at bounding box center [298, 38] width 459 height 14
click at [418, 31] on div at bounding box center [423, 15] width 29 height 31
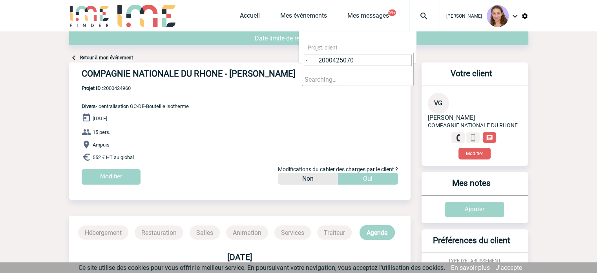
click at [312, 61] on input "- 2000425070" at bounding box center [358, 60] width 108 height 11
click at [312, 61] on input "2000425070" at bounding box center [358, 60] width 108 height 11
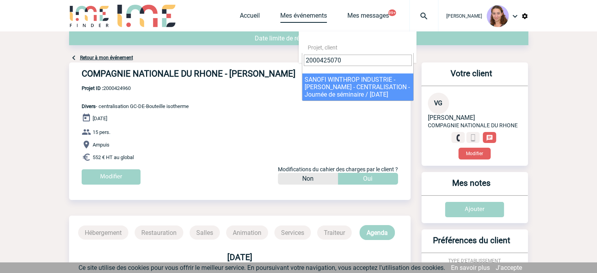
type input "2000425070"
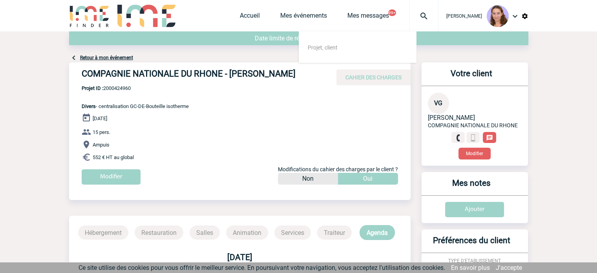
click at [417, 14] on img at bounding box center [423, 15] width 28 height 9
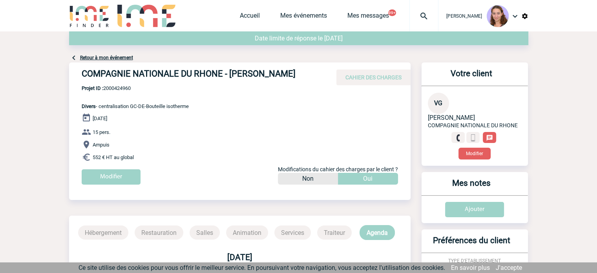
click at [420, 15] on img at bounding box center [423, 15] width 28 height 9
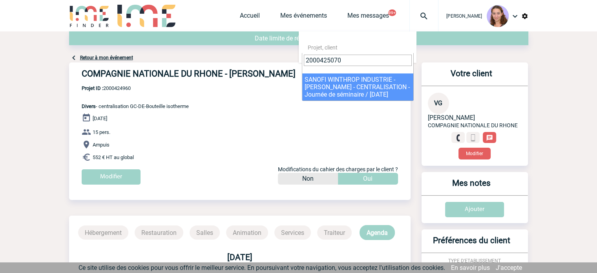
type input "2000425070"
select select "24571"
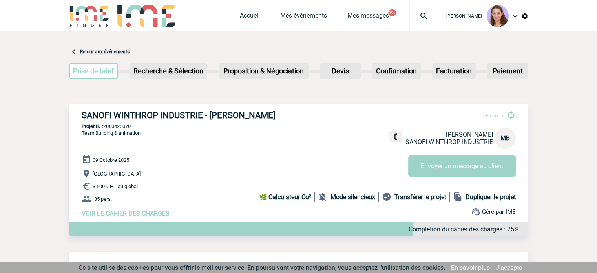
scroll to position [55, 0]
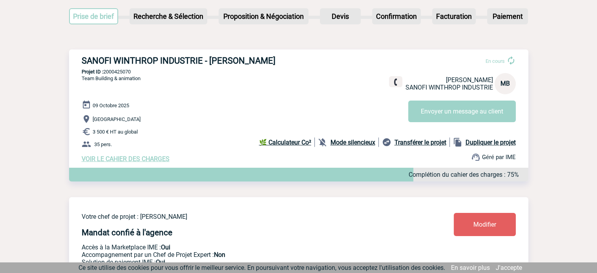
click at [469, 212] on div "Votre chef de projet : Gabrielle VACHER Mandat confié à l'agence Accès à la Mar…" at bounding box center [298, 234] width 459 height 75
click at [471, 213] on div "Votre chef de projet : Gabrielle VACHER Mandat confié à l'agence Accès à la Mar…" at bounding box center [298, 234] width 459 height 75
click at [475, 225] on span "Modifier" at bounding box center [484, 223] width 23 height 7
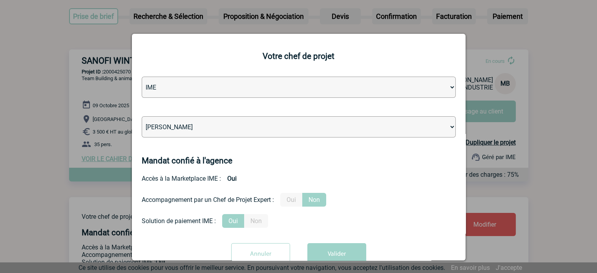
click at [264, 131] on select "Léa PITTIGLIO Yanis DE CLERCQ Victor KALB Jean-Chris NTAMACK Stefan MILADINOVIC…" at bounding box center [299, 126] width 314 height 21
select select "129834"
click at [142, 117] on select "Léa PITTIGLIO Yanis DE CLERCQ Victor KALB Jean-Chris NTAMACK Stefan MILADINOVIC…" at bounding box center [299, 126] width 314 height 21
click at [321, 245] on button "Valider" at bounding box center [336, 254] width 59 height 22
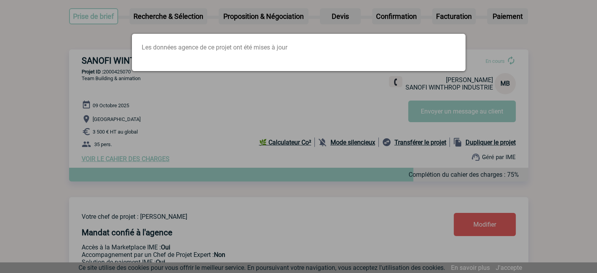
click at [462, 76] on div at bounding box center [298, 136] width 597 height 273
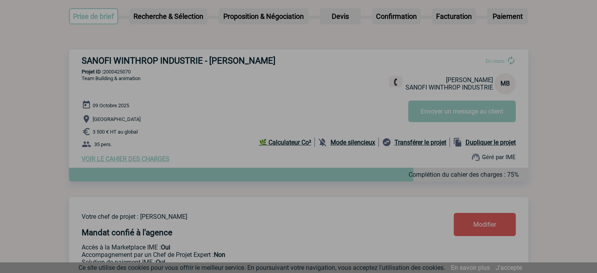
scroll to position [0, 0]
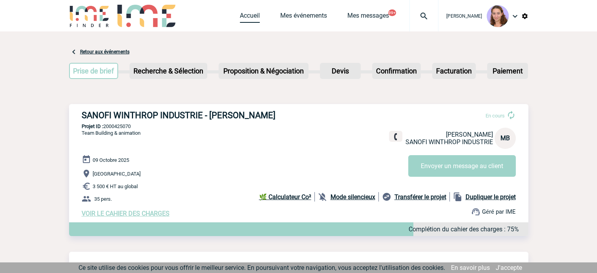
click at [252, 15] on link "Accueil" at bounding box center [250, 17] width 20 height 11
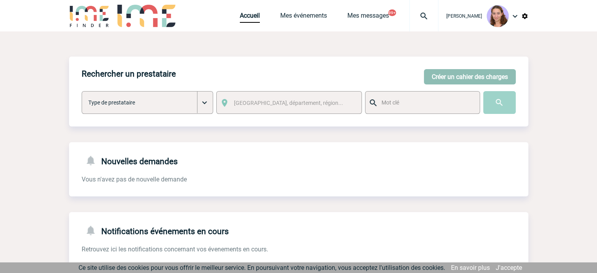
click at [444, 76] on button "Créer un cahier des charges" at bounding box center [470, 76] width 92 height 15
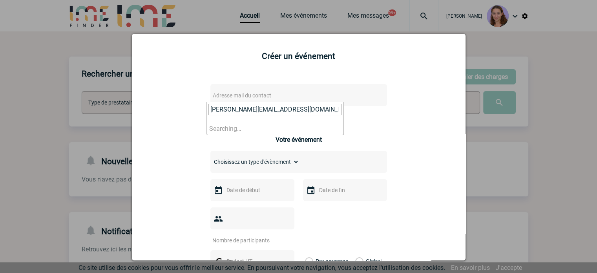
click at [255, 95] on span "Adresse mail du contact" at bounding box center [242, 95] width 58 height 6
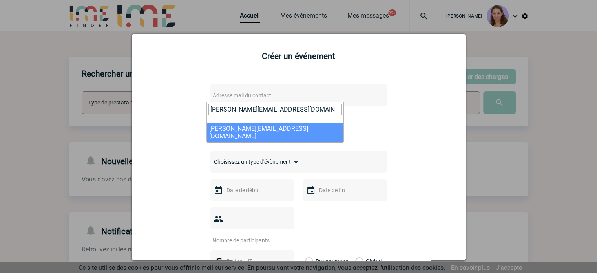
type input "[PERSON_NAME][EMAIL_ADDRESS][DOMAIN_NAME]"
select select "131746"
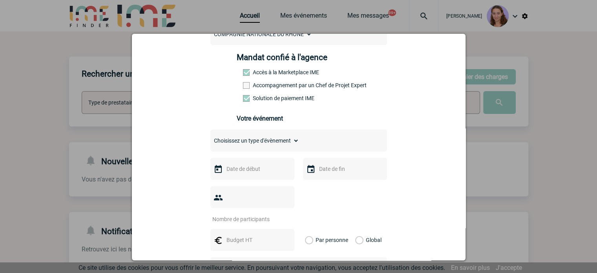
scroll to position [138, 0]
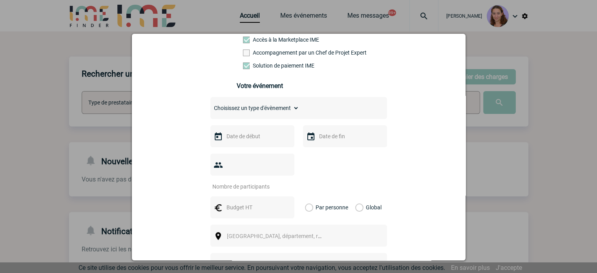
click at [286, 111] on select "Choisissez un type d'évènement Séminaire avec nuitée Séminaire sans nuitée Repa…" at bounding box center [254, 107] width 89 height 11
click at [384, 16] on div at bounding box center [298, 136] width 597 height 273
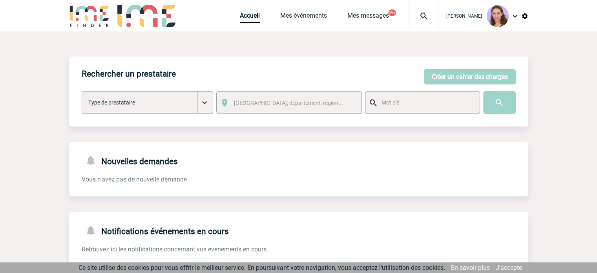
click at [422, 14] on img at bounding box center [423, 15] width 28 height 9
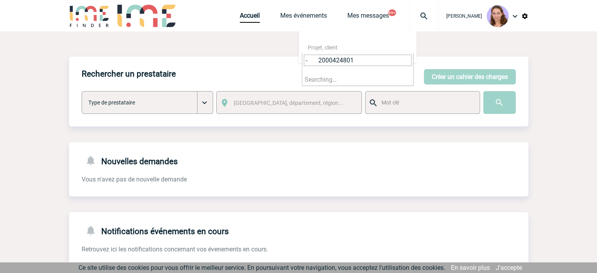
click at [315, 63] on input "- 2000424801" at bounding box center [358, 60] width 108 height 11
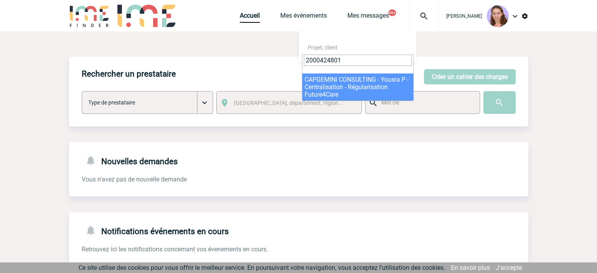
click at [336, 59] on input "2000424801" at bounding box center [358, 60] width 108 height 11
type input "2000424801"
select select "24302"
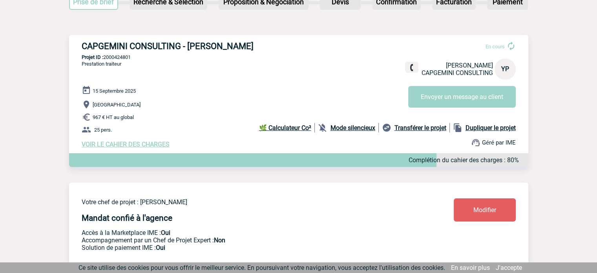
scroll to position [69, 0]
click at [467, 205] on link "Modifier" at bounding box center [484, 209] width 62 height 23
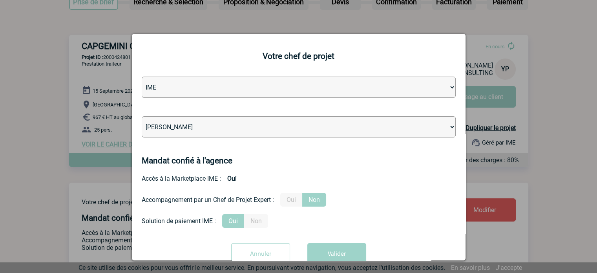
click at [253, 136] on select "[PERSON_NAME] [PERSON_NAME] [PERSON_NAME] [PERSON_NAME] [PERSON_NAME] [PERSON_N…" at bounding box center [299, 126] width 314 height 21
click at [142, 117] on select "[PERSON_NAME] [PERSON_NAME] [PERSON_NAME] [PERSON_NAME] [PERSON_NAME] [PERSON_N…" at bounding box center [299, 126] width 314 height 21
click at [253, 136] on select "[PERSON_NAME] [PERSON_NAME] [PERSON_NAME] Jean-[PERSON_NAME] [PERSON_NAME] [PER…" at bounding box center [299, 126] width 314 height 21
select select "94396"
click at [142, 117] on select "[PERSON_NAME] [PERSON_NAME] [PERSON_NAME] Jean-[PERSON_NAME] [PERSON_NAME] [PER…" at bounding box center [299, 126] width 314 height 21
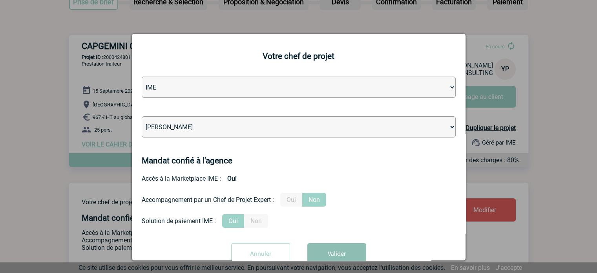
drag, startPoint x: 357, startPoint y: 255, endPoint x: 324, endPoint y: 251, distance: 33.3
click at [324, 251] on button "Valider" at bounding box center [336, 254] width 59 height 22
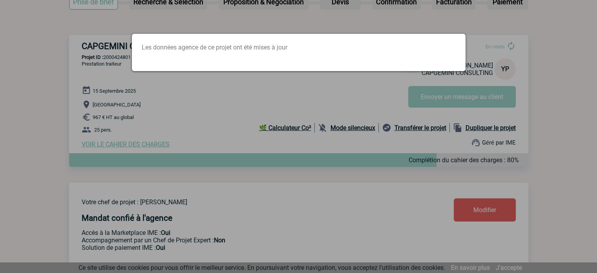
click at [351, 91] on div at bounding box center [298, 136] width 597 height 273
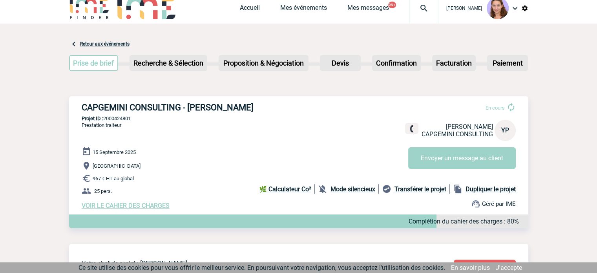
scroll to position [4, 0]
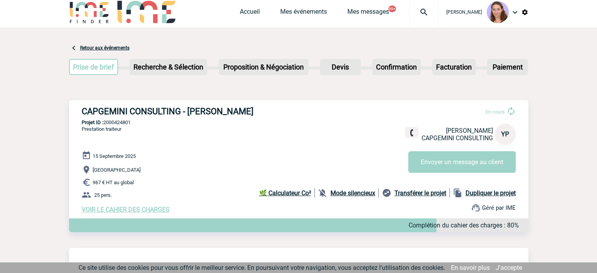
click at [418, 20] on div at bounding box center [423, 11] width 29 height 31
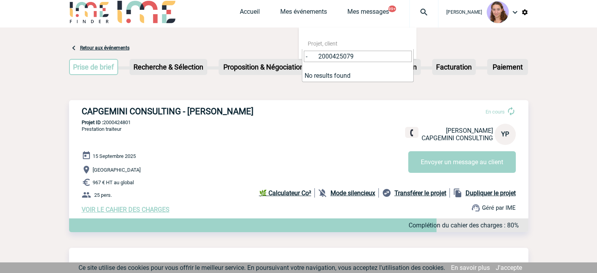
click at [320, 60] on input "- 2000425079" at bounding box center [358, 56] width 108 height 11
click at [320, 60] on input "2000425079" at bounding box center [358, 56] width 108 height 11
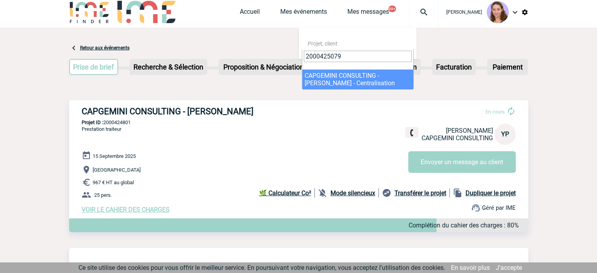
type input "2000425079"
select select "24580"
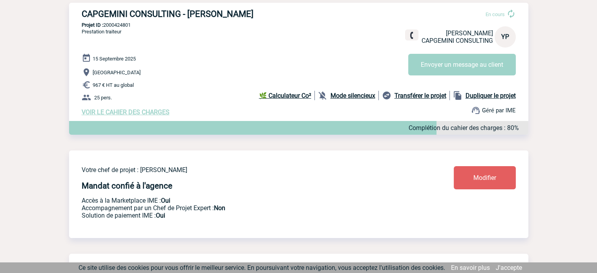
scroll to position [100, 0]
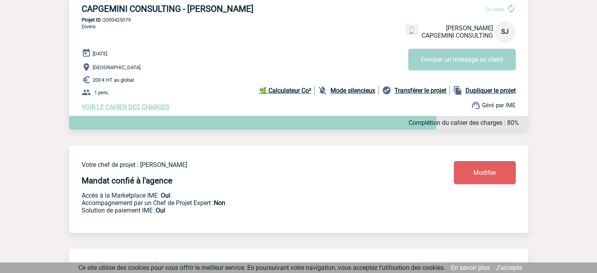
scroll to position [107, 0]
click at [484, 176] on span "Modifier" at bounding box center [484, 171] width 23 height 7
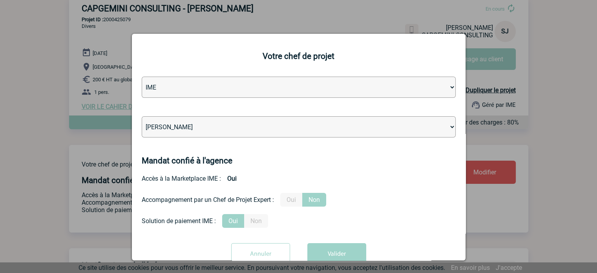
click at [238, 124] on select "[PERSON_NAME] [PERSON_NAME] [PERSON_NAME] Jean-[PERSON_NAME] [PERSON_NAME] [PER…" at bounding box center [299, 126] width 314 height 21
select select "121547"
click at [142, 117] on select "[PERSON_NAME] [PERSON_NAME] [PERSON_NAME] Jean-[PERSON_NAME] [PERSON_NAME] [PER…" at bounding box center [299, 126] width 314 height 21
click at [347, 246] on button "Valider" at bounding box center [336, 254] width 59 height 22
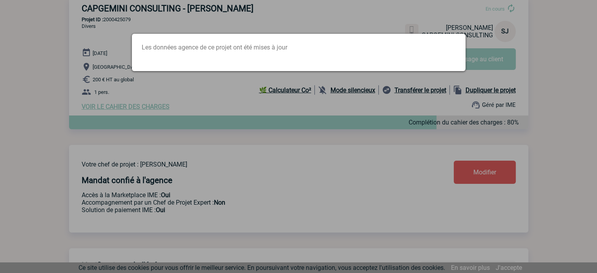
click at [394, 7] on div at bounding box center [298, 136] width 597 height 273
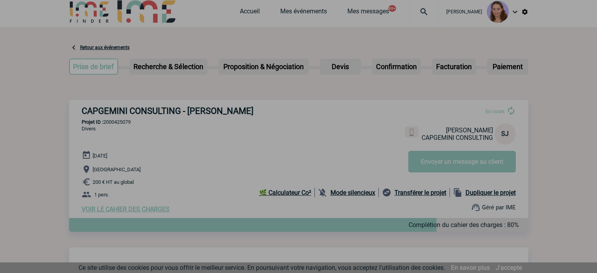
scroll to position [0, 0]
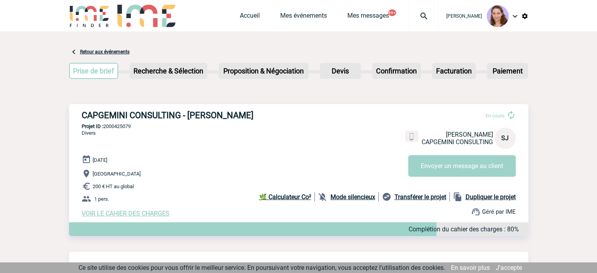
click at [419, 19] on img at bounding box center [423, 15] width 28 height 9
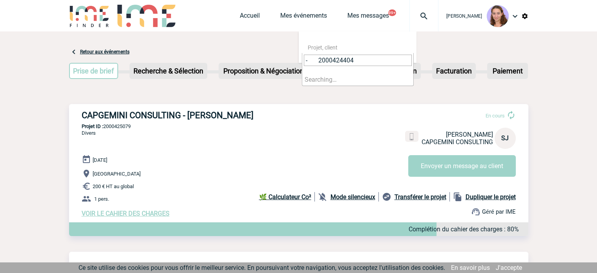
click at [316, 65] on input "- 2000424404" at bounding box center [358, 60] width 108 height 11
click at [316, 65] on input "2000424404" at bounding box center [358, 60] width 108 height 11
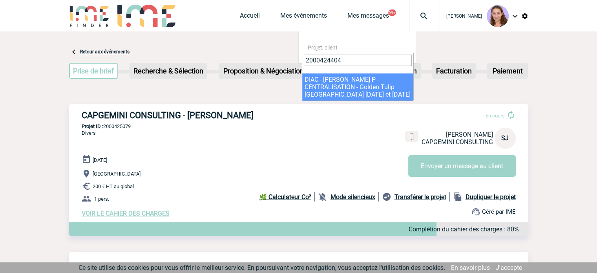
click at [316, 65] on input "2000424404" at bounding box center [358, 60] width 108 height 11
type input "2000424404"
select select "23905"
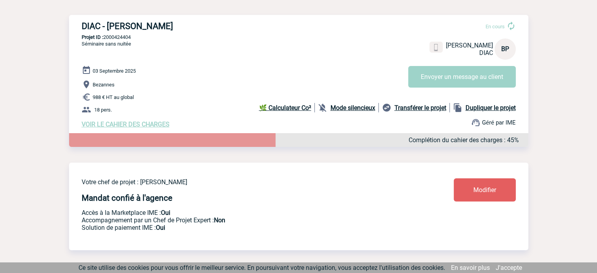
scroll to position [89, 0]
click at [476, 186] on span "Modifier" at bounding box center [484, 189] width 23 height 7
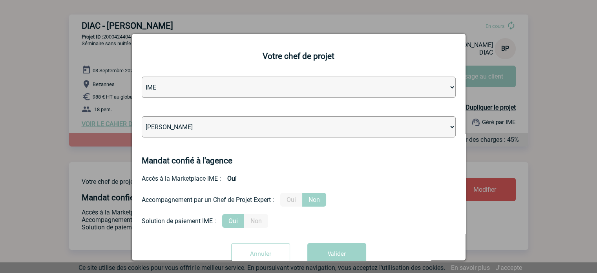
click at [203, 117] on select "Léa PITTIGLIO Yanis DE CLERCQ Victor KALB Jean-Chris NTAMACK Stefan MILADINOVIC…" at bounding box center [299, 126] width 314 height 21
select select "131235"
click at [142, 117] on select "Léa PITTIGLIO Yanis DE CLERCQ Victor KALB Jean-Chris NTAMACK Stefan MILADINOVIC…" at bounding box center [299, 126] width 314 height 21
click at [337, 248] on button "Valider" at bounding box center [336, 254] width 59 height 22
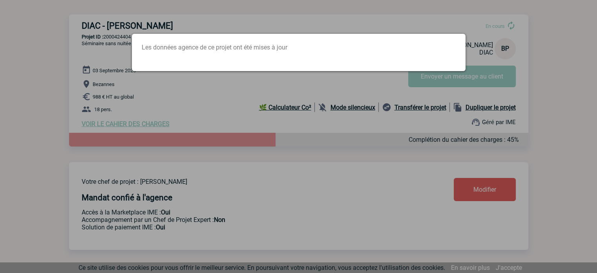
click at [224, 44] on div "Les données agence de ce projet ont été mises à jour" at bounding box center [298, 52] width 333 height 37
click at [284, 87] on div at bounding box center [298, 136] width 597 height 273
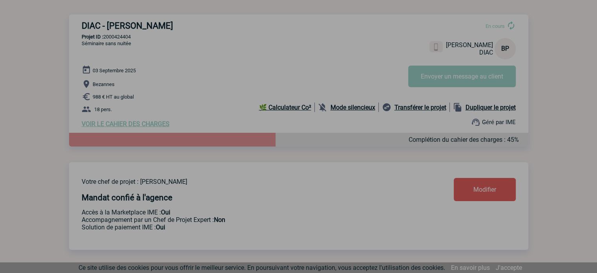
scroll to position [0, 0]
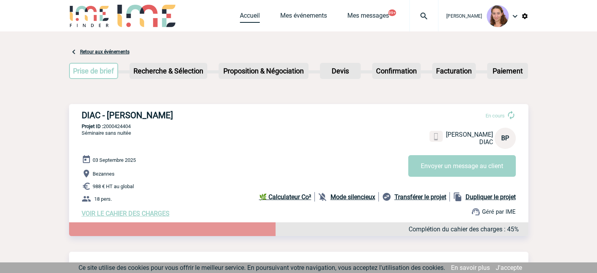
click at [241, 17] on link "Accueil" at bounding box center [250, 17] width 20 height 11
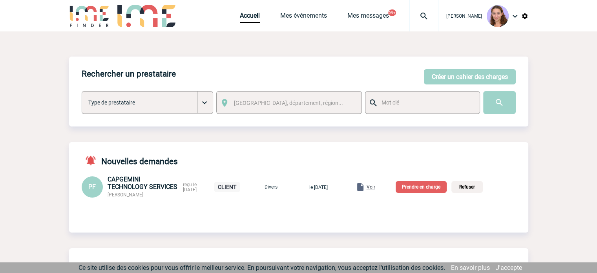
click at [375, 186] on span "Voir" at bounding box center [370, 186] width 9 height 5
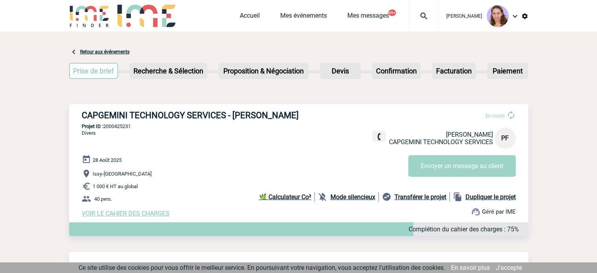
click at [140, 217] on span "VOIR LE CAHIER DES CHARGES" at bounding box center [126, 212] width 88 height 7
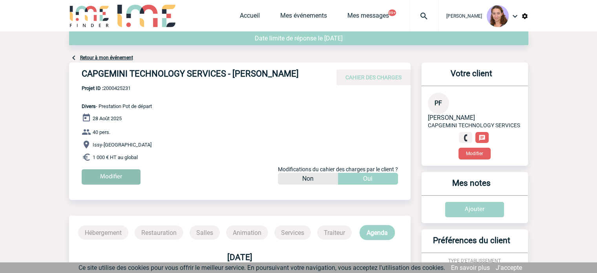
click at [131, 179] on input "Modifier" at bounding box center [111, 176] width 59 height 15
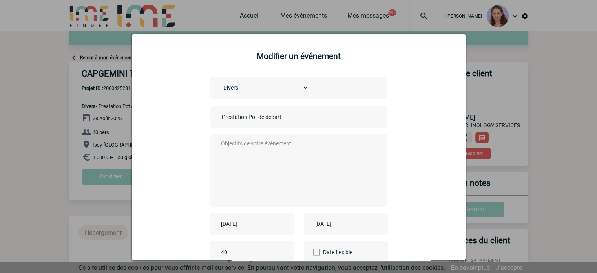
scroll to position [97, 0]
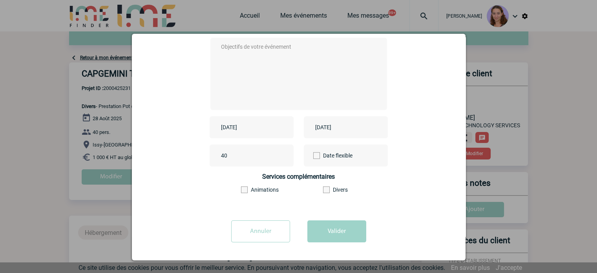
click at [275, 229] on input "Annuler" at bounding box center [260, 231] width 59 height 22
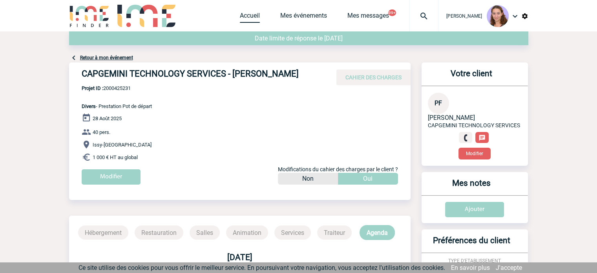
click at [242, 19] on link "Accueil" at bounding box center [250, 17] width 20 height 11
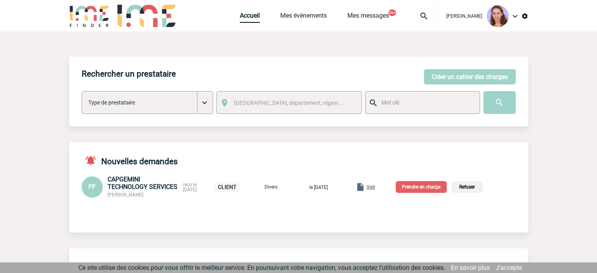
click at [426, 189] on p "Prendre en charge" at bounding box center [420, 187] width 51 height 12
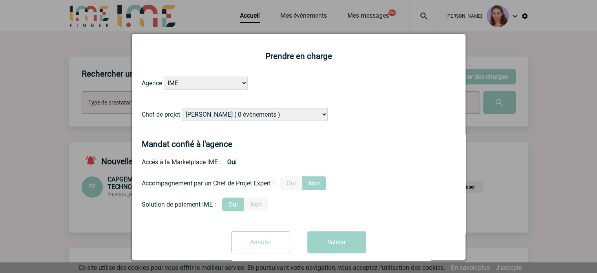
click at [259, 120] on select "Alizée VERLAGUET ( 0 évènements ) Anne GIRAUD ( 1196 évènements ) Anne-François…" at bounding box center [255, 114] width 146 height 13
select select "121547"
click at [182, 108] on select "Alizée VERLAGUET ( 0 évènements ) Anne GIRAUD ( 1196 évènements ) Anne-François…" at bounding box center [255, 114] width 146 height 13
click at [347, 246] on button "Valider" at bounding box center [336, 242] width 59 height 22
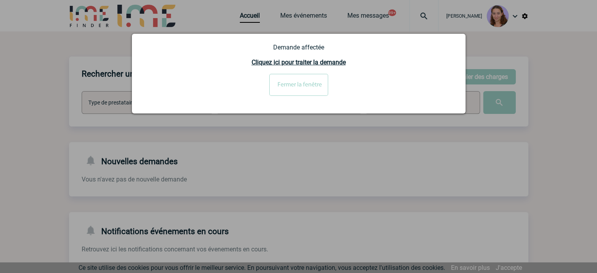
click at [315, 83] on input "Fermer la fenêtre" at bounding box center [298, 85] width 59 height 22
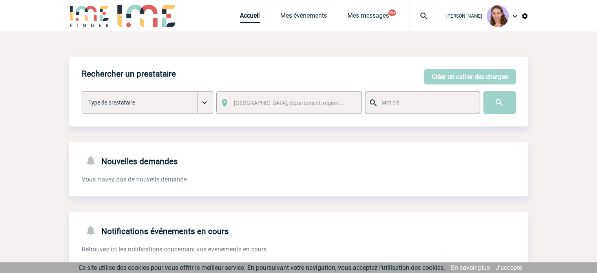
click at [248, 19] on link "Accueil" at bounding box center [250, 17] width 20 height 11
click at [413, 14] on img at bounding box center [423, 15] width 28 height 9
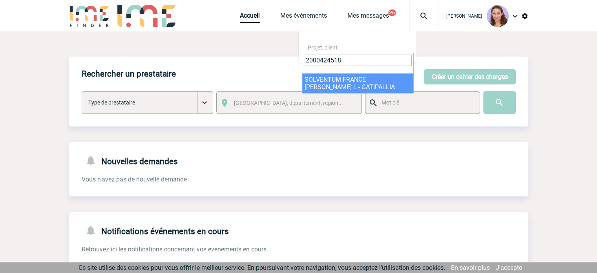
type input "2000424518"
select select "24019"
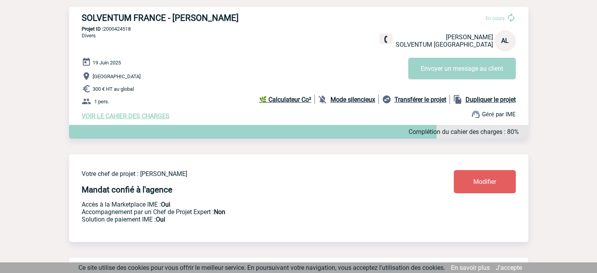
scroll to position [97, 0]
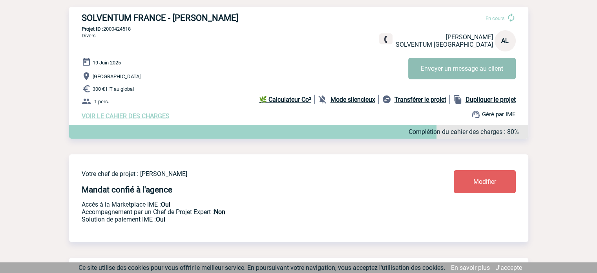
click at [449, 69] on button "Envoyer un message au client" at bounding box center [461, 69] width 107 height 22
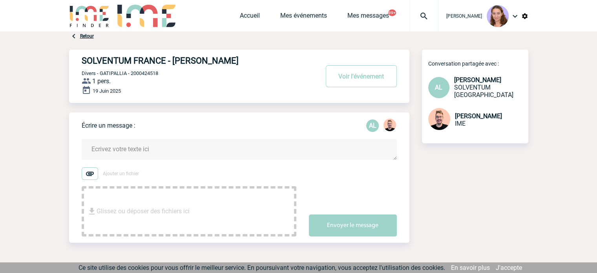
scroll to position [20, 0]
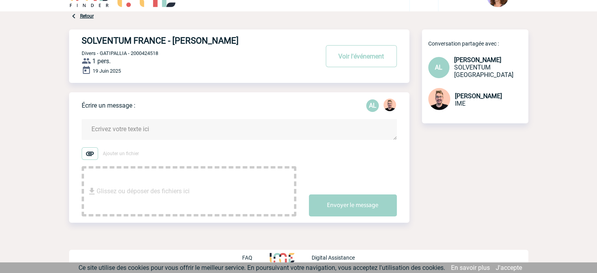
click at [119, 54] on span "Divers - GATIPALLIA - 2000424518" at bounding box center [120, 53] width 76 height 6
copy span "GATIPALLIA"
click at [153, 53] on span "Divers - GATIPALLIA - 2000424518" at bounding box center [120, 53] width 76 height 6
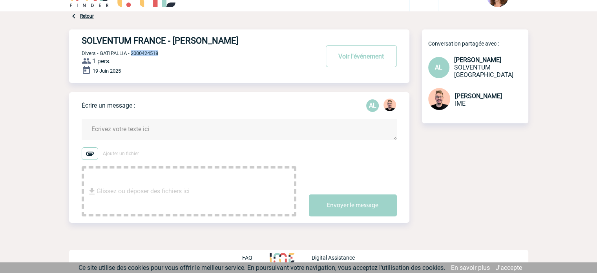
copy span "2000424518"
click at [89, 15] on link "Retour" at bounding box center [87, 15] width 14 height 5
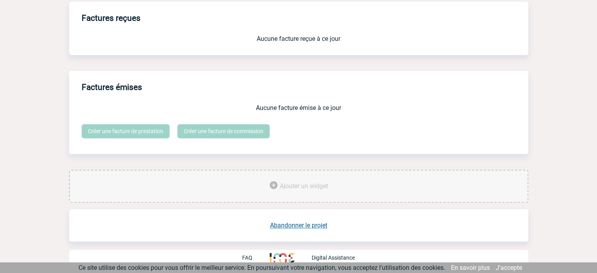
scroll to position [662, 0]
click at [297, 224] on link "Abandonner le projet" at bounding box center [298, 224] width 57 height 7
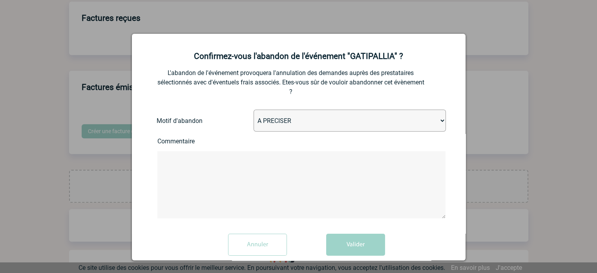
click at [301, 130] on select "A PRECISER Projet annulé Projet reporté Evénement organisé en interne A fait ap…" at bounding box center [349, 120] width 192 height 22
select select "ABANDON_PROJET_15"
click at [253, 110] on select "A PRECISER Projet annulé Projet reporté Evénement organisé en interne A fait ap…" at bounding box center [349, 120] width 192 height 22
click at [352, 243] on button "Valider" at bounding box center [355, 244] width 59 height 22
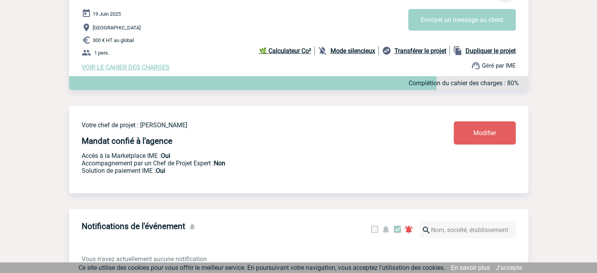
scroll to position [33, 0]
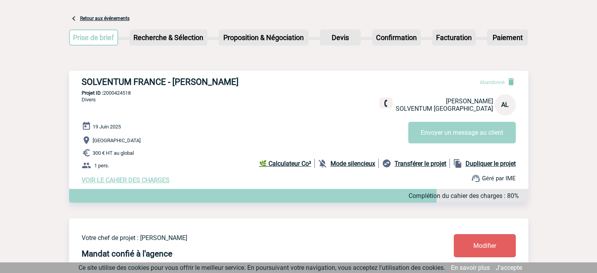
click at [351, 178] on div "VOIR LE CAHIER DES CHARGES Complétion du cahier des charges : 80%" at bounding box center [305, 179] width 446 height 7
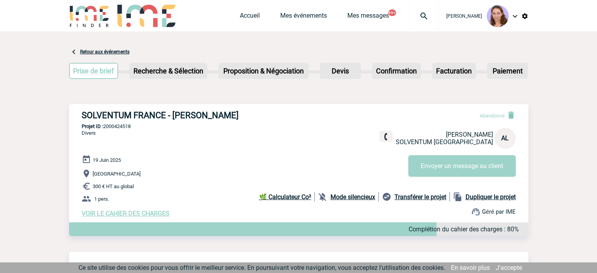
click at [420, 11] on div at bounding box center [423, 15] width 29 height 31
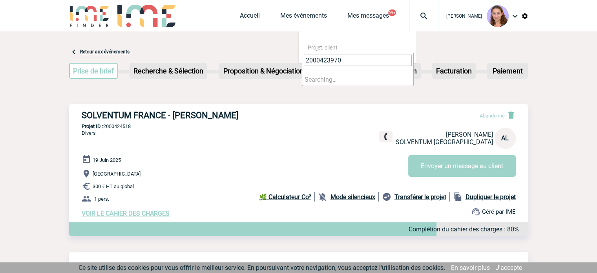
type input "2000423970"
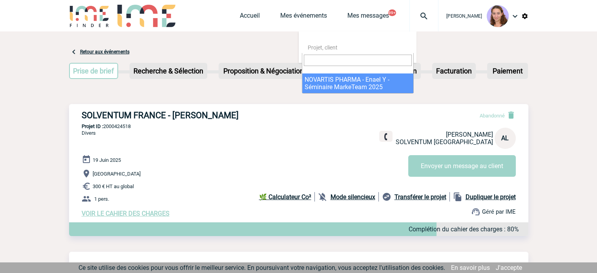
select select "23471"
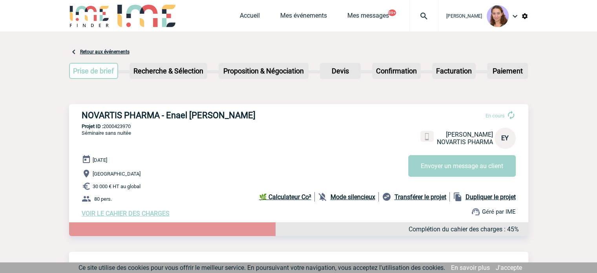
click at [138, 215] on span "VOIR LE CAHIER DES CHARGES" at bounding box center [126, 212] width 88 height 7
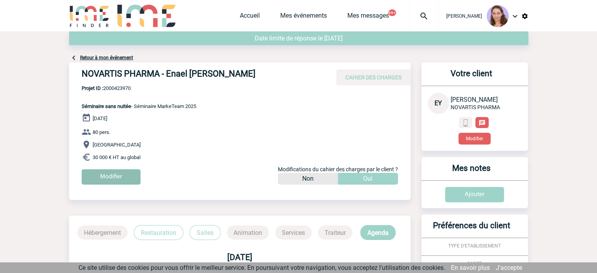
click at [117, 178] on input "Modifier" at bounding box center [111, 176] width 59 height 15
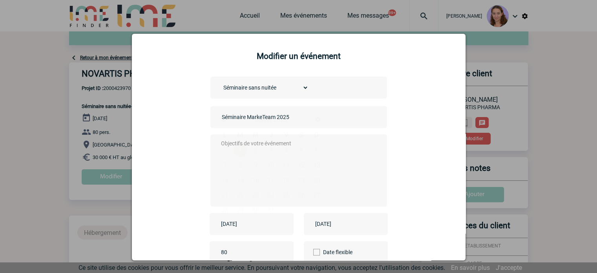
click at [268, 228] on input "[DATE]" at bounding box center [246, 223] width 54 height 10
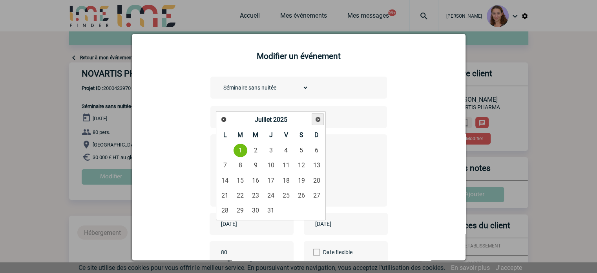
click at [319, 119] on span "Suivant" at bounding box center [318, 119] width 6 height 6
click at [241, 171] on link "4" at bounding box center [240, 165] width 15 height 14
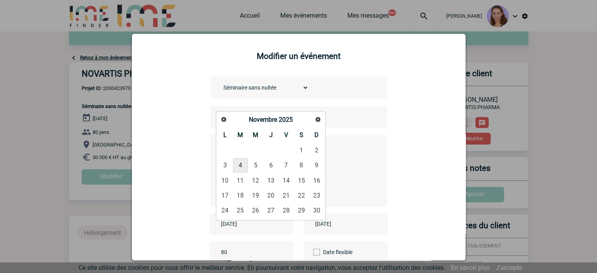
type input "2025-11-04"
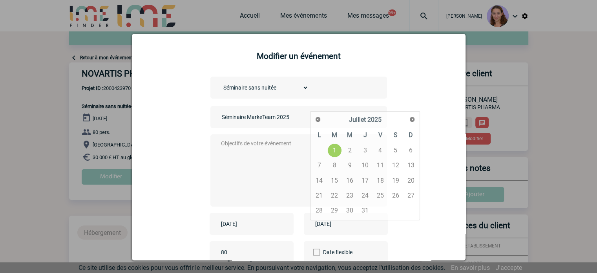
click at [359, 224] on input "2025-07-01" at bounding box center [340, 223] width 54 height 10
click at [411, 122] on link "Suivant" at bounding box center [412, 119] width 12 height 12
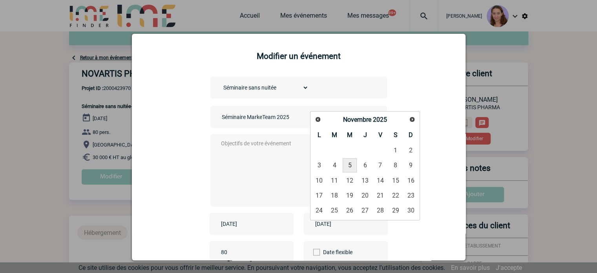
click at [347, 171] on link "5" at bounding box center [349, 165] width 15 height 14
type input "2025-11-05"
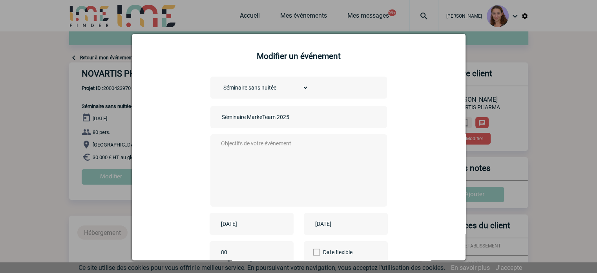
scroll to position [97, 0]
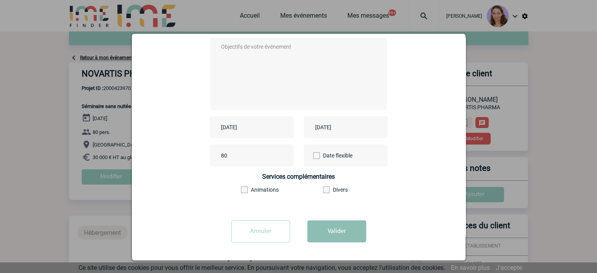
click at [332, 231] on button "Valider" at bounding box center [336, 231] width 59 height 22
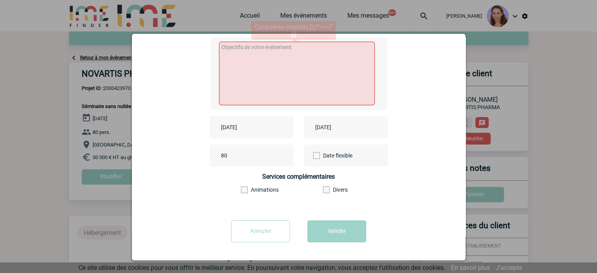
click at [328, 102] on textarea at bounding box center [297, 74] width 156 height 64
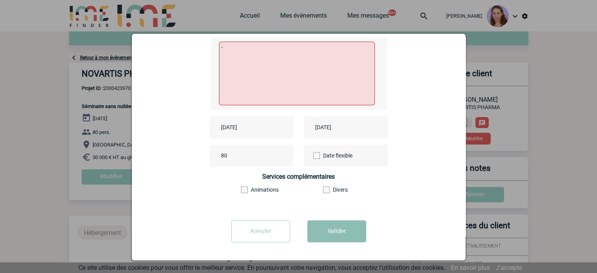
type textarea "-"
click at [340, 235] on button "Valider" at bounding box center [336, 231] width 59 height 22
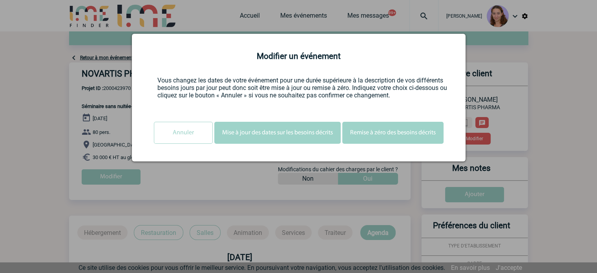
scroll to position [0, 0]
click at [319, 130] on button "Mise à jour des dates sur les besoins décrits" at bounding box center [277, 133] width 126 height 22
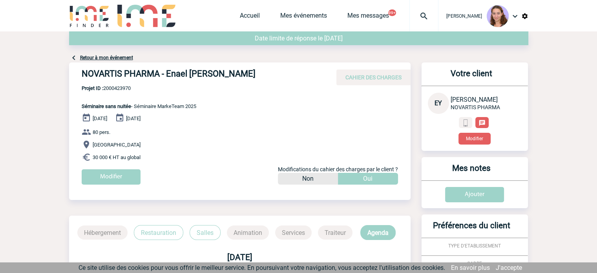
click at [420, 14] on img at bounding box center [423, 15] width 28 height 9
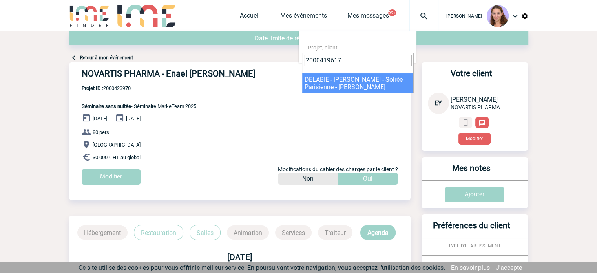
type input "2000419617"
select select "19118"
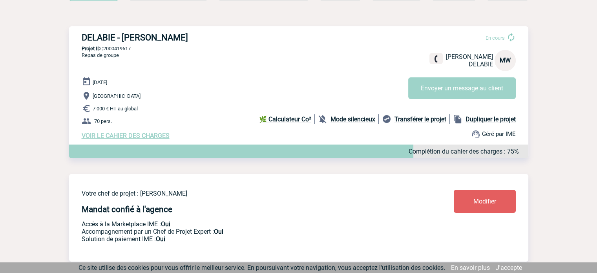
scroll to position [78, 0]
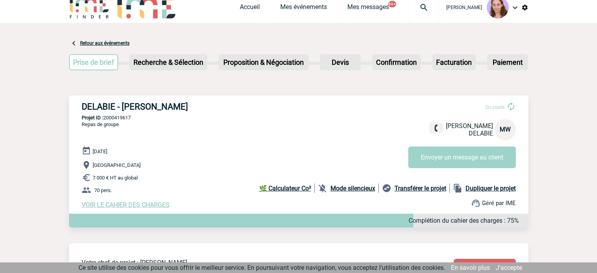
scroll to position [8, 0]
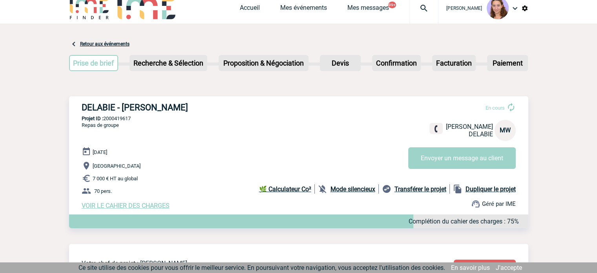
click at [417, 9] on img at bounding box center [423, 8] width 28 height 9
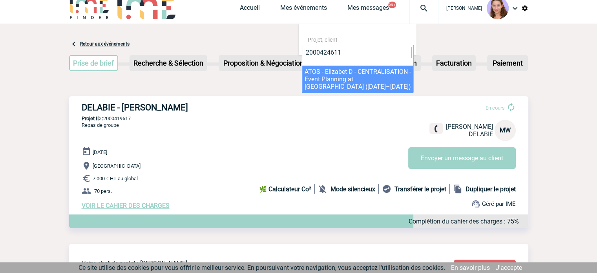
type input "2000424611"
select select "24112"
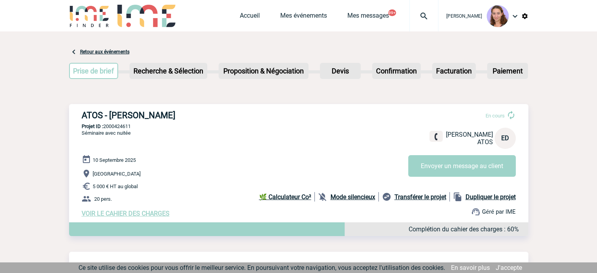
click at [425, 25] on div at bounding box center [423, 15] width 29 height 31
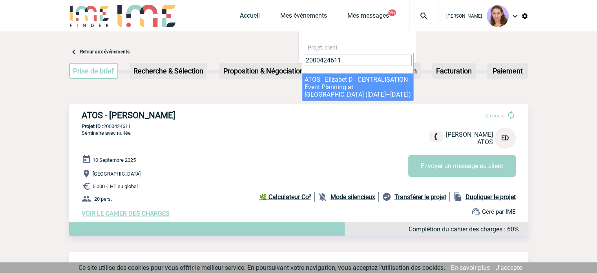
type input "2000424611"
select select "24112"
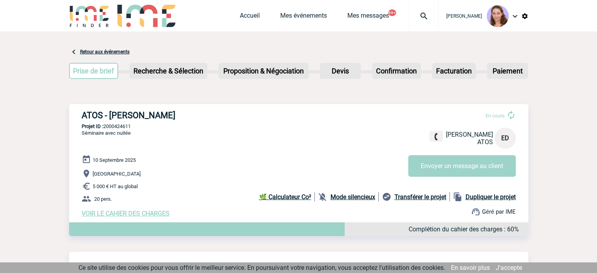
click at [420, 15] on img at bounding box center [423, 15] width 28 height 9
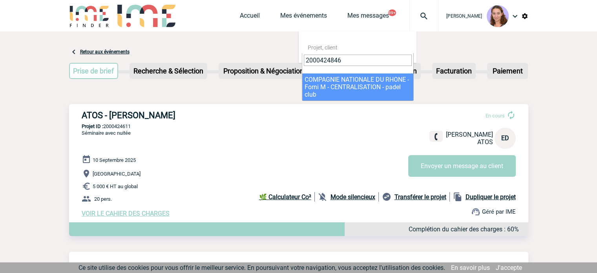
type input "2000424846"
select select "24347"
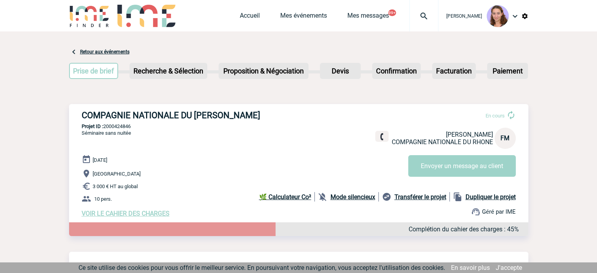
click at [427, 17] on img at bounding box center [423, 15] width 28 height 9
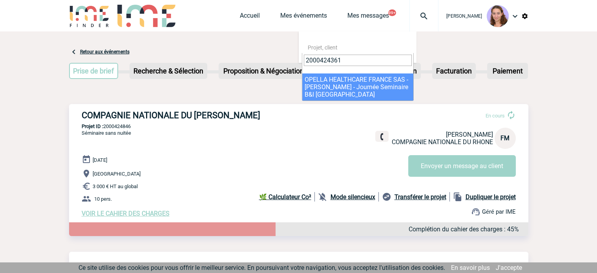
type input "2000424361"
select select "23862"
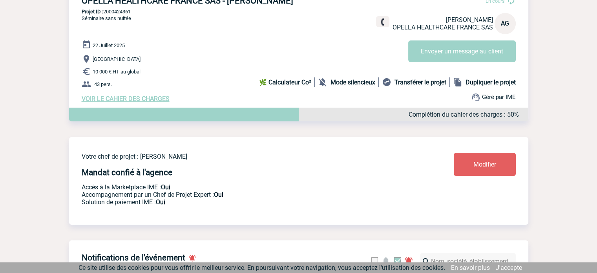
scroll to position [65, 0]
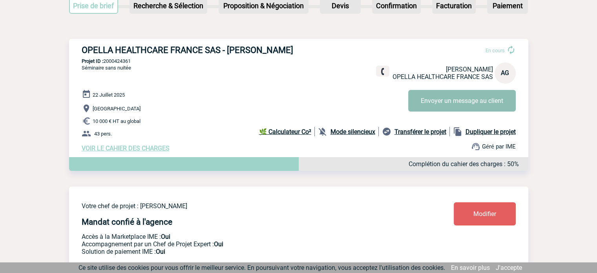
click at [444, 93] on button "Envoyer un message au client" at bounding box center [461, 101] width 107 height 22
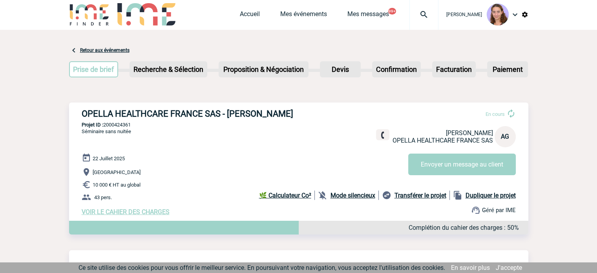
scroll to position [0, 0]
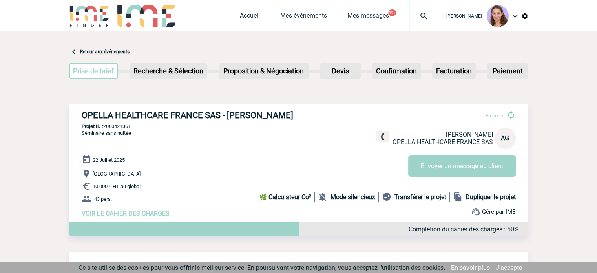
click at [112, 131] on div "OPELLA HEALTHCARE FRANCE SAS - Anne-Béatrice GUILLARME En cours Anne-Béatrice G…" at bounding box center [298, 163] width 459 height 119
click at [109, 120] on h3 "OPELLA HEALTHCARE FRANCE SAS - Anne-Béatrice GUILLARME" at bounding box center [199, 115] width 235 height 10
click at [109, 120] on h3 "OPELLA HEALTHCARE FRANCE SAS - [PERSON_NAME]" at bounding box center [199, 115] width 235 height 10
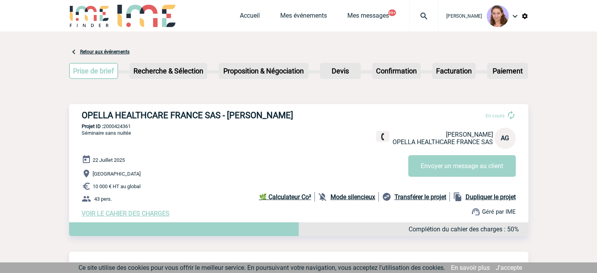
copy h3 "GUILLARME"
click at [305, 16] on link "Mes événements" at bounding box center [303, 17] width 47 height 11
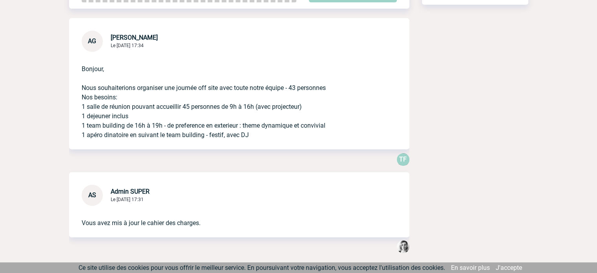
scroll to position [53, 0]
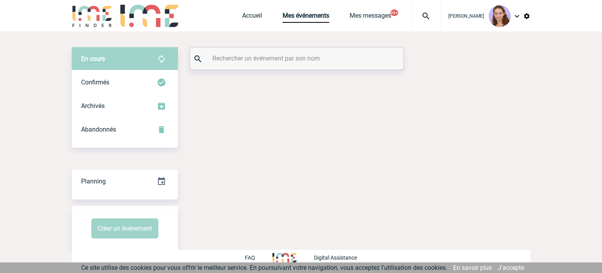
click at [249, 57] on input "text" at bounding box center [298, 58] width 175 height 11
paste input "GUILLARME"
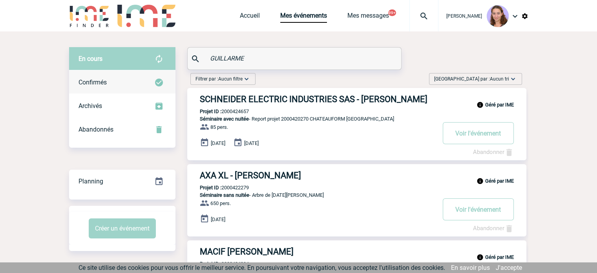
type input "GUILLARME"
click at [152, 91] on div "Confirmés" at bounding box center [122, 83] width 106 height 24
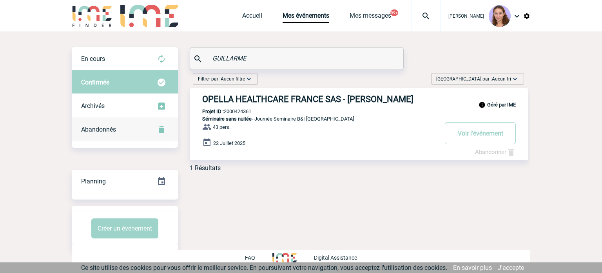
click at [149, 127] on div "Abandonnés" at bounding box center [125, 130] width 106 height 24
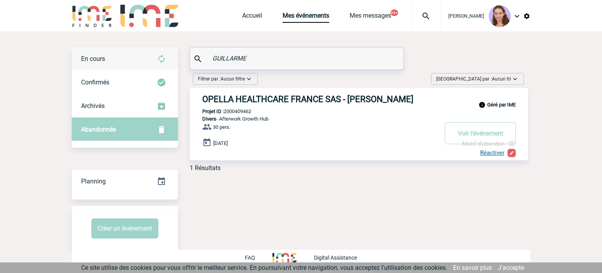
click at [149, 62] on div "En cours" at bounding box center [125, 59] width 106 height 24
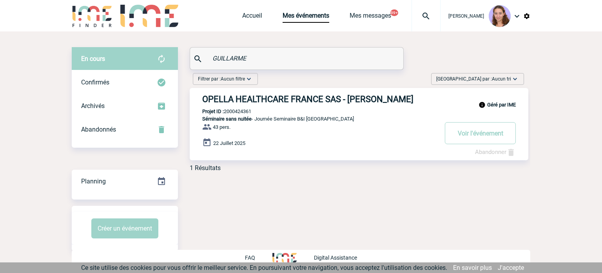
click at [231, 114] on p "Projet ID : 2000424361" at bounding box center [221, 111] width 62 height 6
copy p "2000424361"
click at [478, 140] on button "Voir l'événement" at bounding box center [480, 133] width 71 height 22
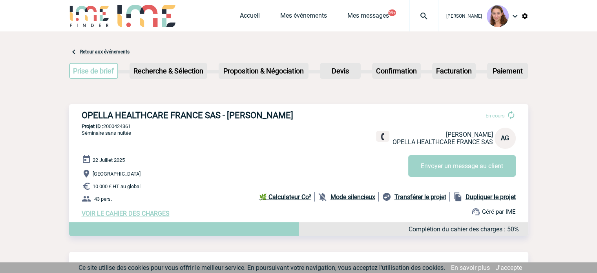
click at [420, 20] on img at bounding box center [423, 15] width 28 height 9
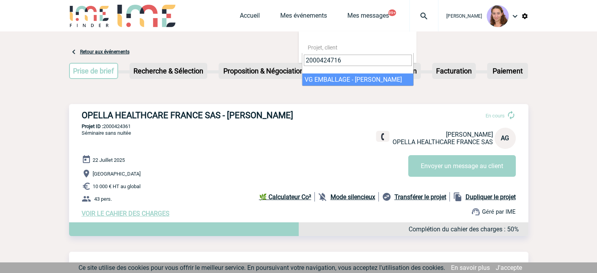
type input "2000424716"
select select "24217"
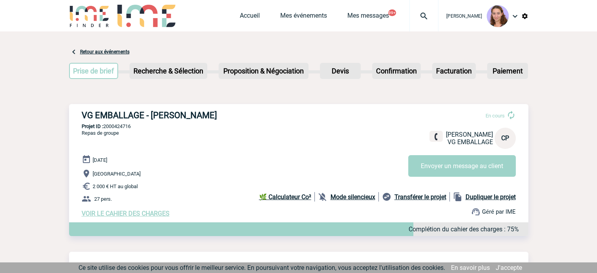
click at [427, 17] on img at bounding box center [423, 15] width 28 height 9
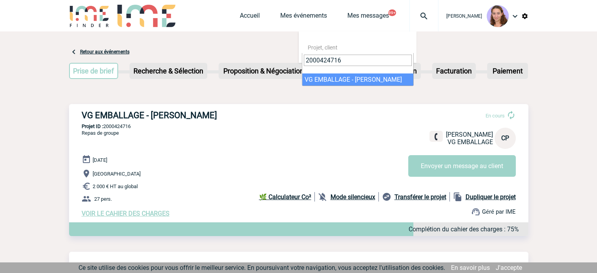
type input "2000424716"
select select "24217"
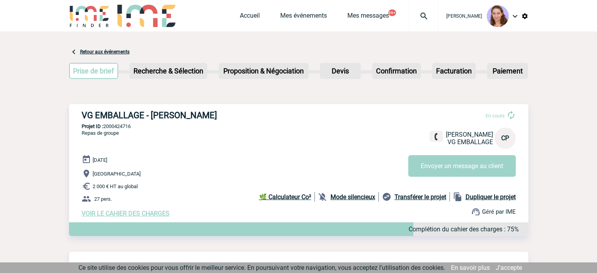
click at [422, 15] on img at bounding box center [423, 15] width 28 height 9
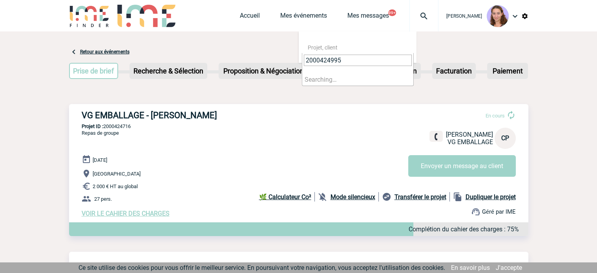
click at [350, 59] on input "2000424995" at bounding box center [358, 60] width 108 height 11
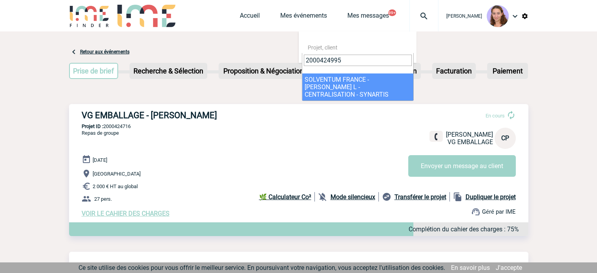
type input "2000424995"
select select "24496"
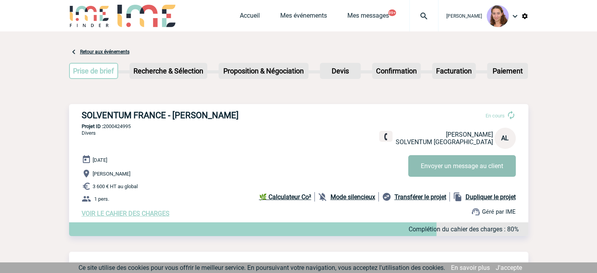
click at [422, 162] on button "Envoyer un message au client" at bounding box center [461, 166] width 107 height 22
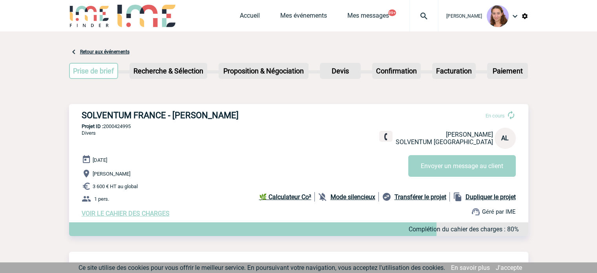
click at [424, 23] on div at bounding box center [423, 15] width 29 height 31
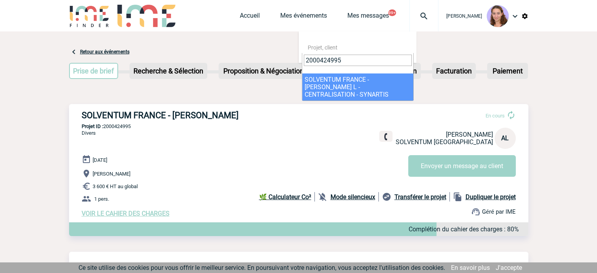
type input "2000424995"
select select "24496"
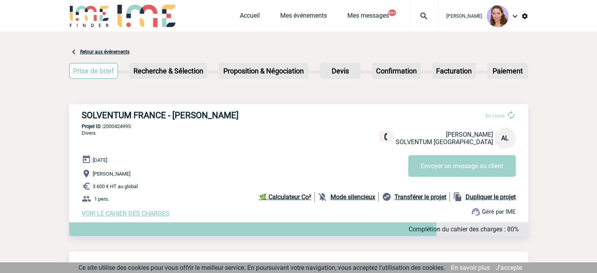
click at [416, 14] on img at bounding box center [423, 15] width 28 height 9
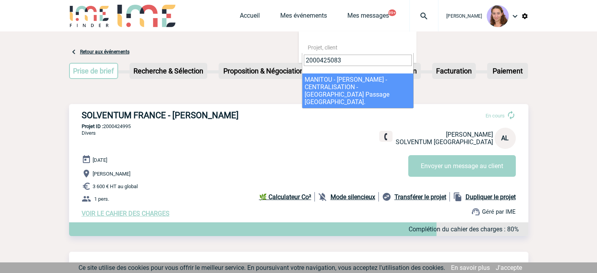
type input "2000425083"
select select "24584"
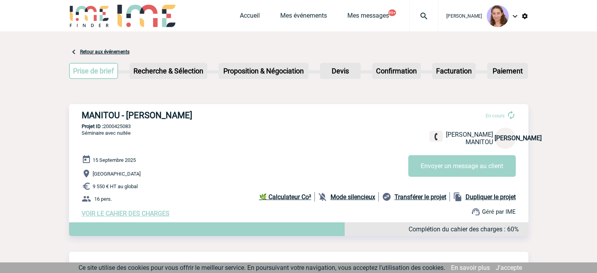
click at [418, 18] on img at bounding box center [423, 15] width 28 height 9
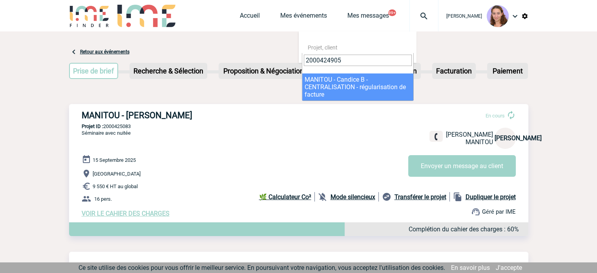
type input "2000424905"
select select "24406"
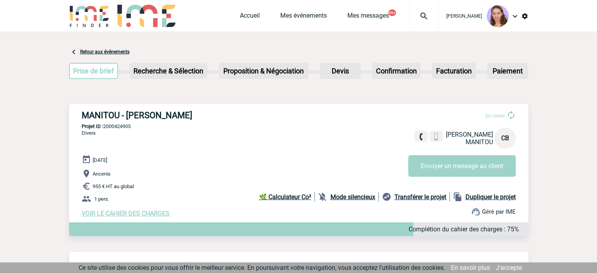
click at [416, 13] on img at bounding box center [423, 15] width 28 height 9
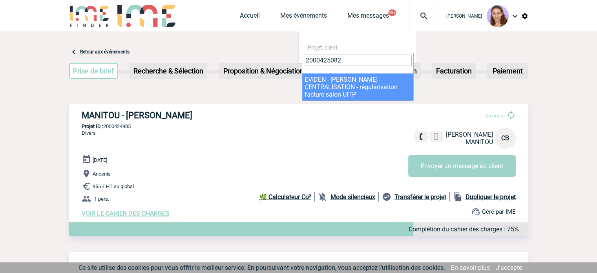
type input "2000425082"
select select "24583"
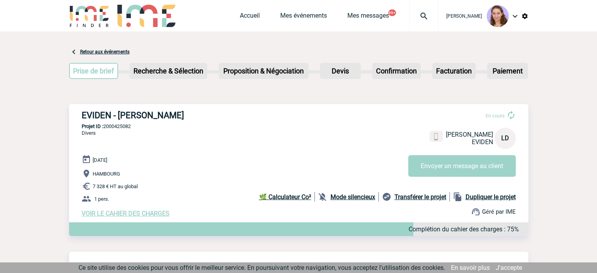
click at [413, 15] on img at bounding box center [423, 15] width 28 height 9
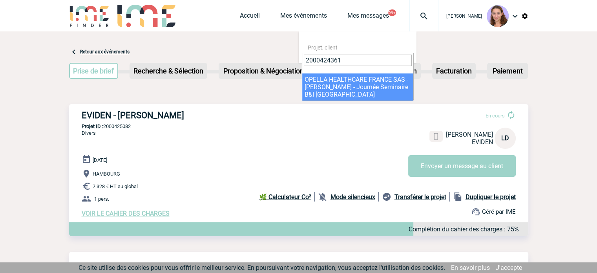
type input "2000424361"
select select "23862"
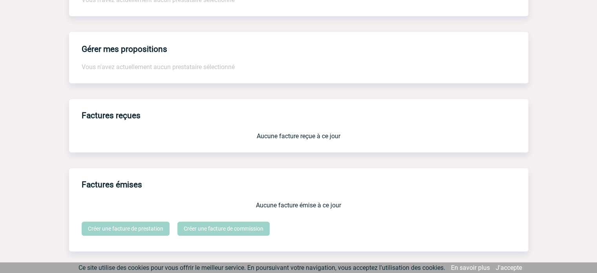
scroll to position [672, 0]
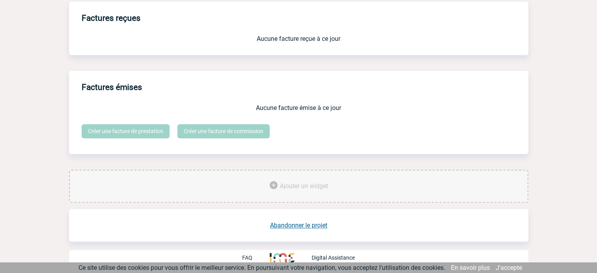
click at [311, 224] on link "Abandonner le projet" at bounding box center [298, 224] width 57 height 7
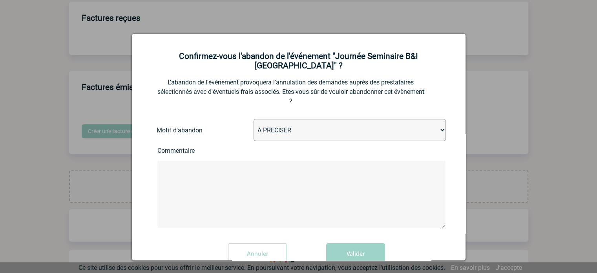
click at [279, 119] on select "A PRECISER Projet annulé Projet reporté Evénement organisé en interne A fait ap…" at bounding box center [349, 130] width 192 height 22
select select "ABANDON_PROJET_07"
click at [253, 119] on select "A PRECISER Projet annulé Projet reporté Evénement organisé en interne A fait ap…" at bounding box center [349, 130] width 192 height 22
click at [345, 261] on div at bounding box center [298, 136] width 597 height 273
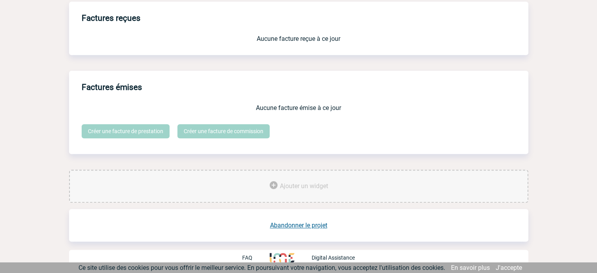
click at [315, 224] on link "Abandonner le projet" at bounding box center [298, 224] width 57 height 7
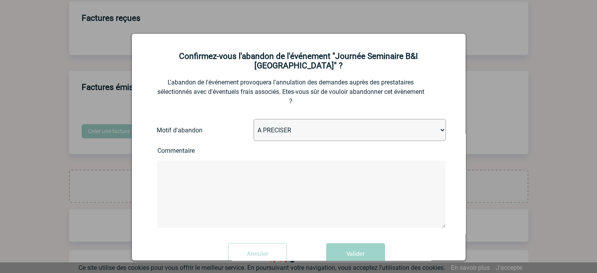
click at [315, 119] on select "A PRECISER Projet annulé Projet reporté Evénement organisé en interne A fait ap…" at bounding box center [349, 130] width 192 height 22
select select "ABANDON_PROJET_07"
click at [253, 119] on select "A PRECISER Projet annulé Projet reporté Evénement organisé en interne A fait ap…" at bounding box center [349, 130] width 192 height 22
click at [351, 243] on button "Valider" at bounding box center [355, 254] width 59 height 22
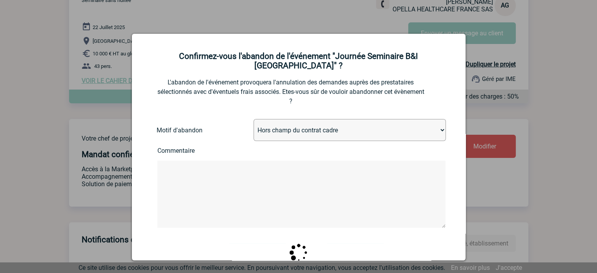
scroll to position [0, 0]
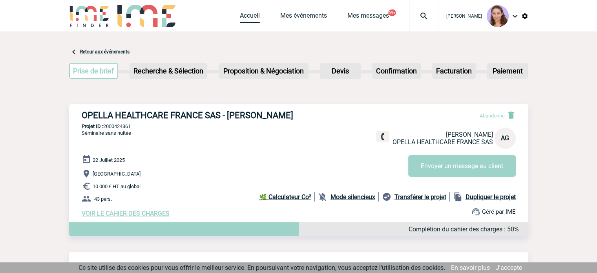
click at [253, 14] on link "Accueil" at bounding box center [250, 17] width 20 height 11
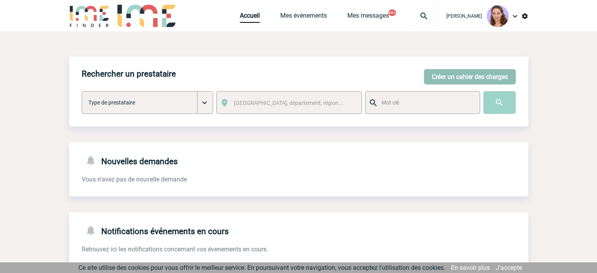
click at [440, 75] on button "Créer un cahier des charges" at bounding box center [470, 76] width 92 height 15
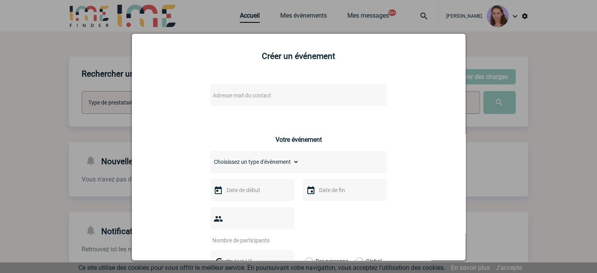
click at [249, 103] on div "Adresse mail du contact" at bounding box center [298, 95] width 176 height 22
click at [243, 96] on span "Adresse mail du contact" at bounding box center [242, 95] width 58 height 6
drag, startPoint x: 252, startPoint y: 106, endPoint x: 140, endPoint y: 117, distance: 113.1
click at [140, 117] on body "Claudia MILAZZO Accueil Mes événements 99+ 99+" at bounding box center [298, 242] width 597 height 485
click at [312, 115] on span "maite.lamaison@arkema.com>" at bounding box center [275, 112] width 136 height 20
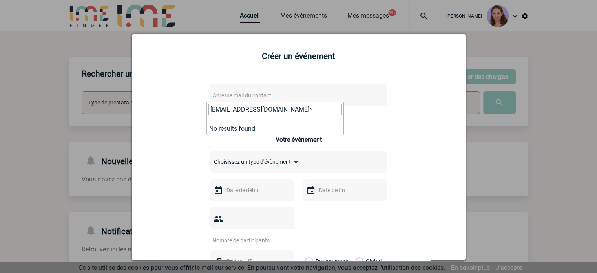
click at [309, 113] on input "maite.lamaison@arkema.com>" at bounding box center [274, 109] width 133 height 11
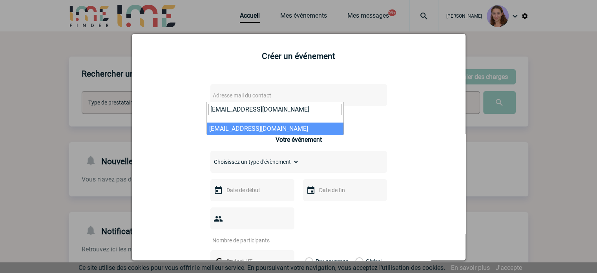
type input "maite.lamaison@arkema.com"
select select "128701"
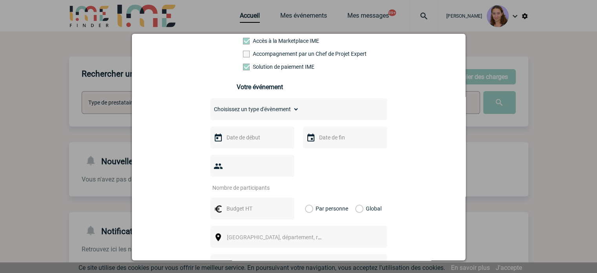
scroll to position [138, 0]
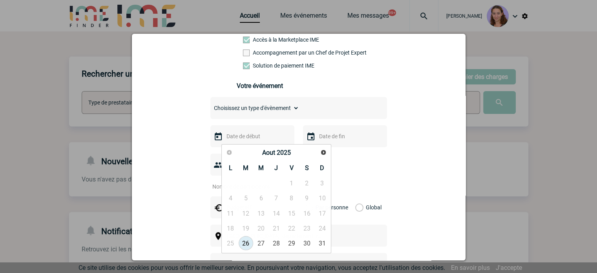
click at [272, 141] on input "text" at bounding box center [251, 136] width 54 height 10
click at [322, 153] on span "Suivant" at bounding box center [323, 152] width 6 height 6
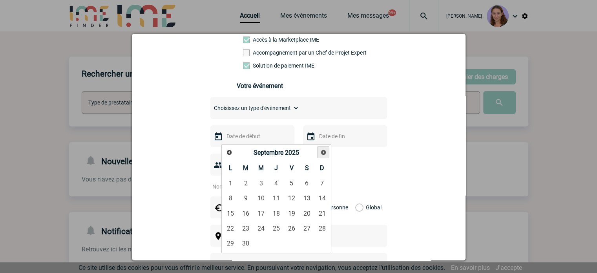
click at [322, 153] on span "Suivant" at bounding box center [323, 152] width 6 height 6
click at [229, 149] on span "Précédent" at bounding box center [229, 152] width 6 height 6
click at [235, 224] on link "22" at bounding box center [230, 228] width 15 height 14
type input "22-09-2025"
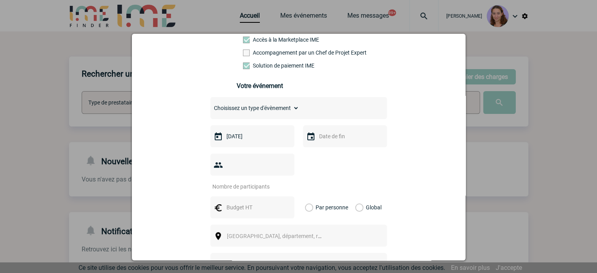
click at [246, 181] on input "number" at bounding box center [247, 186] width 74 height 10
type input "12"
click at [243, 196] on div at bounding box center [252, 207] width 84 height 22
click at [260, 202] on input "text" at bounding box center [251, 207] width 54 height 10
type input "90"
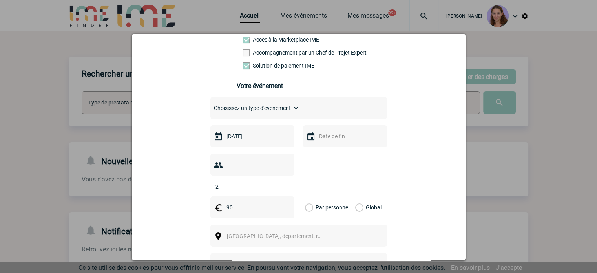
click at [356, 196] on label "Global" at bounding box center [357, 207] width 5 height 22
click at [0, 0] on input "Global" at bounding box center [0, 0] width 0 height 0
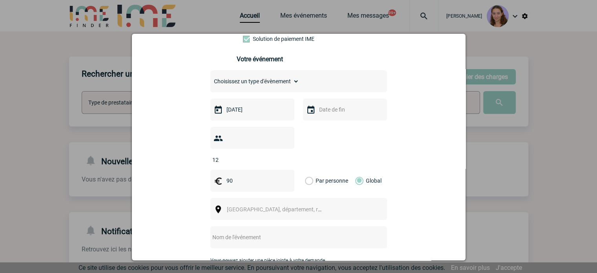
drag, startPoint x: 240, startPoint y: 199, endPoint x: 219, endPoint y: 194, distance: 21.0
click at [219, 204] on img at bounding box center [217, 208] width 9 height 9
click at [231, 206] on span "[GEOGRAPHIC_DATA], département, région..." at bounding box center [281, 209] width 109 height 6
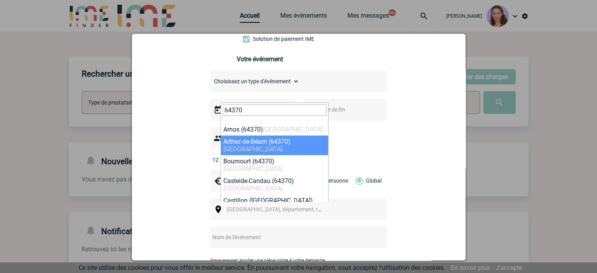
type input "64370"
select select "25624"
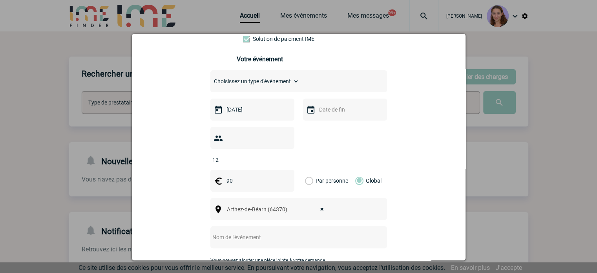
click at [237, 232] on input "text" at bounding box center [288, 237] width 156 height 10
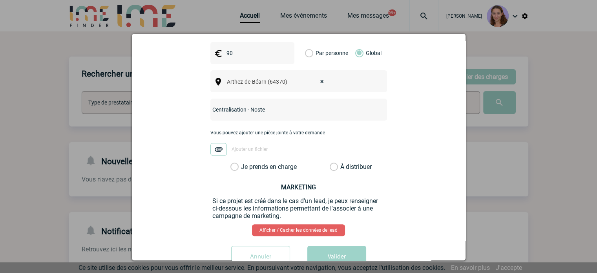
type input "Centralisation - Noste"
click at [331, 163] on label "À distribuer" at bounding box center [333, 167] width 8 height 8
click at [0, 0] on input "À distribuer" at bounding box center [0, 0] width 0 height 0
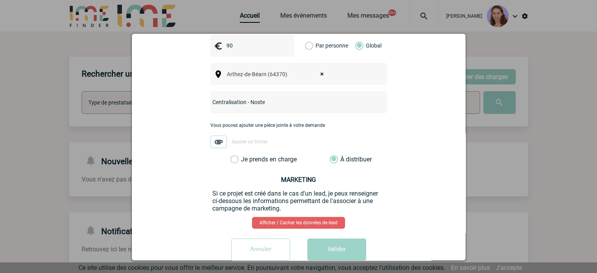
click at [218, 135] on img at bounding box center [218, 141] width 16 height 13
click at [0, 0] on input "Ajouter un fichier" at bounding box center [0, 0] width 0 height 0
click at [198, 135] on img at bounding box center [206, 141] width 16 height 13
click at [0, 0] on input "Demande de portage de dossier _ A Noste Prestation Rencontre direction septembr…" at bounding box center [0, 0] width 0 height 0
click at [199, 135] on img at bounding box center [197, 141] width 16 height 13
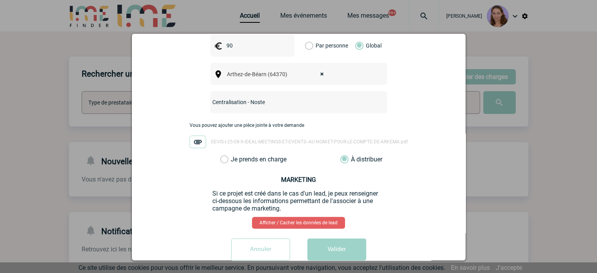
click at [0, 0] on input "DEVIS-I-25-08-9-IDEAL-MEETINGS-ET-EVENTS--AU-NOM-ET-POUR-LE-COMPTE-DE-ARKEMA.pdf" at bounding box center [0, 0] width 0 height 0
click at [325, 241] on button "Valider" at bounding box center [336, 249] width 59 height 22
click at [333, 238] on button "Valider" at bounding box center [336, 249] width 59 height 22
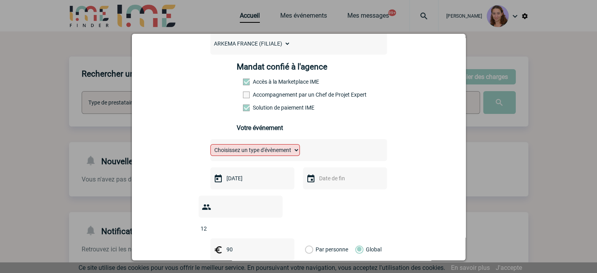
scroll to position [96, 0]
click at [287, 150] on select "Choisissez un type d'évènement Séminaire avec nuitée Séminaire sans nuitée Repa…" at bounding box center [254, 150] width 89 height 12
select select "5"
click at [210, 146] on select "Choisissez un type d'évènement Séminaire avec nuitée Séminaire sans nuitée Repa…" at bounding box center [254, 150] width 89 height 12
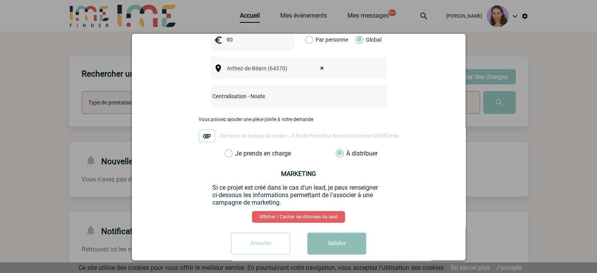
click at [307, 234] on button "Valider" at bounding box center [336, 243] width 59 height 22
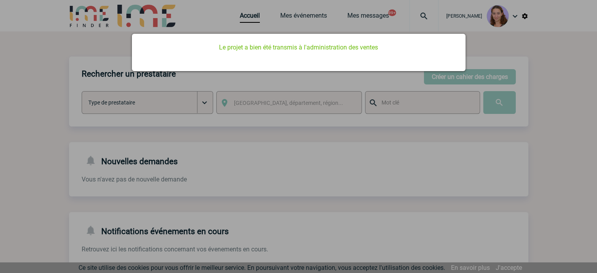
scroll to position [0, 0]
click at [252, 21] on div at bounding box center [298, 136] width 597 height 273
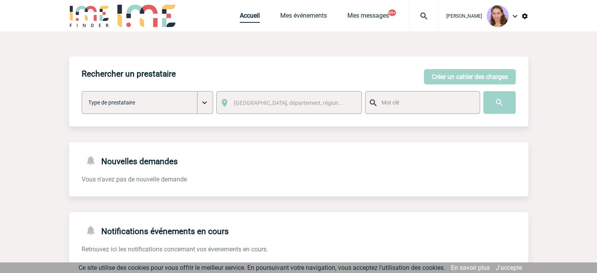
click at [250, 18] on link "Accueil" at bounding box center [250, 17] width 20 height 11
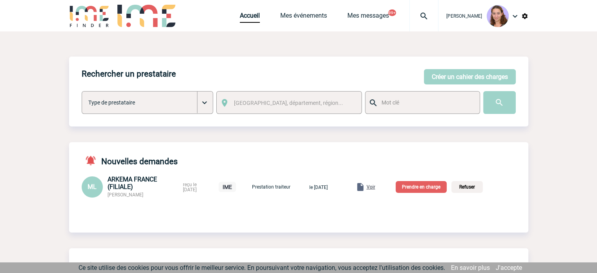
click at [424, 186] on p "Prendre en charge" at bounding box center [420, 187] width 51 height 12
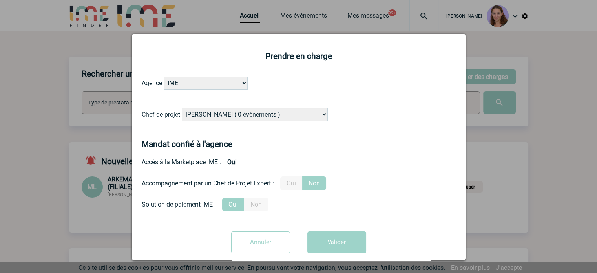
click at [256, 117] on select "[PERSON_NAME] ( 0 évènements ) [PERSON_NAME] ( 1196 évènements ) [PERSON_NAME] …" at bounding box center [255, 114] width 146 height 13
select select "122719"
click at [182, 108] on select "[PERSON_NAME] ( 0 évènements ) [PERSON_NAME] ( 1196 évènements ) [PERSON_NAME] …" at bounding box center [255, 114] width 146 height 13
click at [329, 233] on button "Valider" at bounding box center [336, 242] width 59 height 22
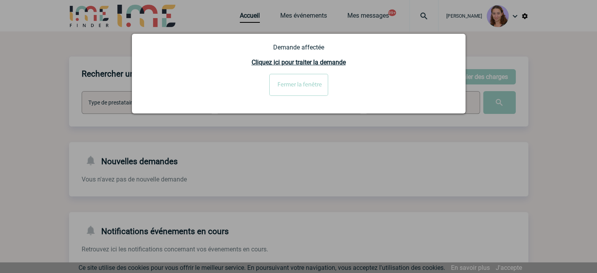
click at [304, 87] on input "Fermer la fenêtre" at bounding box center [298, 85] width 59 height 22
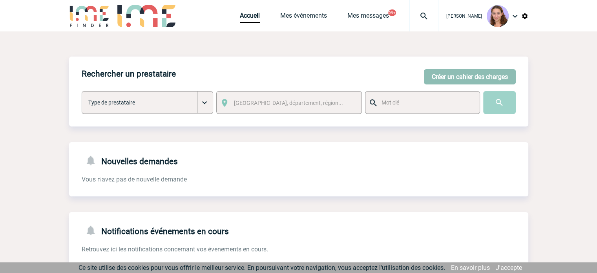
click at [425, 72] on button "Créer un cahier des charges" at bounding box center [470, 76] width 92 height 15
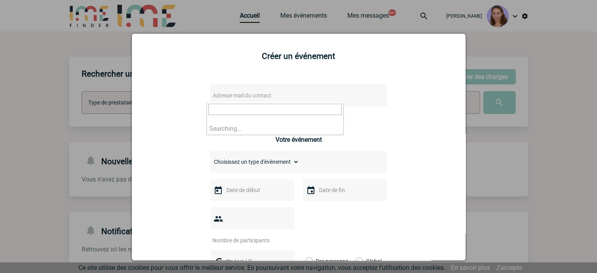
click at [248, 97] on span "Adresse mail du contact" at bounding box center [242, 95] width 58 height 6
drag, startPoint x: 247, startPoint y: 108, endPoint x: 144, endPoint y: 102, distance: 103.3
click at [144, 102] on body "Claudia MILAZZO Accueil Mes événements 99+ 99+" at bounding box center [298, 242] width 597 height 485
click at [309, 109] on input "severine.rodrigues@sogeti.com>" at bounding box center [274, 109] width 133 height 11
click at [293, 108] on input "severine.rodrigues@sogeti.com" at bounding box center [274, 109] width 133 height 11
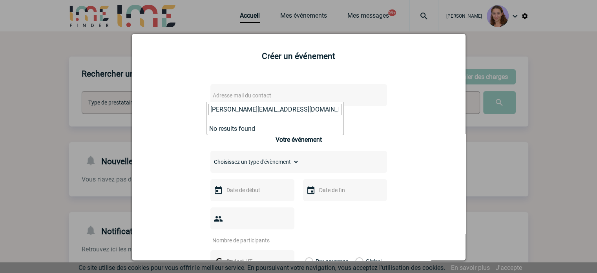
click at [293, 108] on input "severine.rodrigues@sogeti.com" at bounding box center [274, 109] width 133 height 11
paste input "FEJAN, Anne-Sophie <anne-sophie.fejan@capgemini.com>"
drag, startPoint x: 237, startPoint y: 107, endPoint x: 169, endPoint y: 109, distance: 67.5
click at [169, 109] on body "Claudia MILAZZO Accueil Mes événements 99+ 99+" at bounding box center [298, 242] width 597 height 485
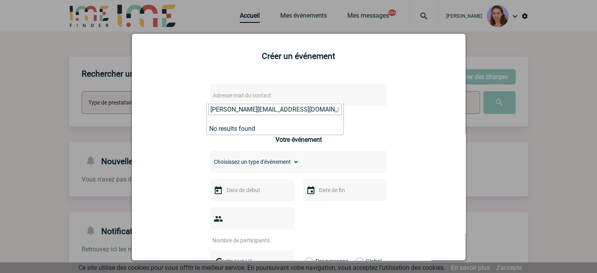
click at [325, 110] on input "anne-sophie.fejan@capgemini.com>" at bounding box center [274, 109] width 133 height 11
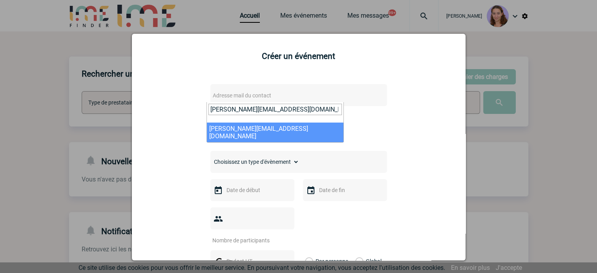
type input "anne-sophie.fejan@capgemini.com"
select select "128814"
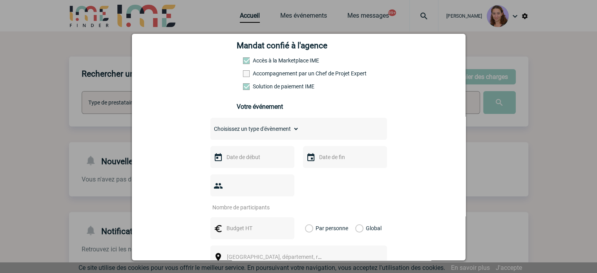
scroll to position [117, 0]
click at [270, 134] on select "Choisissez un type d'évènement Séminaire avec nuitée Séminaire sans nuitée Repa…" at bounding box center [254, 128] width 89 height 11
select select "5"
click at [210, 125] on select "Choisissez un type d'évènement Séminaire avec nuitée Séminaire sans nuitée Repa…" at bounding box center [254, 128] width 89 height 11
click at [241, 161] on input "text" at bounding box center [251, 156] width 54 height 10
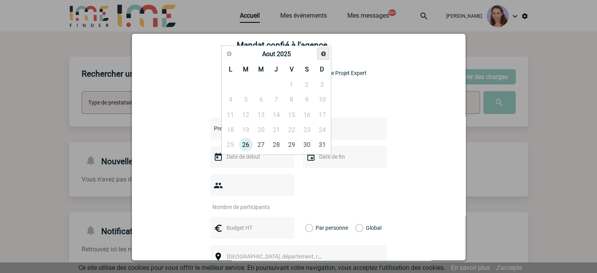
click at [319, 55] on link "Suivant" at bounding box center [323, 53] width 12 height 12
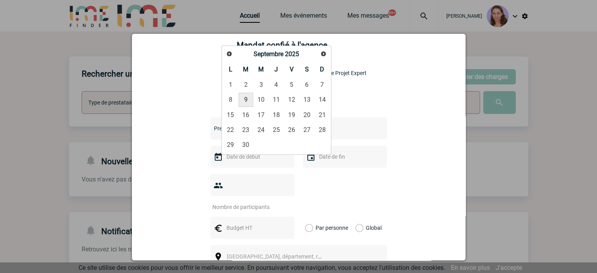
click at [239, 98] on link "9" at bounding box center [245, 100] width 15 height 14
type input "09-09-2025"
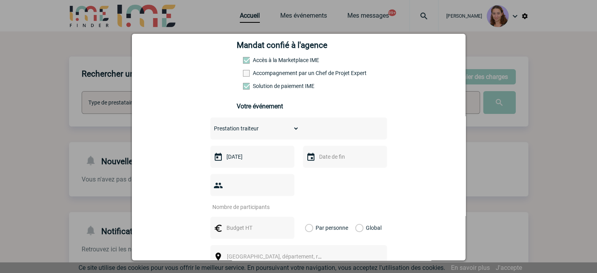
click at [264, 202] on input "number" at bounding box center [247, 207] width 74 height 10
type input "50"
click at [233, 222] on input "text" at bounding box center [251, 227] width 54 height 10
type input "245"
click at [355, 216] on label "Global" at bounding box center [357, 227] width 5 height 22
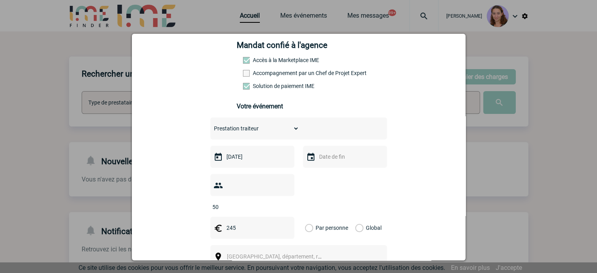
click at [0, 0] on input "Global" at bounding box center [0, 0] width 0 height 0
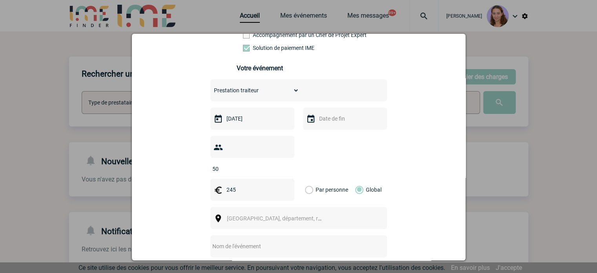
click at [245, 215] on span "Ville, département, région..." at bounding box center [281, 218] width 109 height 6
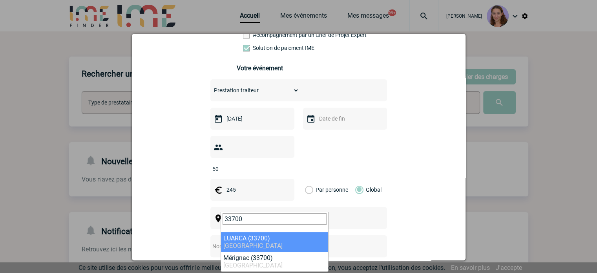
type input "33700"
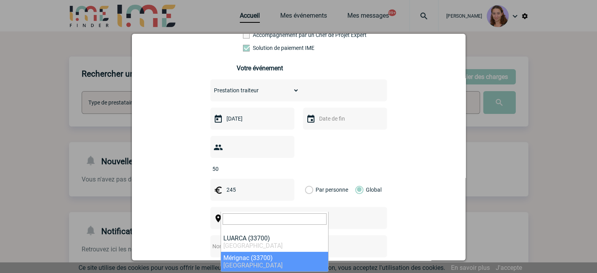
select select "24650"
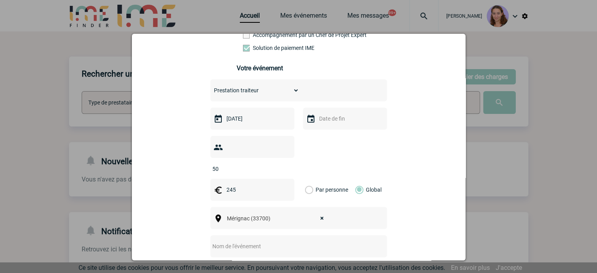
click at [238, 239] on div at bounding box center [298, 246] width 176 height 22
click at [233, 241] on input "text" at bounding box center [288, 246] width 156 height 10
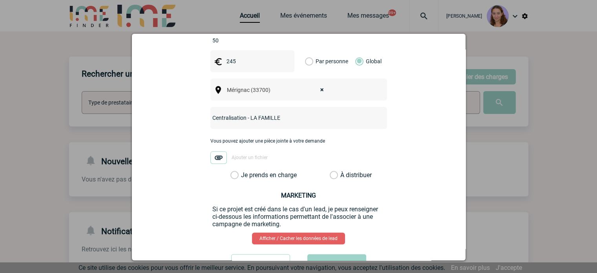
scroll to position [283, 0]
type input "Centralisation - LA FAMILLE"
click at [325, 169] on div "anne-sophie.fejan@capgemini.com anne-sophie.fejan@capgemini.com Vous cherchez à…" at bounding box center [299, 37] width 314 height 489
click at [329, 171] on label "À distribuer" at bounding box center [333, 175] width 8 height 8
click at [0, 0] on input "À distribuer" at bounding box center [0, 0] width 0 height 0
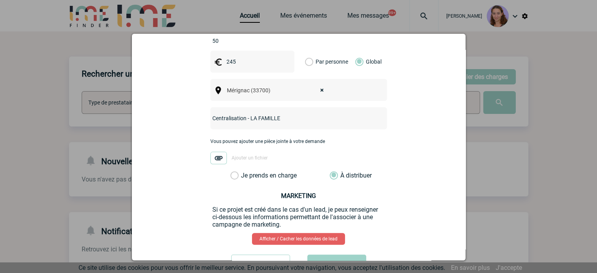
scroll to position [305, 0]
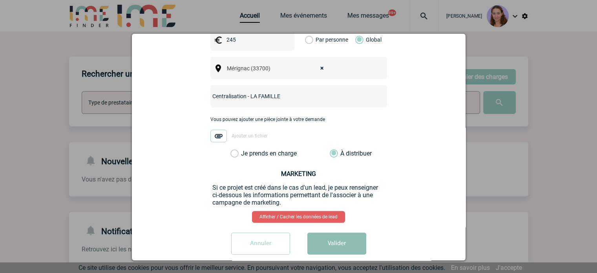
click at [329, 232] on button "Valider" at bounding box center [336, 243] width 59 height 22
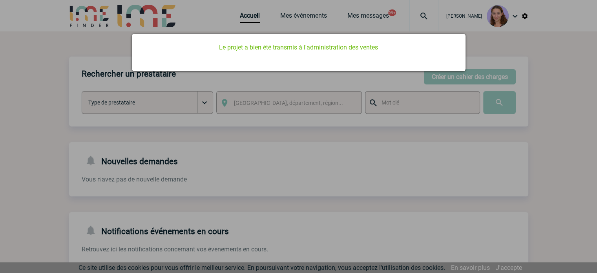
scroll to position [0, 0]
click at [250, 17] on div at bounding box center [298, 136] width 597 height 273
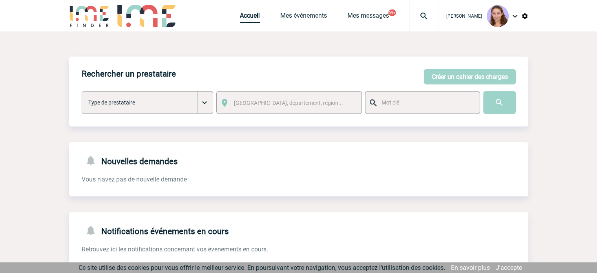
click at [250, 17] on link "Accueil" at bounding box center [250, 17] width 20 height 11
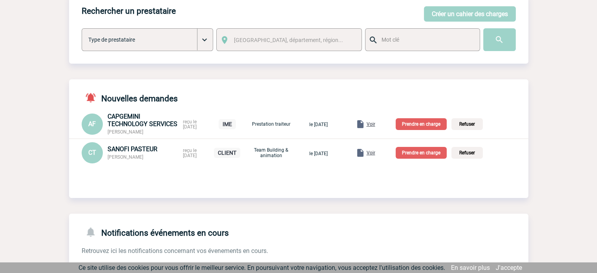
scroll to position [63, 0]
click at [375, 155] on span "Voir" at bounding box center [370, 152] width 9 height 5
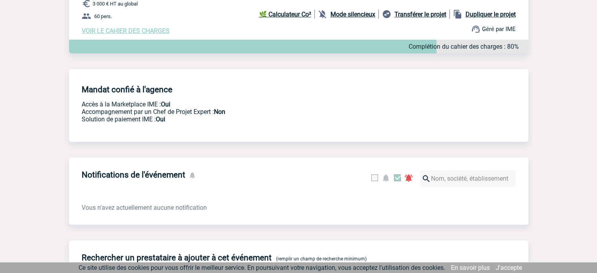
scroll to position [123, 0]
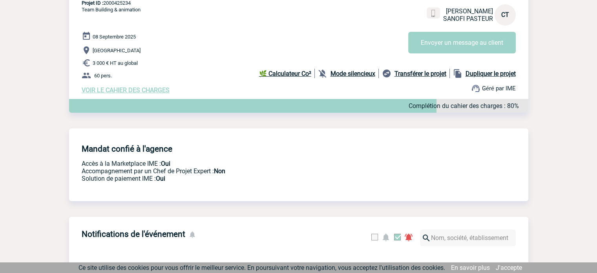
click at [153, 93] on span "VOIR LE CAHIER DES CHARGES" at bounding box center [126, 89] width 88 height 7
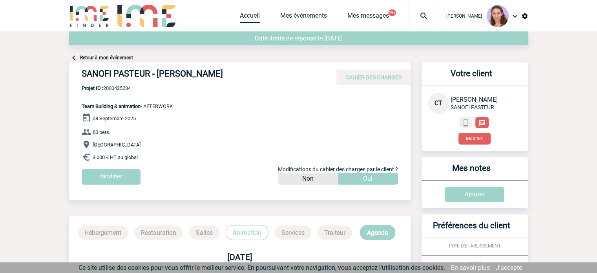
click at [252, 20] on link "Accueil" at bounding box center [250, 17] width 20 height 11
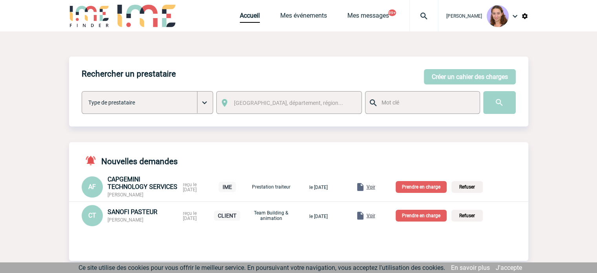
click at [425, 212] on p "Prendre en charge" at bounding box center [420, 215] width 51 height 12
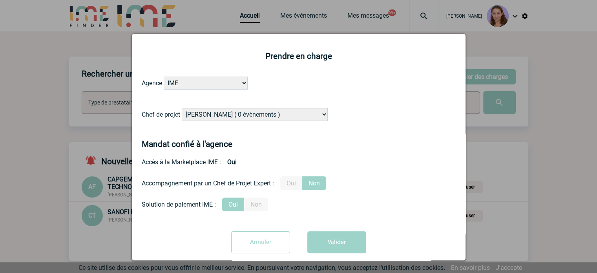
click at [282, 117] on select "Alizée VERLAGUET ( 0 évènements ) Anne GIRAUD ( 1196 évènements ) Anne-François…" at bounding box center [255, 114] width 146 height 13
select select "122719"
click at [182, 108] on select "Alizée VERLAGUET ( 0 évènements ) Anne GIRAUD ( 1196 évènements ) Anne-François…" at bounding box center [255, 114] width 146 height 13
click at [320, 239] on button "Valider" at bounding box center [336, 242] width 59 height 22
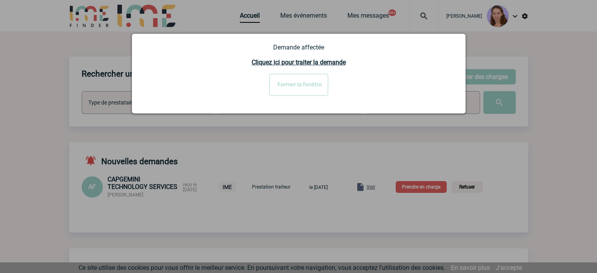
click at [299, 92] on input "Fermer la fenêtre" at bounding box center [298, 85] width 59 height 22
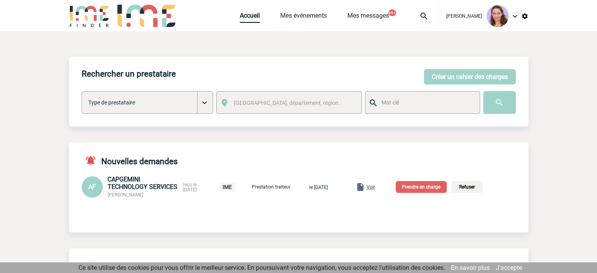
click at [375, 189] on span "Voir" at bounding box center [370, 186] width 9 height 5
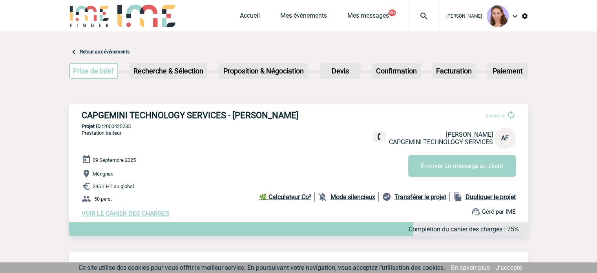
click at [122, 127] on p "Projet ID : 2000425235" at bounding box center [298, 126] width 459 height 6
copy p "2000425235"
click at [253, 15] on link "Accueil" at bounding box center [250, 17] width 20 height 11
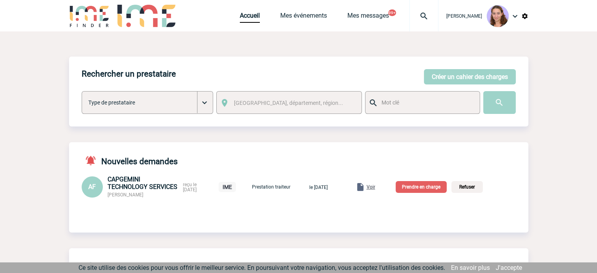
click at [419, 186] on p "Prendre en charge" at bounding box center [420, 187] width 51 height 12
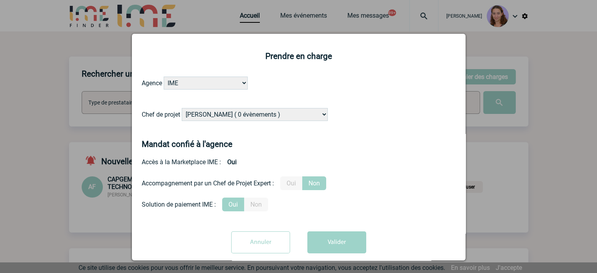
click at [286, 116] on select "[PERSON_NAME] ( 0 évènements ) [PERSON_NAME] ( 1196 évènements ) [PERSON_NAME] …" at bounding box center [255, 114] width 146 height 13
select select "131234"
click at [182, 108] on select "[PERSON_NAME] ( 0 évènements ) [PERSON_NAME] ( 1196 évènements ) [PERSON_NAME] …" at bounding box center [255, 114] width 146 height 13
click at [344, 247] on button "Valider" at bounding box center [336, 242] width 59 height 22
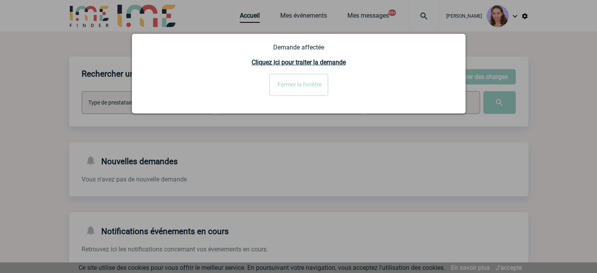
click at [303, 77] on input "Fermer la fenêtre" at bounding box center [298, 85] width 59 height 22
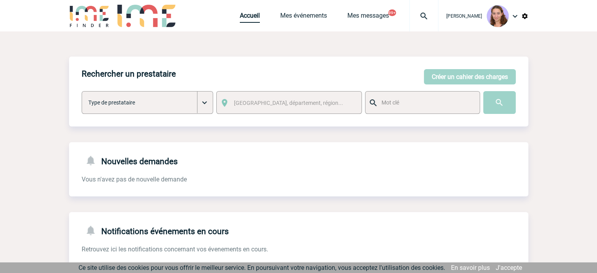
click at [243, 14] on link "Accueil" at bounding box center [250, 17] width 20 height 11
click at [417, 18] on img at bounding box center [423, 15] width 28 height 9
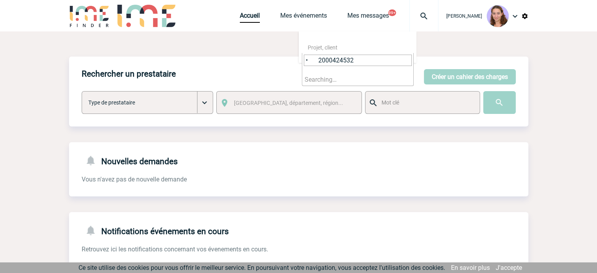
click at [318, 59] on input "• 2000424532" at bounding box center [358, 60] width 108 height 11
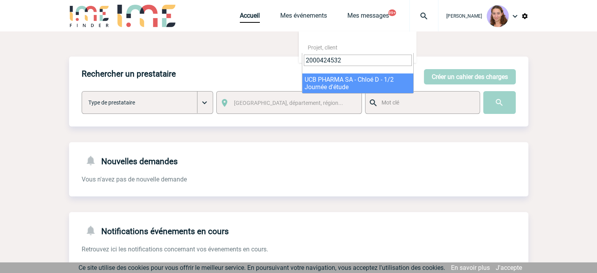
type input "2000424532"
select select "24033"
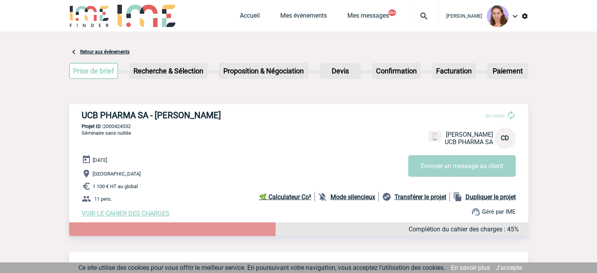
scroll to position [55, 0]
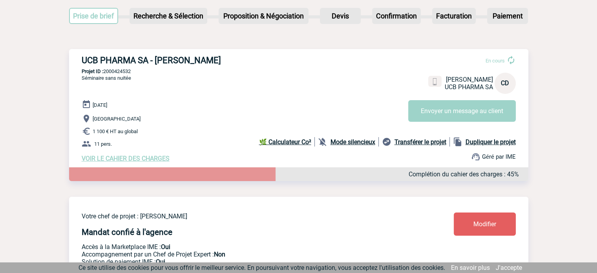
click at [471, 227] on link "Modifier" at bounding box center [484, 223] width 62 height 23
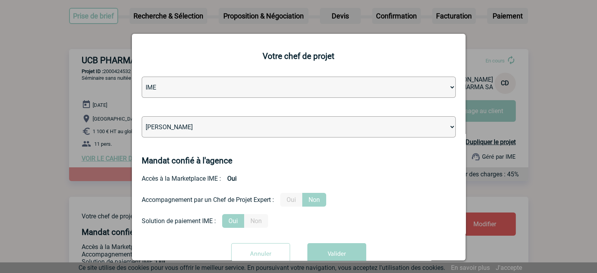
click at [284, 127] on select "[PERSON_NAME] [PERSON_NAME] [PERSON_NAME] Jean-[PERSON_NAME] [PERSON_NAME] [PER…" at bounding box center [299, 126] width 314 height 21
select select "131612"
click at [142, 117] on select "[PERSON_NAME] [PERSON_NAME] [PERSON_NAME] Jean-[PERSON_NAME] [PERSON_NAME] [PER…" at bounding box center [299, 126] width 314 height 21
click at [334, 249] on button "Valider" at bounding box center [336, 254] width 59 height 22
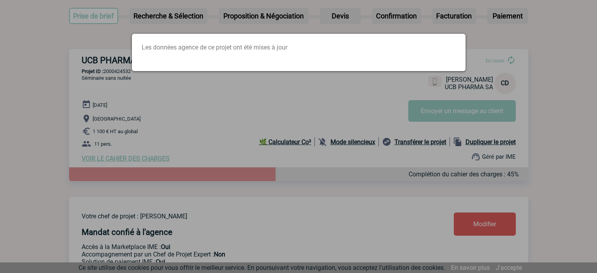
click at [398, 32] on div at bounding box center [298, 136] width 597 height 273
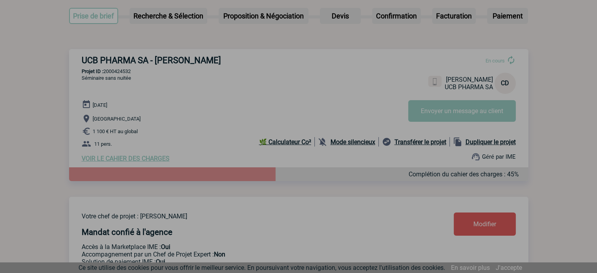
scroll to position [0, 0]
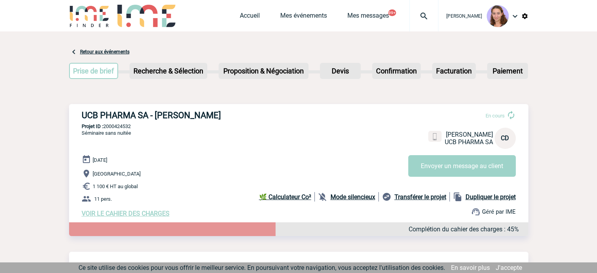
click at [424, 15] on img at bounding box center [423, 15] width 28 height 9
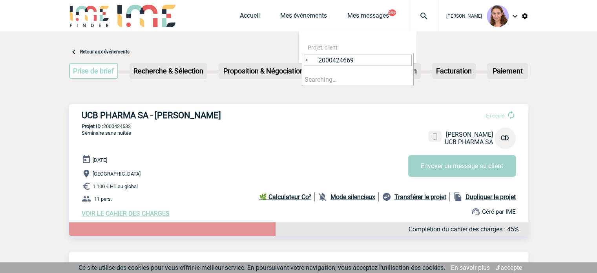
click at [316, 61] on input "• 2000424669" at bounding box center [358, 60] width 108 height 11
click at [316, 61] on input "2000424669" at bounding box center [358, 60] width 108 height 11
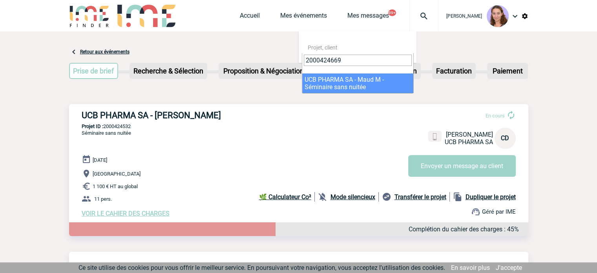
type input "2000424669"
select select "24170"
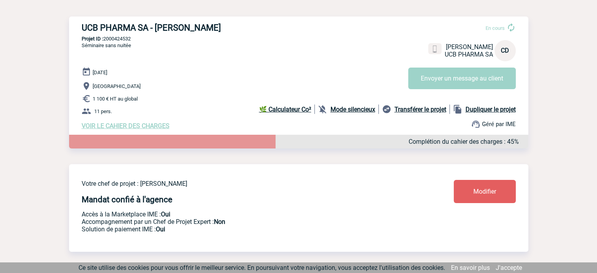
scroll to position [92, 0]
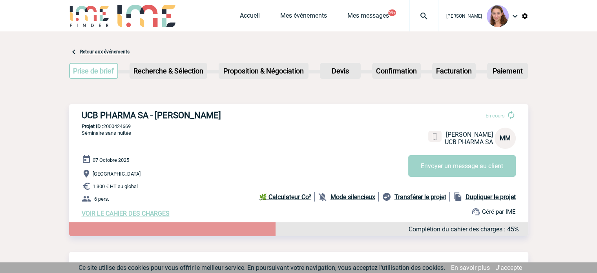
scroll to position [38, 0]
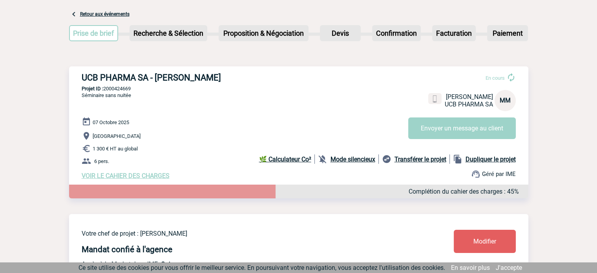
click at [483, 233] on link "Modifier" at bounding box center [484, 240] width 62 height 23
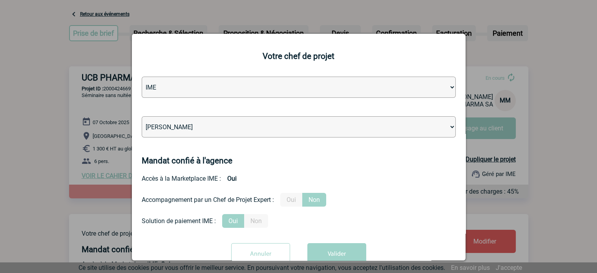
click at [271, 128] on select "[PERSON_NAME] [PERSON_NAME] [PERSON_NAME] Jean-[PERSON_NAME] [PERSON_NAME] [PER…" at bounding box center [299, 126] width 314 height 21
select select "131612"
click at [142, 117] on select "[PERSON_NAME] [PERSON_NAME] [PERSON_NAME] Jean-[PERSON_NAME] [PERSON_NAME] [PER…" at bounding box center [299, 126] width 314 height 21
click at [343, 252] on button "Valider" at bounding box center [336, 254] width 59 height 22
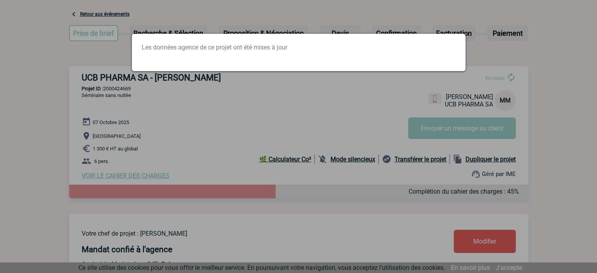
click at [378, 39] on div "Les données agence de ce projet ont été mises à jour" at bounding box center [298, 52] width 333 height 37
click at [378, 28] on div at bounding box center [298, 136] width 597 height 273
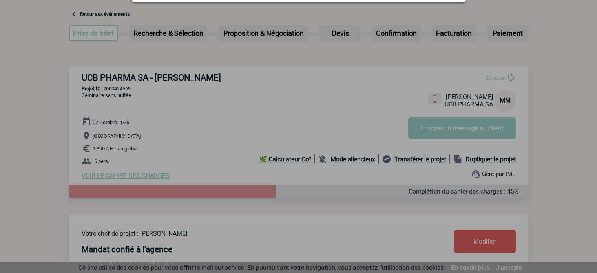
scroll to position [0, 0]
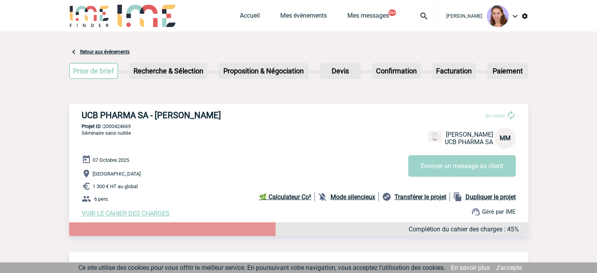
click at [418, 20] on img at bounding box center [423, 15] width 28 height 9
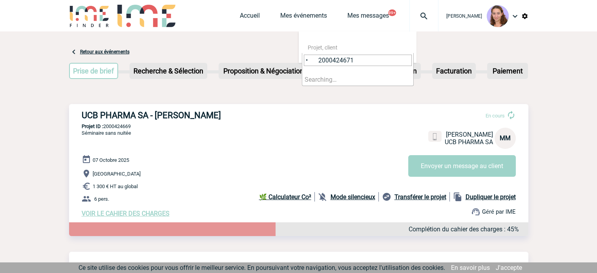
click at [320, 59] on input "• 2000424671" at bounding box center [358, 60] width 108 height 11
click at [320, 59] on input "2000424671" at bounding box center [358, 60] width 108 height 11
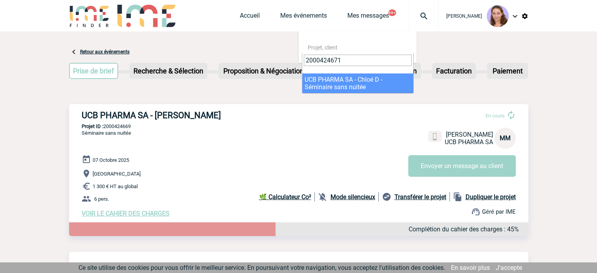
type input "2000424671"
select select "24172"
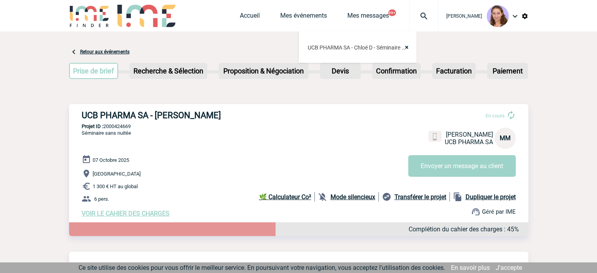
scroll to position [123, 0]
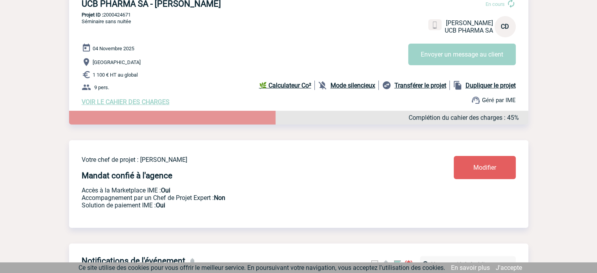
scroll to position [111, 0]
click at [462, 167] on link "Modifier" at bounding box center [484, 167] width 62 height 23
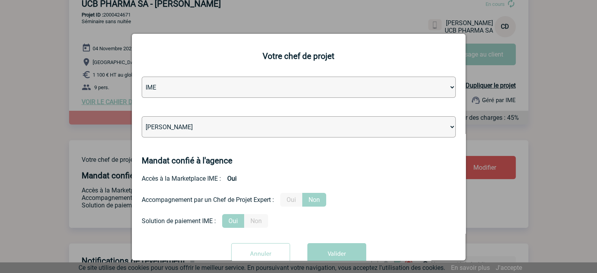
click at [238, 130] on select "[PERSON_NAME] [PERSON_NAME] [PERSON_NAME] [PERSON_NAME] [PERSON_NAME] [PERSON_N…" at bounding box center [299, 126] width 314 height 21
select select "131612"
click at [142, 117] on select "[PERSON_NAME] [PERSON_NAME] [PERSON_NAME] [PERSON_NAME] [PERSON_NAME] [PERSON_N…" at bounding box center [299, 126] width 314 height 21
click at [348, 247] on button "Valider" at bounding box center [336, 254] width 59 height 22
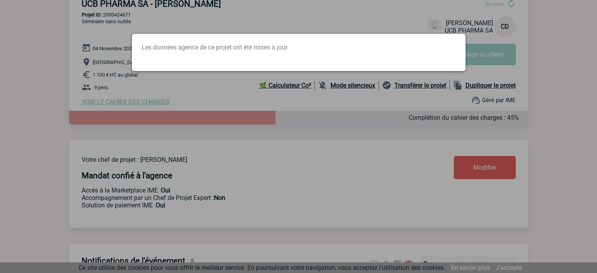
click at [308, 17] on div at bounding box center [298, 136] width 597 height 273
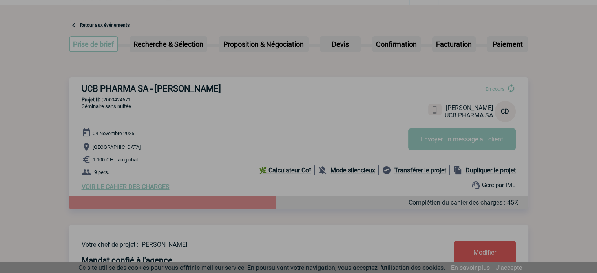
scroll to position [0, 0]
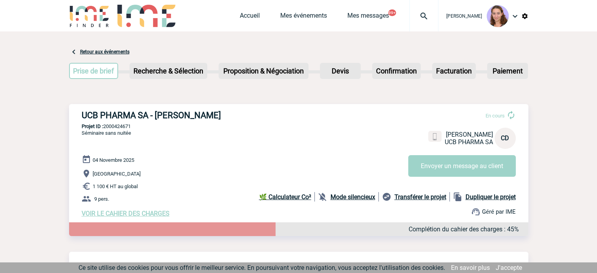
click at [420, 18] on img at bounding box center [423, 15] width 28 height 9
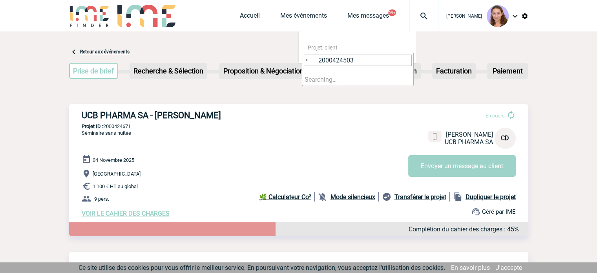
click at [318, 63] on input "• 2000424503" at bounding box center [358, 60] width 108 height 11
click at [318, 63] on input "2000424503" at bounding box center [358, 60] width 108 height 11
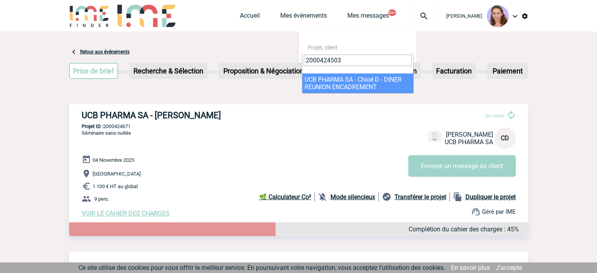
type input "2000424503"
select select "24004"
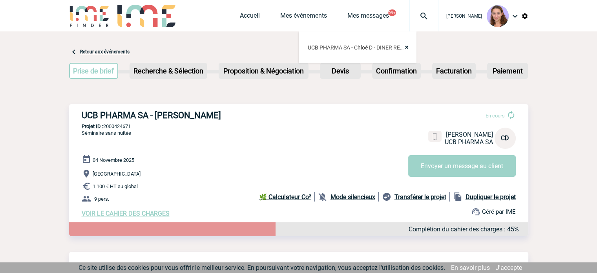
scroll to position [69, 0]
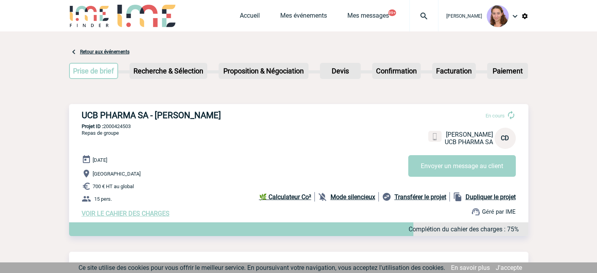
scroll to position [67, 0]
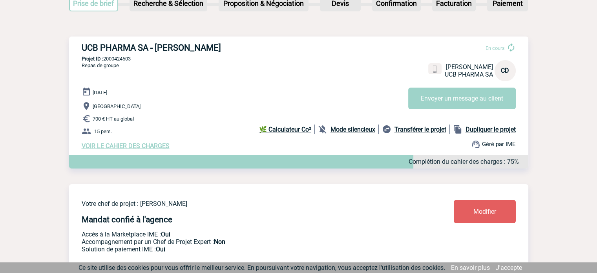
click at [477, 215] on span "Modifier" at bounding box center [484, 210] width 23 height 7
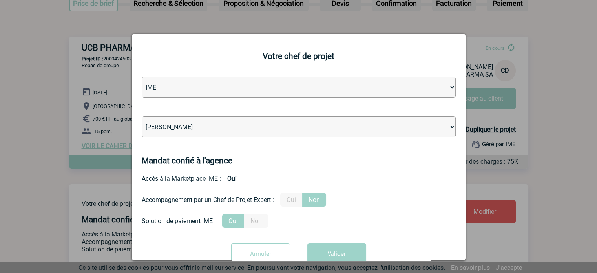
click at [238, 122] on select "[PERSON_NAME] [PERSON_NAME] [PERSON_NAME] Jean-[PERSON_NAME] [PERSON_NAME] [PER…" at bounding box center [299, 126] width 314 height 21
select select "131612"
click at [142, 117] on select "[PERSON_NAME] [PERSON_NAME] [PERSON_NAME] Jean-[PERSON_NAME] [PERSON_NAME] [PER…" at bounding box center [299, 126] width 314 height 21
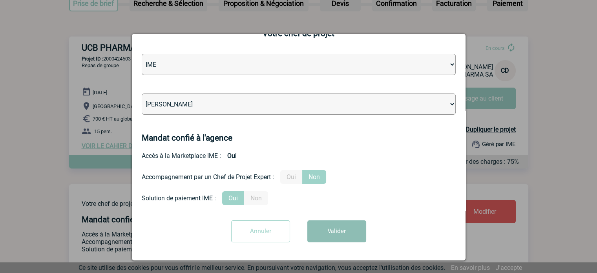
click at [330, 235] on button "Valider" at bounding box center [336, 231] width 59 height 22
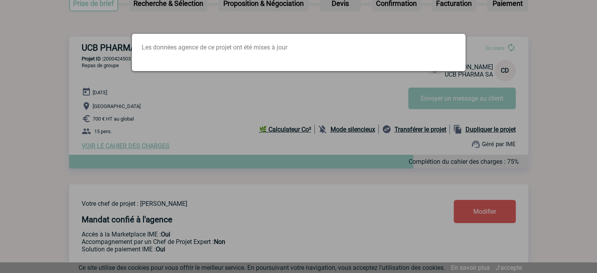
scroll to position [0, 0]
click at [346, 100] on div at bounding box center [298, 136] width 597 height 273
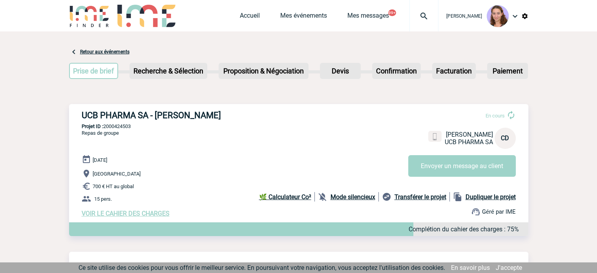
click at [426, 13] on img at bounding box center [423, 15] width 28 height 9
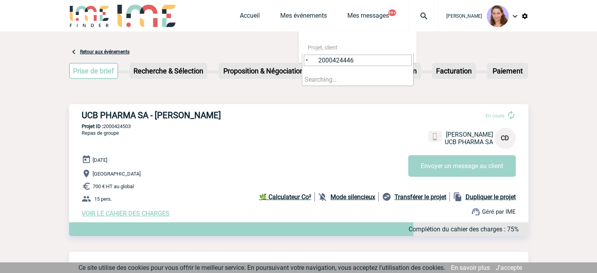
click at [313, 64] on input "• 2000424446" at bounding box center [358, 60] width 108 height 11
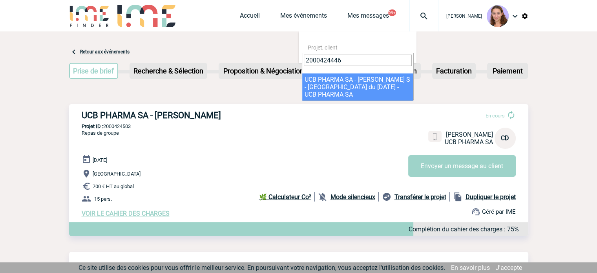
type input "2000424446"
select select "23947"
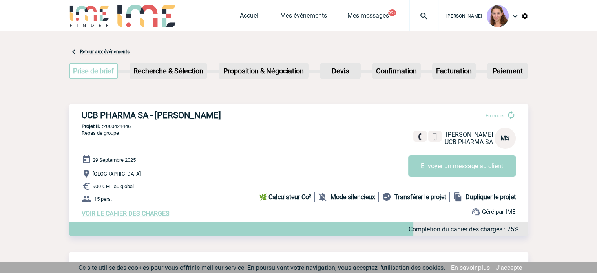
click at [129, 127] on p "Projet ID : 2000424446" at bounding box center [298, 126] width 459 height 6
copy p "2000424446"
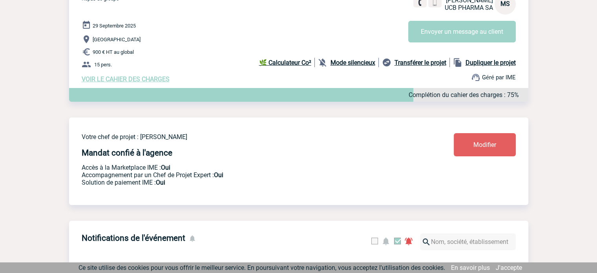
scroll to position [135, 0]
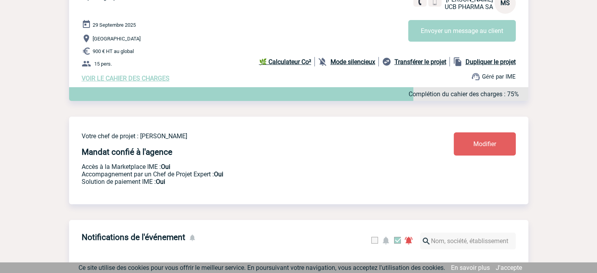
click at [447, 146] on div "Modifier" at bounding box center [461, 143] width 109 height 23
click at [468, 144] on link "Modifier" at bounding box center [484, 143] width 62 height 23
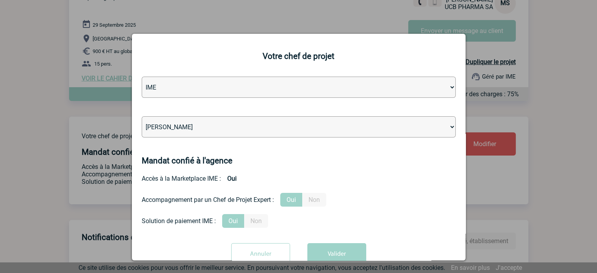
click at [223, 131] on select "[PERSON_NAME] [PERSON_NAME] [PERSON_NAME] Jean-[PERSON_NAME] [PERSON_NAME] [PER…" at bounding box center [299, 126] width 314 height 21
select select "131612"
click at [142, 117] on select "[PERSON_NAME] [PERSON_NAME] [PERSON_NAME] Jean-[PERSON_NAME] [PERSON_NAME] [PER…" at bounding box center [299, 126] width 314 height 21
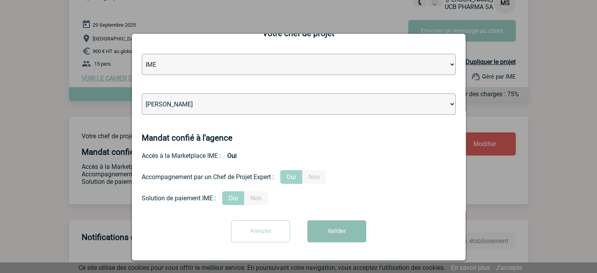
click at [341, 224] on button "Valider" at bounding box center [336, 231] width 59 height 22
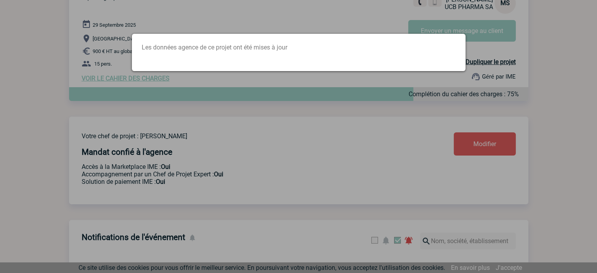
scroll to position [0, 0]
click at [209, 32] on div at bounding box center [298, 136] width 597 height 273
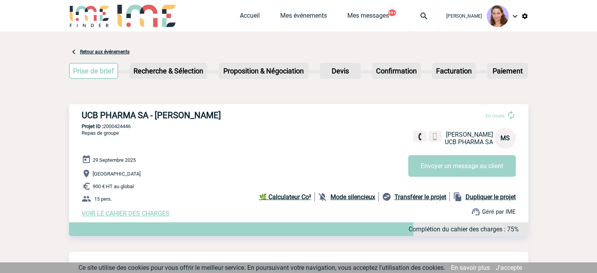
click at [424, 19] on img at bounding box center [423, 15] width 28 height 9
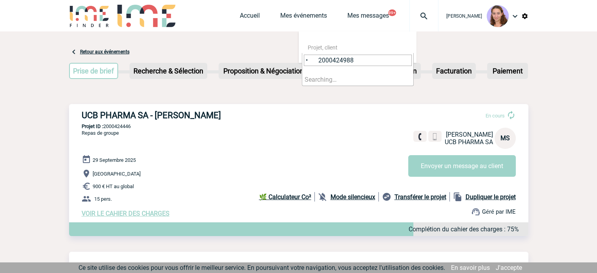
click at [315, 62] on input "• 2000424988" at bounding box center [358, 60] width 108 height 11
click at [315, 62] on input "2000424988" at bounding box center [358, 60] width 108 height 11
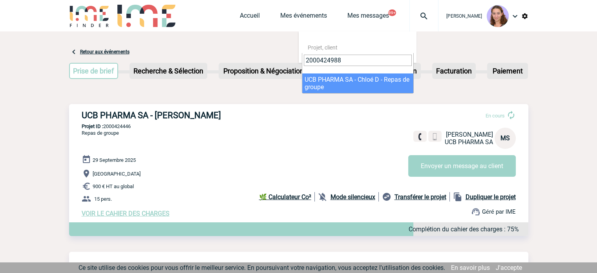
click at [315, 62] on input "2000424988" at bounding box center [358, 60] width 108 height 11
type input "2000424988"
select select "24489"
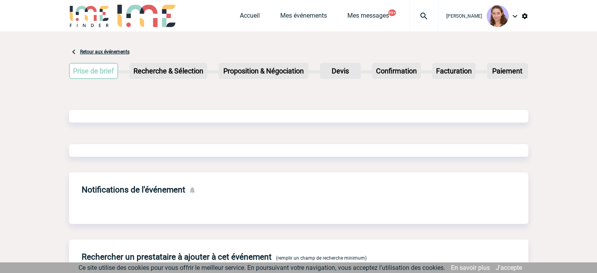
scroll to position [97, 0]
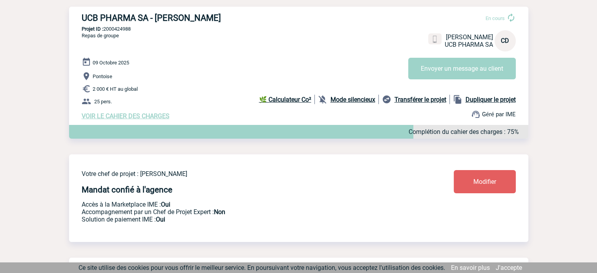
click at [460, 174] on link "Modifier" at bounding box center [484, 181] width 62 height 23
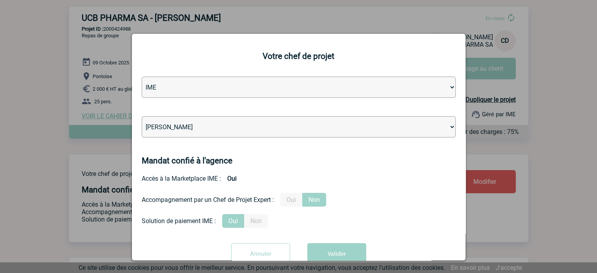
click at [218, 129] on select "[PERSON_NAME] [PERSON_NAME] [PERSON_NAME] Jean-[PERSON_NAME] [PERSON_NAME] [PER…" at bounding box center [299, 126] width 314 height 21
select select "131612"
click at [142, 117] on select "[PERSON_NAME] [PERSON_NAME] [PERSON_NAME] Jean-[PERSON_NAME] [PERSON_NAME] [PER…" at bounding box center [299, 126] width 314 height 21
click at [331, 249] on button "Valider" at bounding box center [336, 254] width 59 height 22
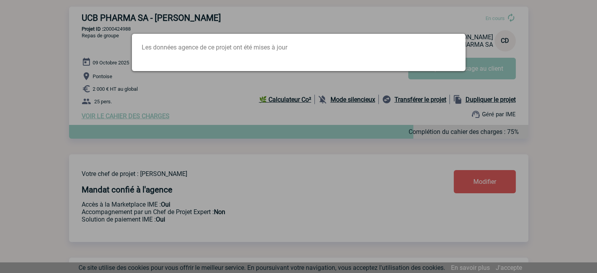
click at [402, 38] on div "Les données agence de ce projet ont été mises à jour" at bounding box center [298, 52] width 333 height 37
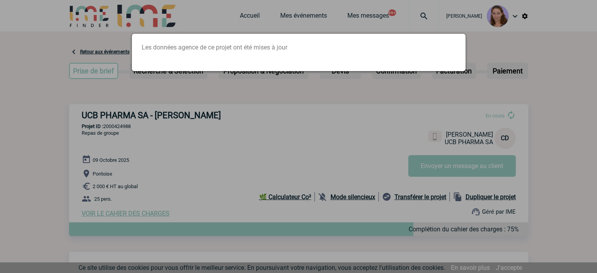
click at [433, 22] on div at bounding box center [298, 136] width 597 height 273
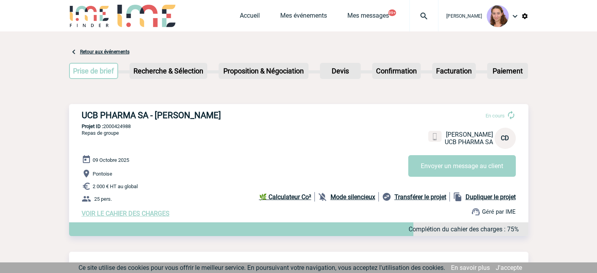
click at [422, 14] on img at bounding box center [423, 15] width 28 height 9
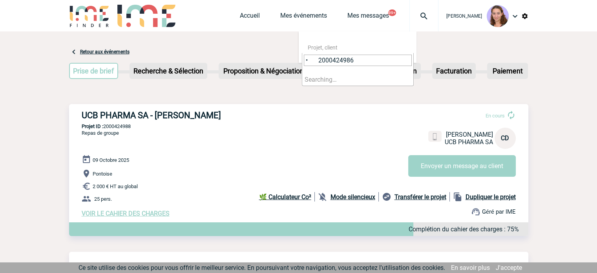
click at [318, 64] on input "• 2000424986" at bounding box center [358, 60] width 108 height 11
click at [318, 64] on input "2000424986" at bounding box center [358, 60] width 108 height 11
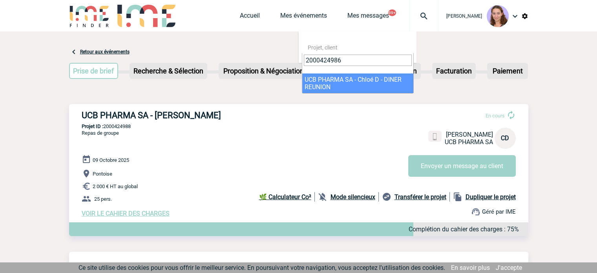
type input "2000424986"
select select "24487"
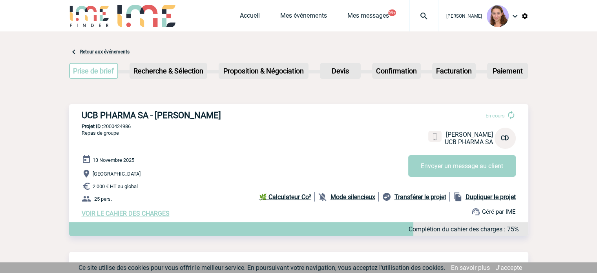
scroll to position [118, 0]
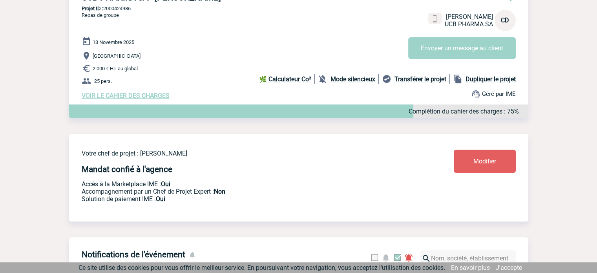
click at [479, 160] on span "Modifier" at bounding box center [484, 160] width 23 height 7
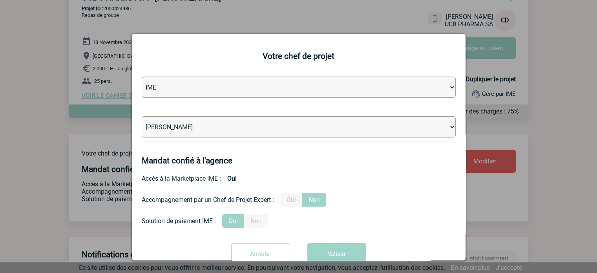
click at [248, 130] on select "[PERSON_NAME] [PERSON_NAME] [PERSON_NAME] Jean-[PERSON_NAME] [PERSON_NAME] [PER…" at bounding box center [299, 126] width 314 height 21
select select "131612"
click at [142, 117] on select "[PERSON_NAME] [PERSON_NAME] [PERSON_NAME] Jean-[PERSON_NAME] [PERSON_NAME] [PER…" at bounding box center [299, 126] width 314 height 21
click at [341, 248] on button "Valider" at bounding box center [336, 254] width 59 height 22
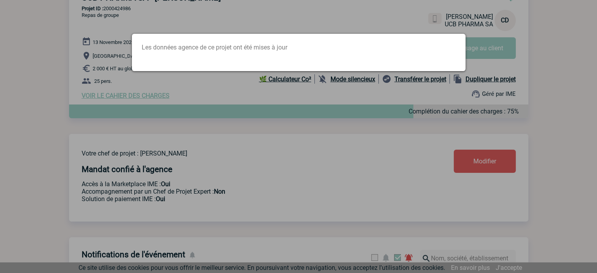
click at [347, 7] on div at bounding box center [298, 136] width 597 height 273
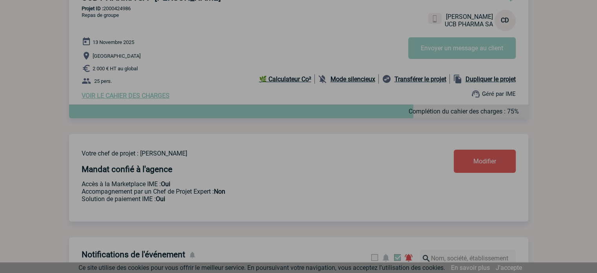
scroll to position [0, 0]
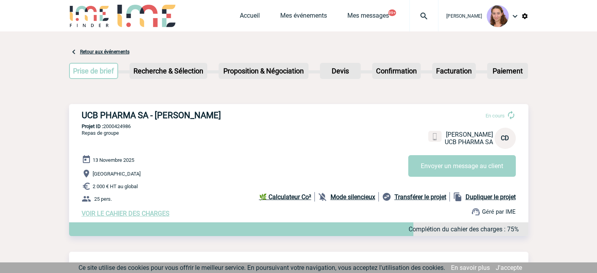
click at [413, 18] on img at bounding box center [423, 15] width 28 height 9
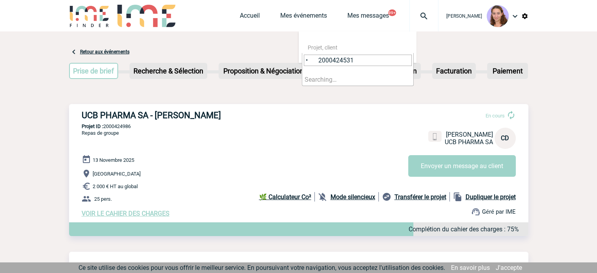
click at [317, 60] on input "• 2000424531" at bounding box center [358, 60] width 108 height 11
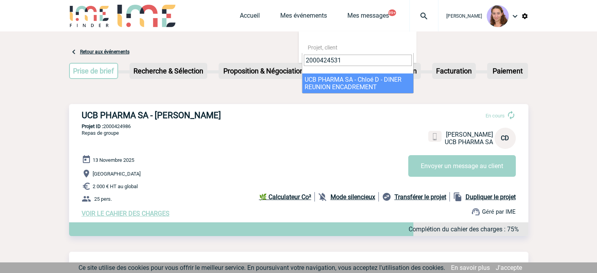
type input "2000424531"
select select "24032"
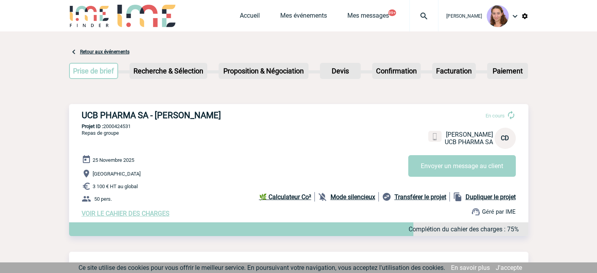
click at [129, 129] on p "Projet ID : 2000424531" at bounding box center [298, 126] width 459 height 6
copy p "2000424531"
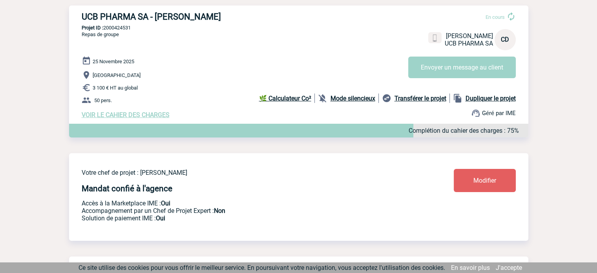
scroll to position [104, 0]
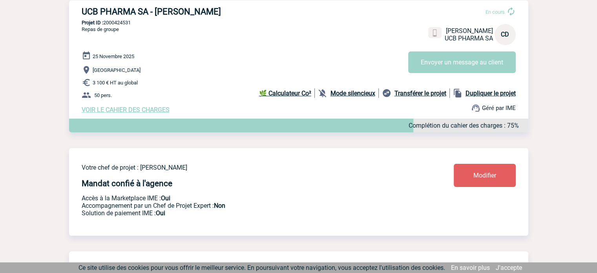
click at [493, 179] on span "Modifier" at bounding box center [484, 174] width 23 height 7
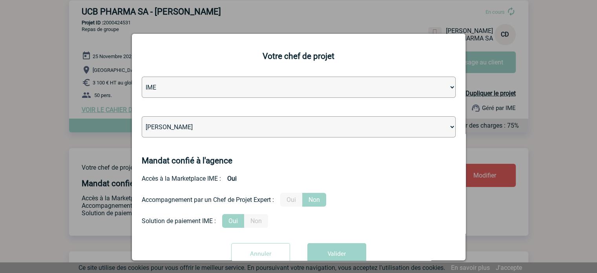
click at [235, 124] on select "[PERSON_NAME] [PERSON_NAME] [PERSON_NAME] [PERSON_NAME] [PERSON_NAME] [PERSON_N…" at bounding box center [299, 126] width 314 height 21
select select "131612"
click at [142, 117] on select "[PERSON_NAME] [PERSON_NAME] [PERSON_NAME] [PERSON_NAME] [PERSON_NAME] [PERSON_N…" at bounding box center [299, 126] width 314 height 21
click at [345, 252] on button "Valider" at bounding box center [336, 254] width 59 height 22
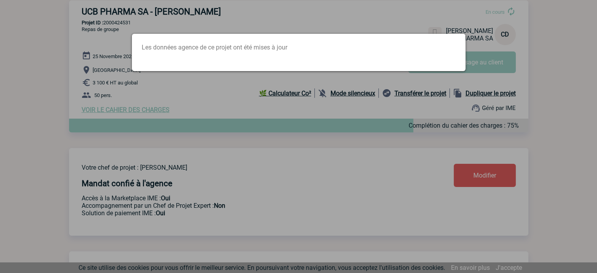
click at [152, 92] on div at bounding box center [298, 136] width 597 height 273
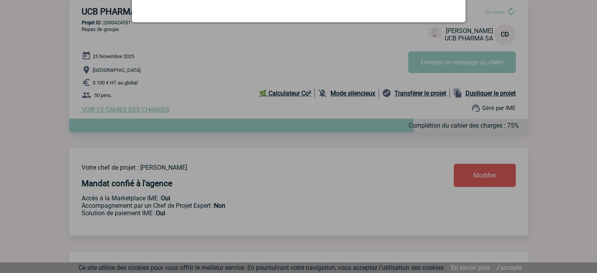
scroll to position [0, 0]
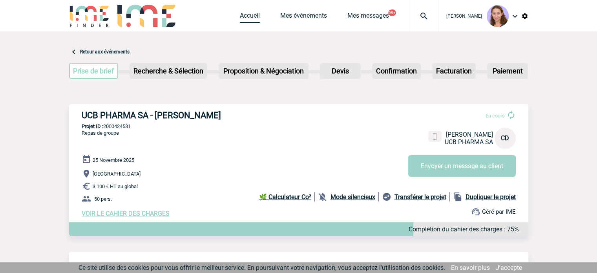
click at [246, 18] on link "Accueil" at bounding box center [250, 17] width 20 height 11
